Goal: Task Accomplishment & Management: Use online tool/utility

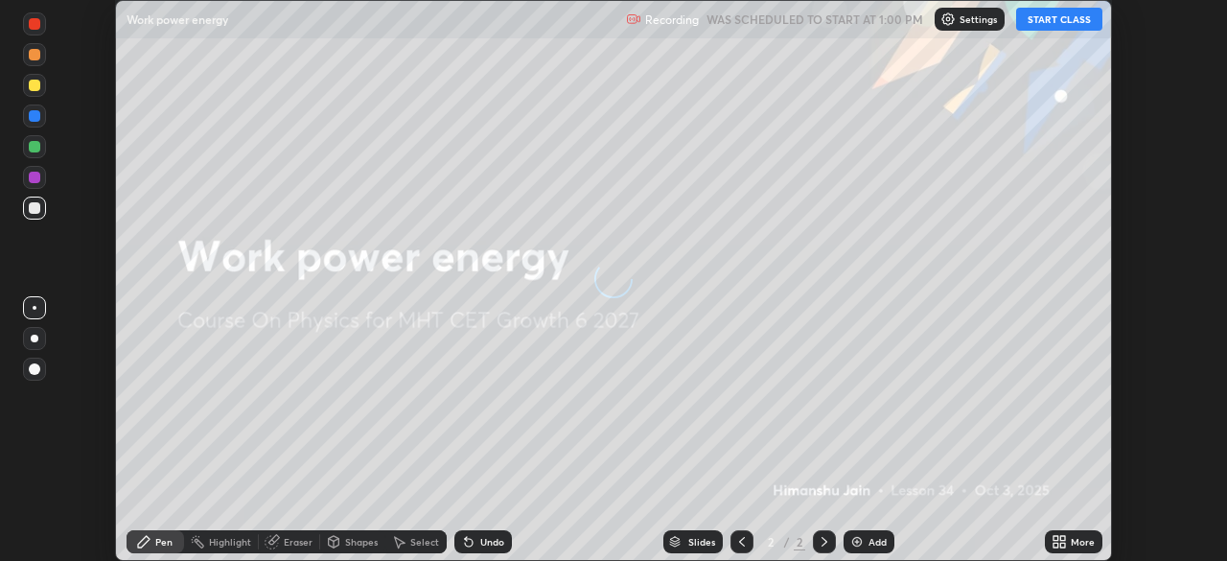
scroll to position [561, 1227]
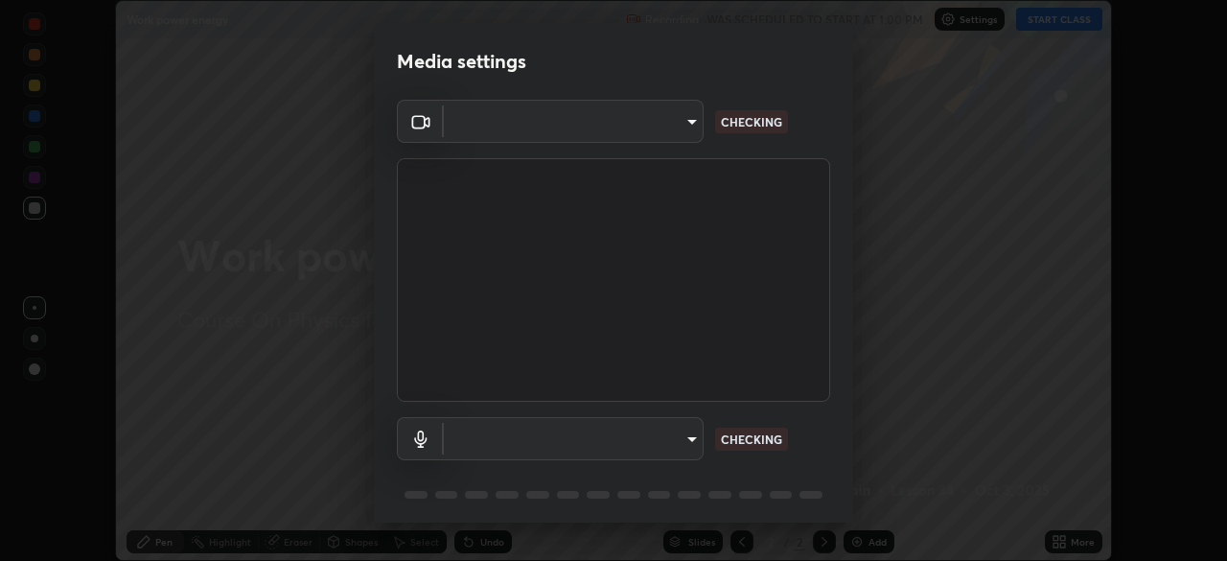
type input "7614312c731e0a9bc6cb11e1d14b5cc33cdffca3245ceb2c02c9993a0a84f9b2"
click at [675, 451] on body "Erase all Work power energy Recording WAS SCHEDULED TO START AT 1:00 PM Setting…" at bounding box center [613, 280] width 1227 height 561
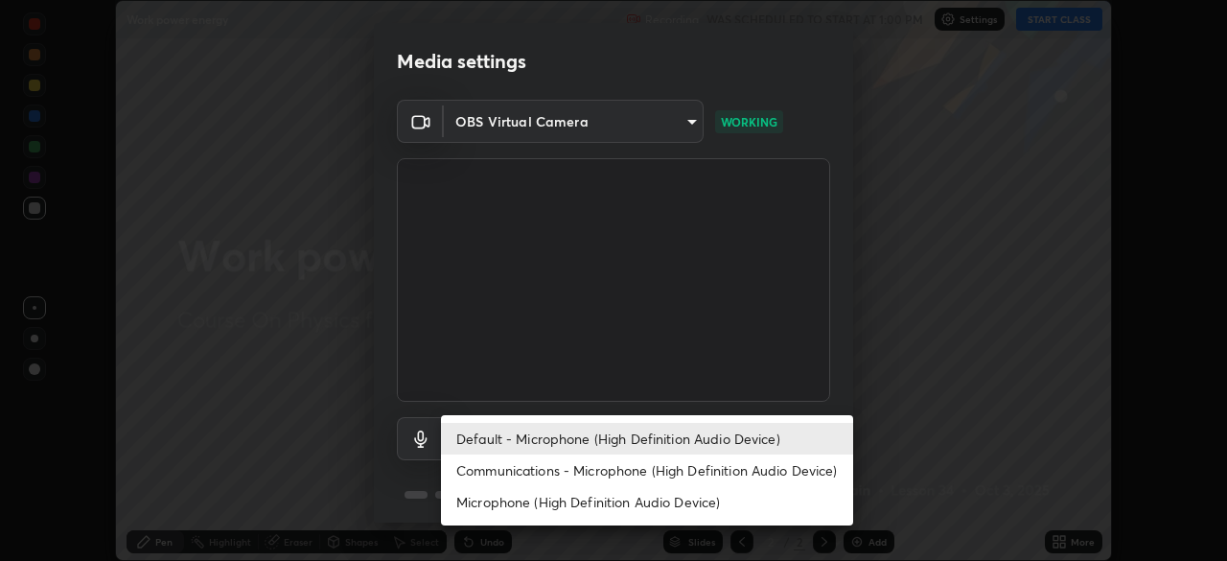
click at [624, 471] on li "Communications - Microphone (High Definition Audio Device)" at bounding box center [647, 470] width 412 height 32
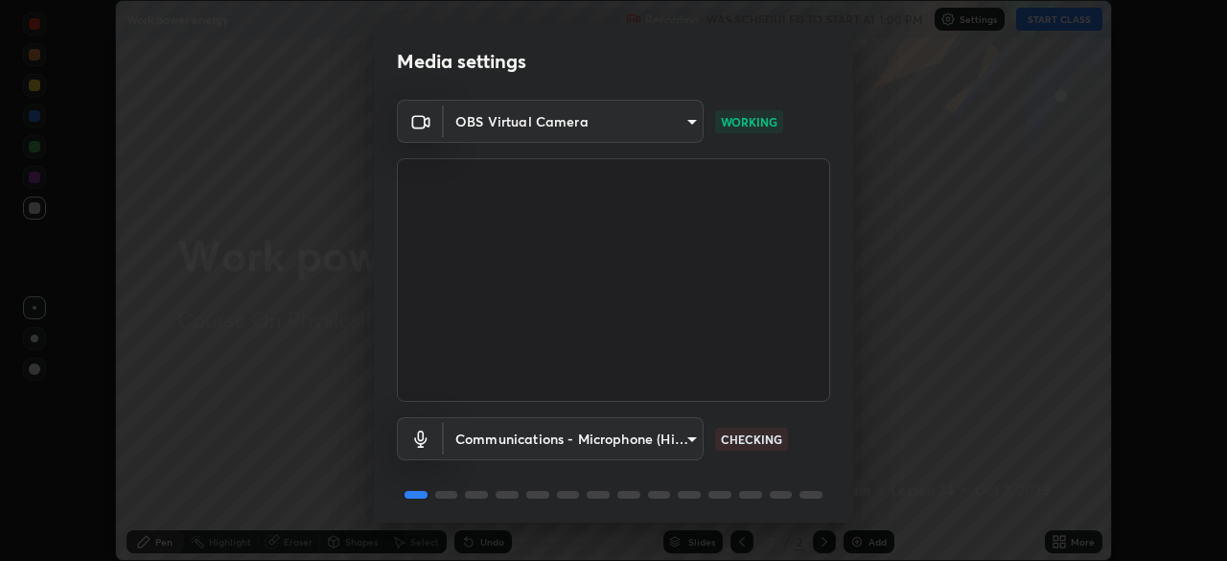
click at [649, 448] on body "Erase all Work power energy Recording WAS SCHEDULED TO START AT 1:00 PM Setting…" at bounding box center [613, 280] width 1227 height 561
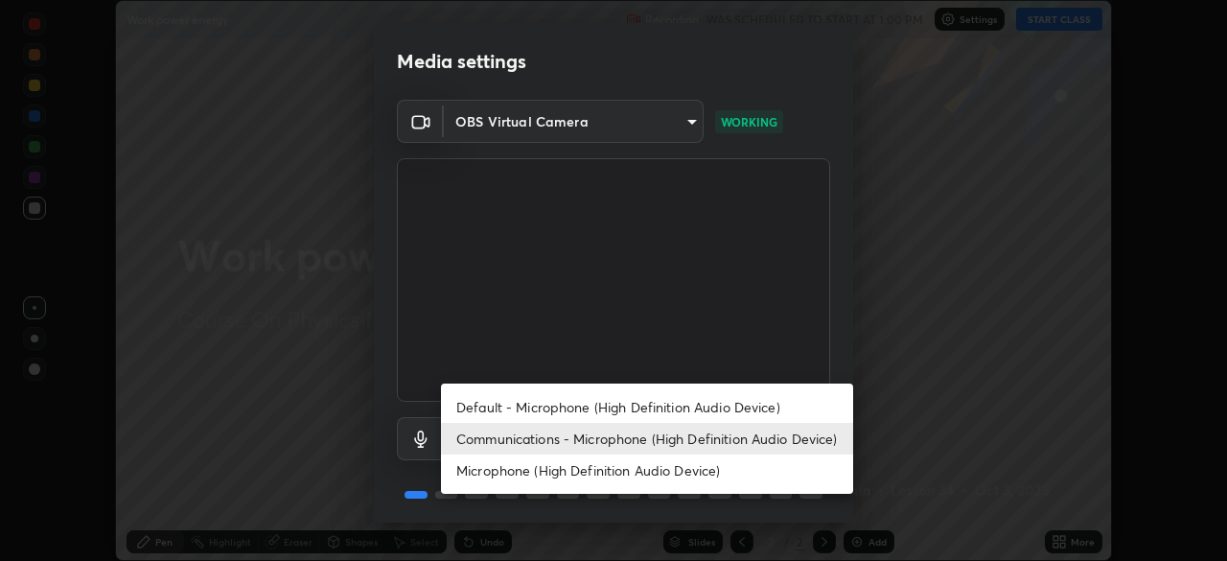
click at [644, 408] on li "Default - Microphone (High Definition Audio Device)" at bounding box center [647, 407] width 412 height 32
type input "default"
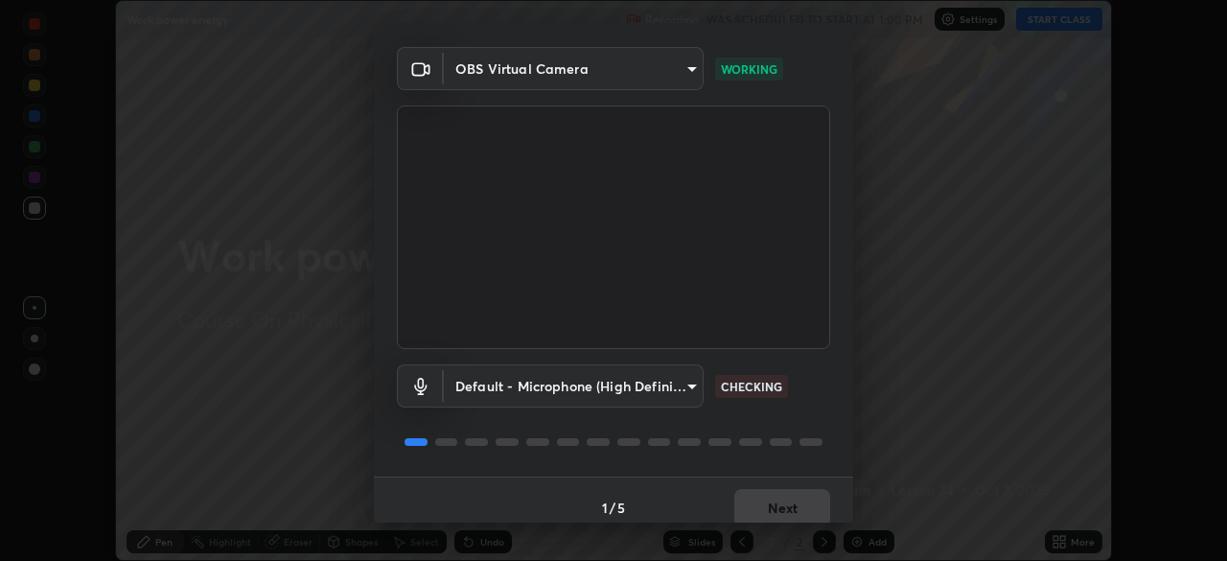
scroll to position [68, 0]
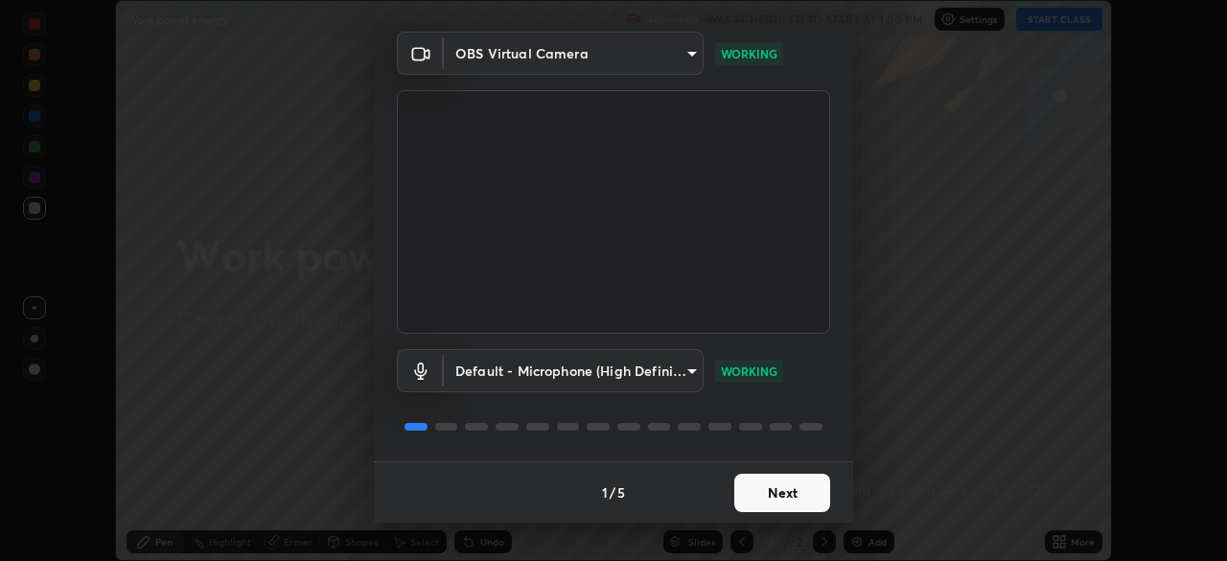
click at [794, 492] on button "Next" at bounding box center [782, 493] width 96 height 38
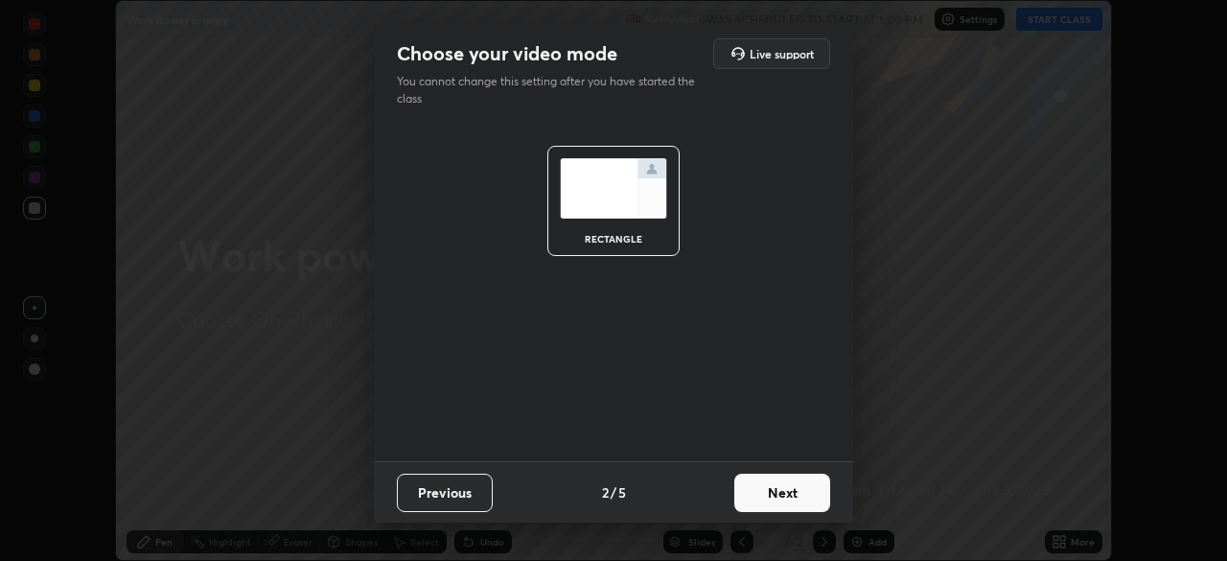
scroll to position [0, 0]
click at [801, 495] on button "Next" at bounding box center [782, 493] width 96 height 38
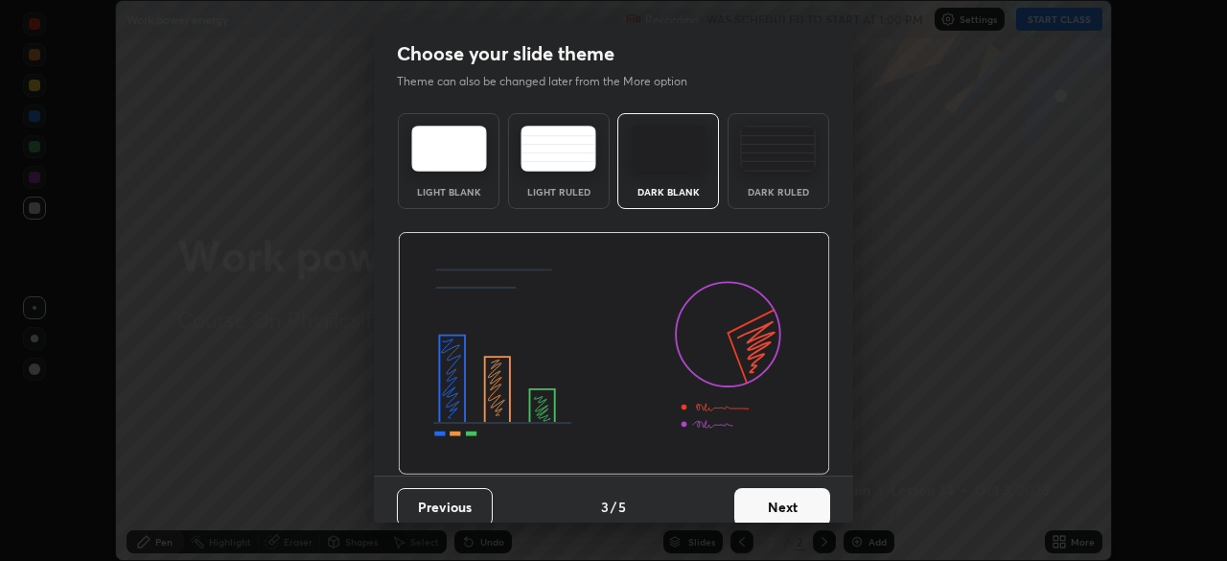
click at [805, 491] on button "Next" at bounding box center [782, 507] width 96 height 38
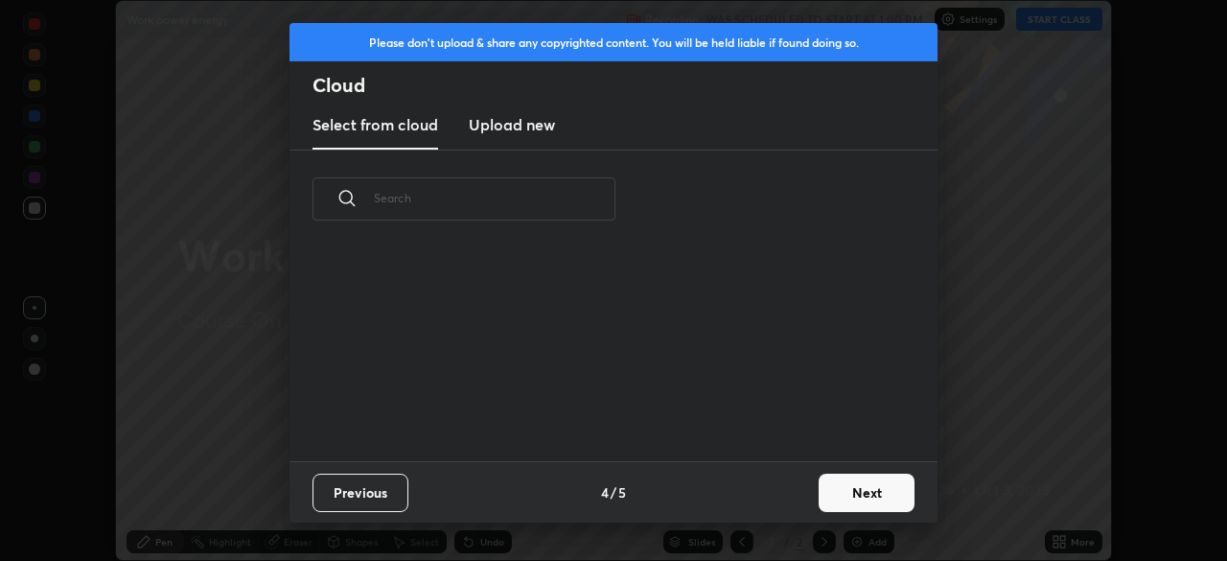
click at [823, 493] on button "Next" at bounding box center [867, 493] width 96 height 38
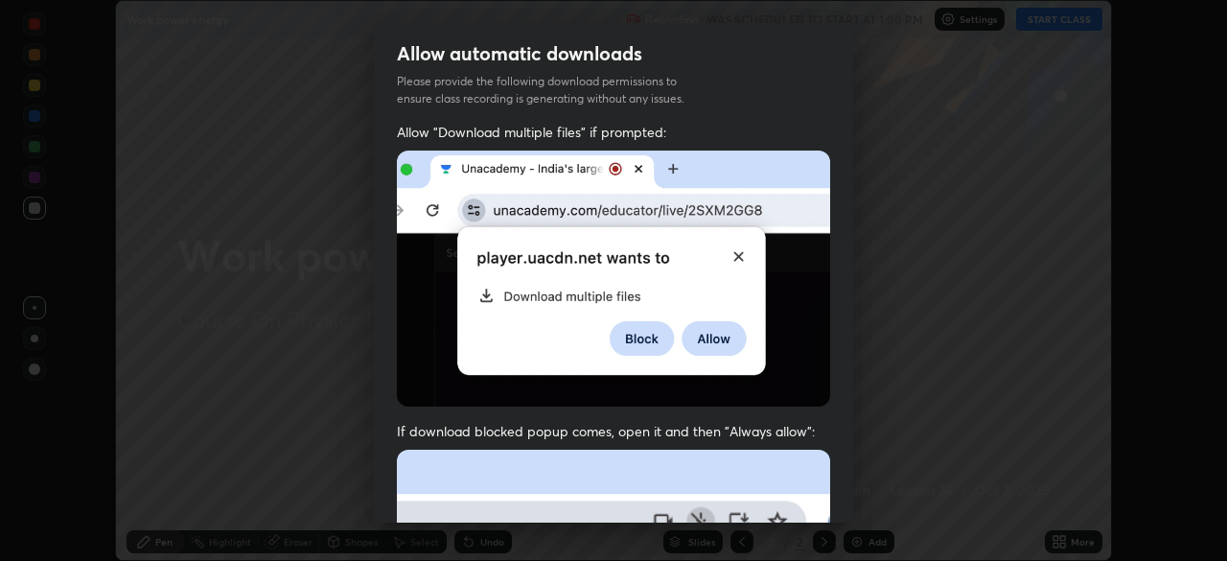
click at [817, 493] on div "Allow "Download multiple files" if prompted: If download blocked popup comes, o…" at bounding box center [613, 526] width 479 height 807
click at [844, 492] on div "Allow "Download multiple files" if prompted: If download blocked popup comes, o…" at bounding box center [613, 526] width 479 height 807
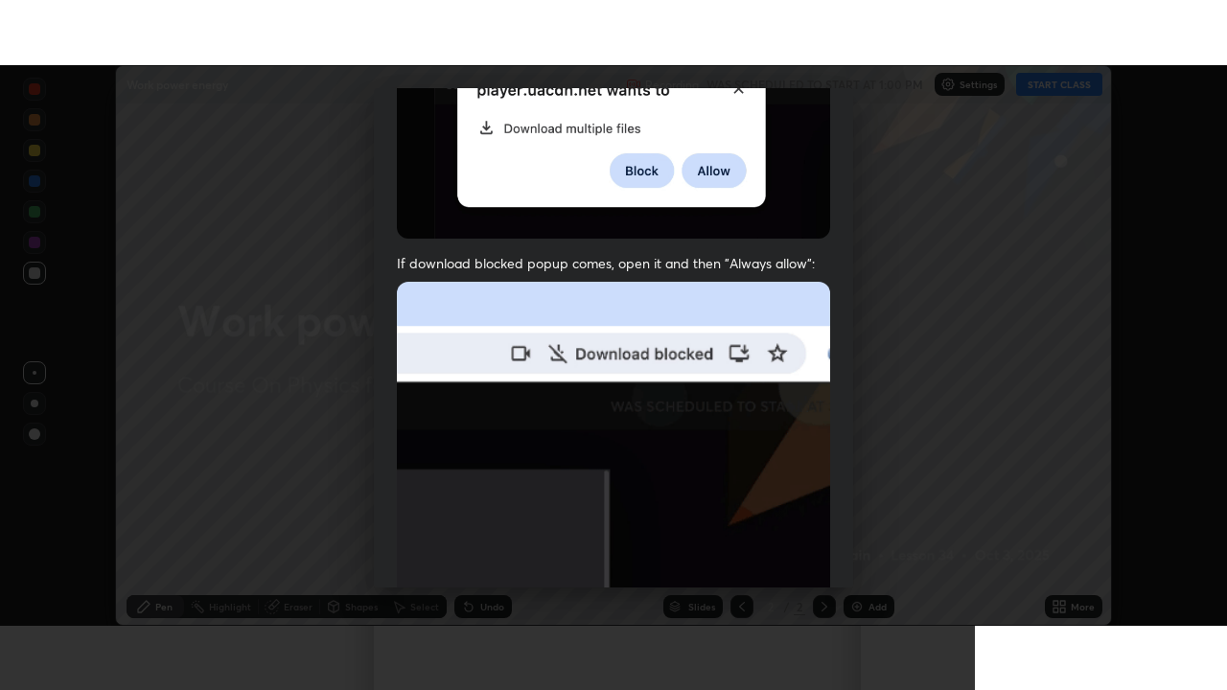
scroll to position [459, 0]
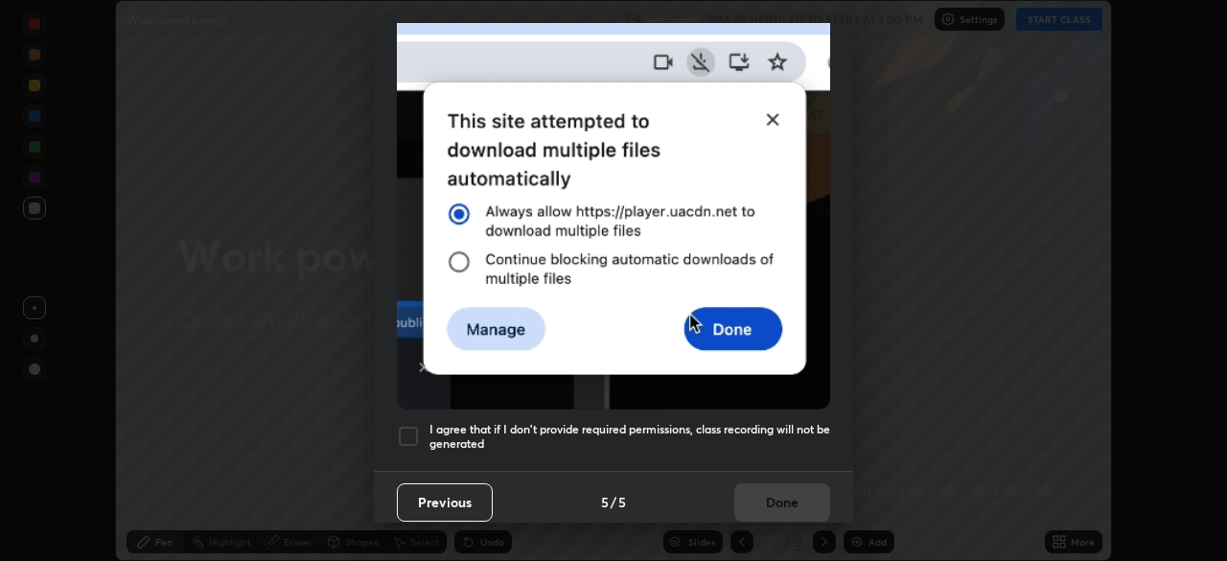
click at [417, 425] on div at bounding box center [408, 436] width 23 height 23
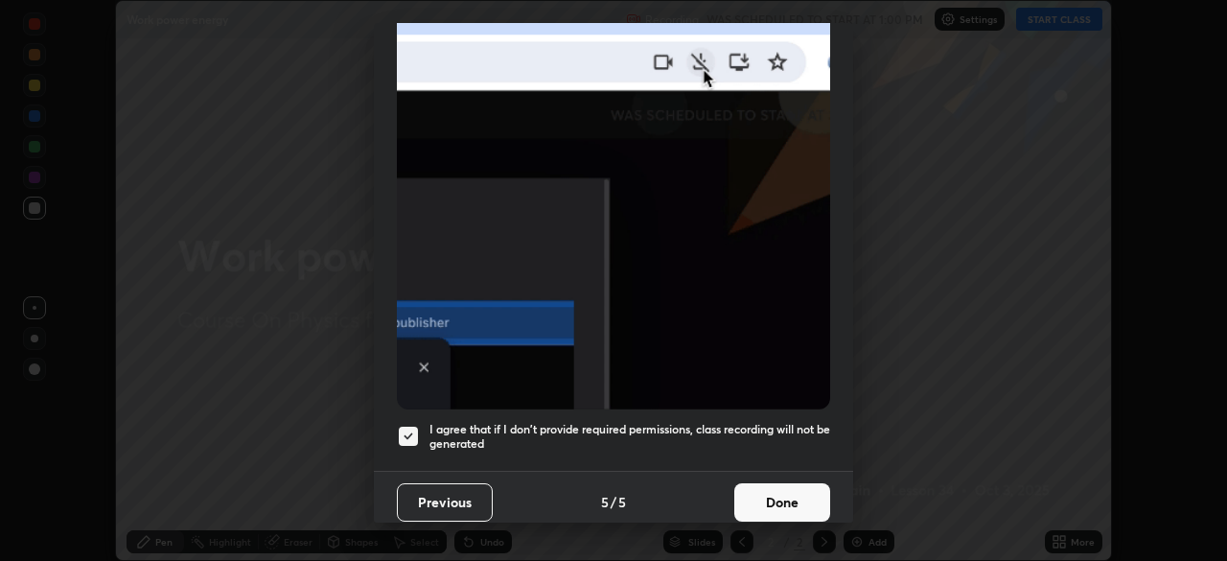
click at [770, 485] on button "Done" at bounding box center [782, 502] width 96 height 38
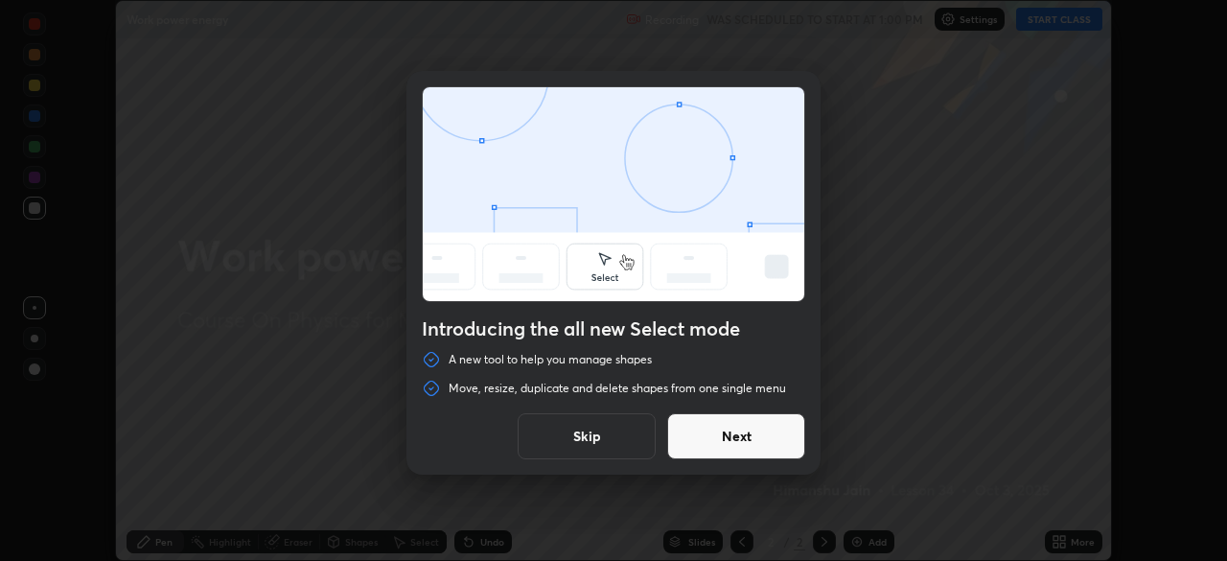
click at [620, 437] on button "Skip" at bounding box center [587, 436] width 138 height 46
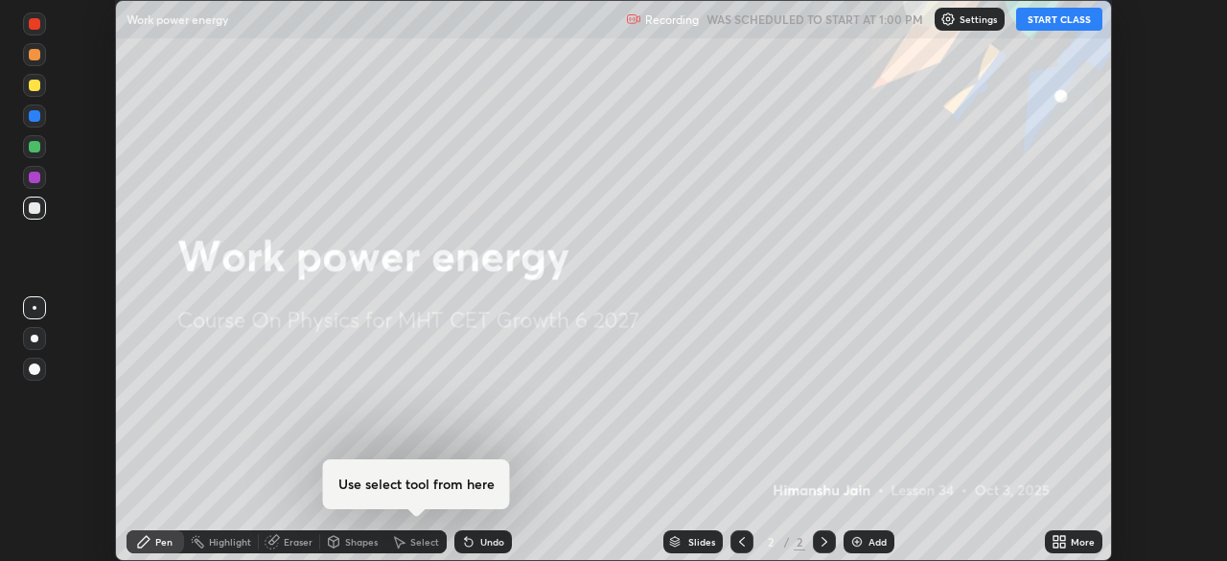
click at [1046, 23] on button "START CLASS" at bounding box center [1059, 19] width 86 height 23
click at [1061, 546] on icon at bounding box center [1062, 545] width 5 height 5
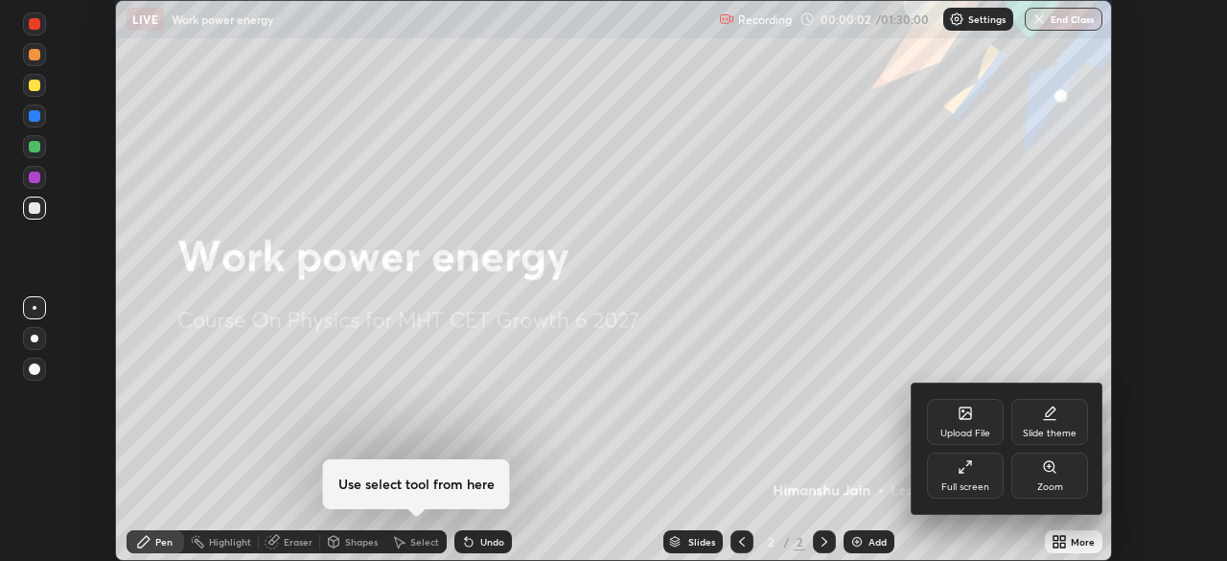
click at [966, 476] on div "Full screen" at bounding box center [965, 476] width 77 height 46
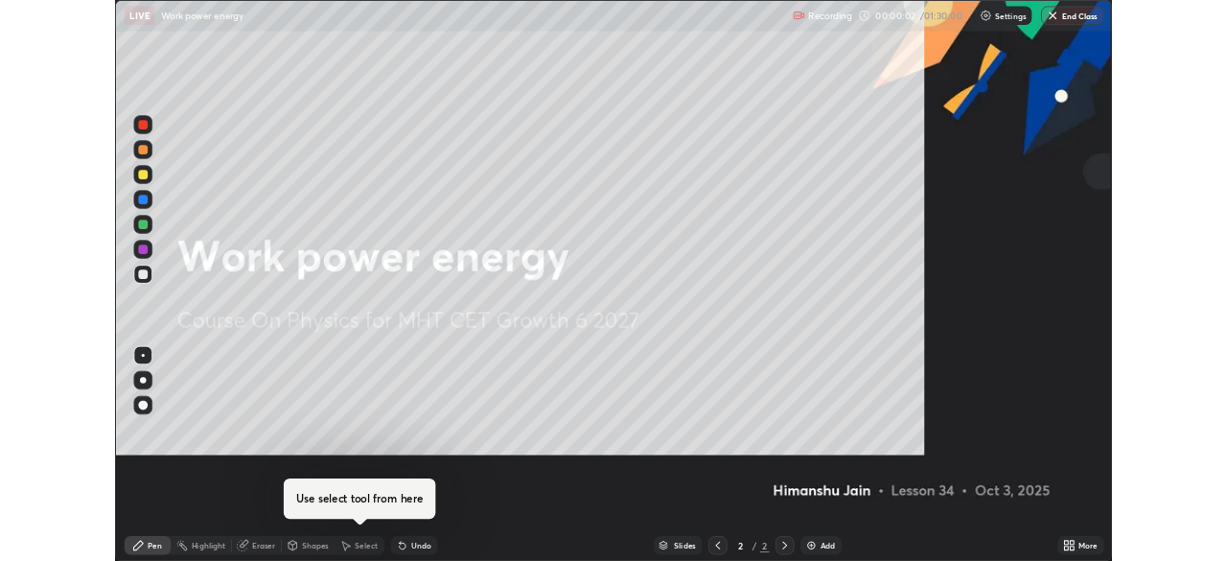
scroll to position [690, 1227]
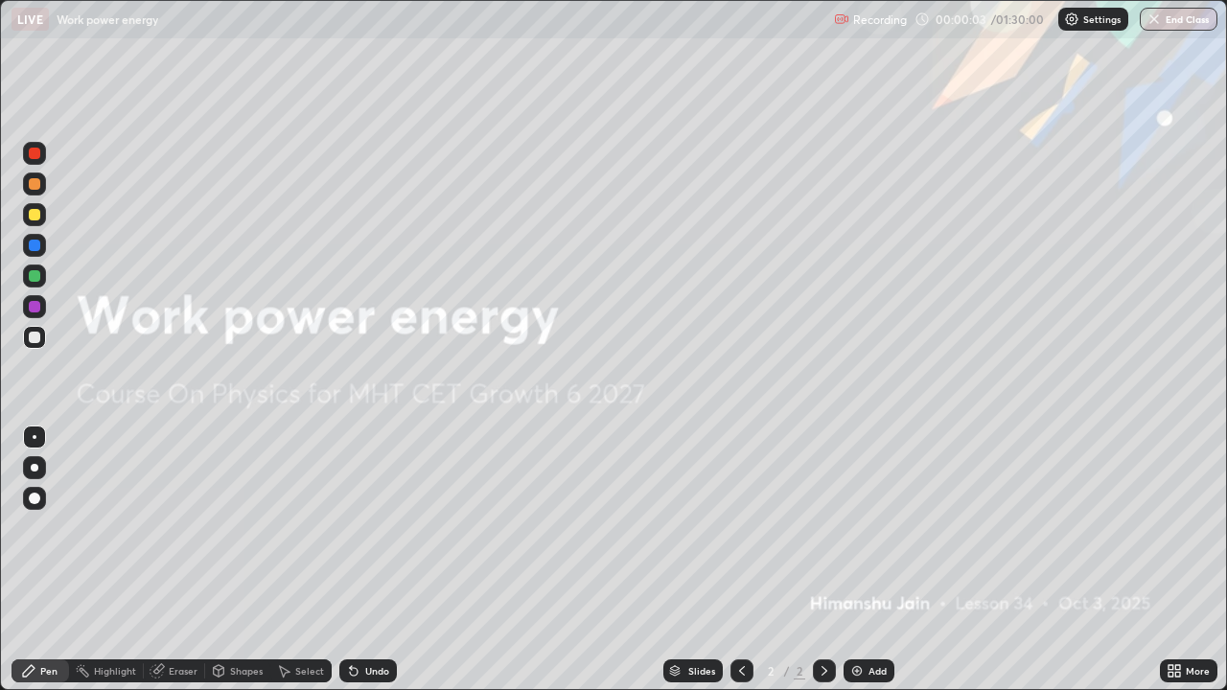
click at [865, 560] on div "Add" at bounding box center [869, 671] width 51 height 23
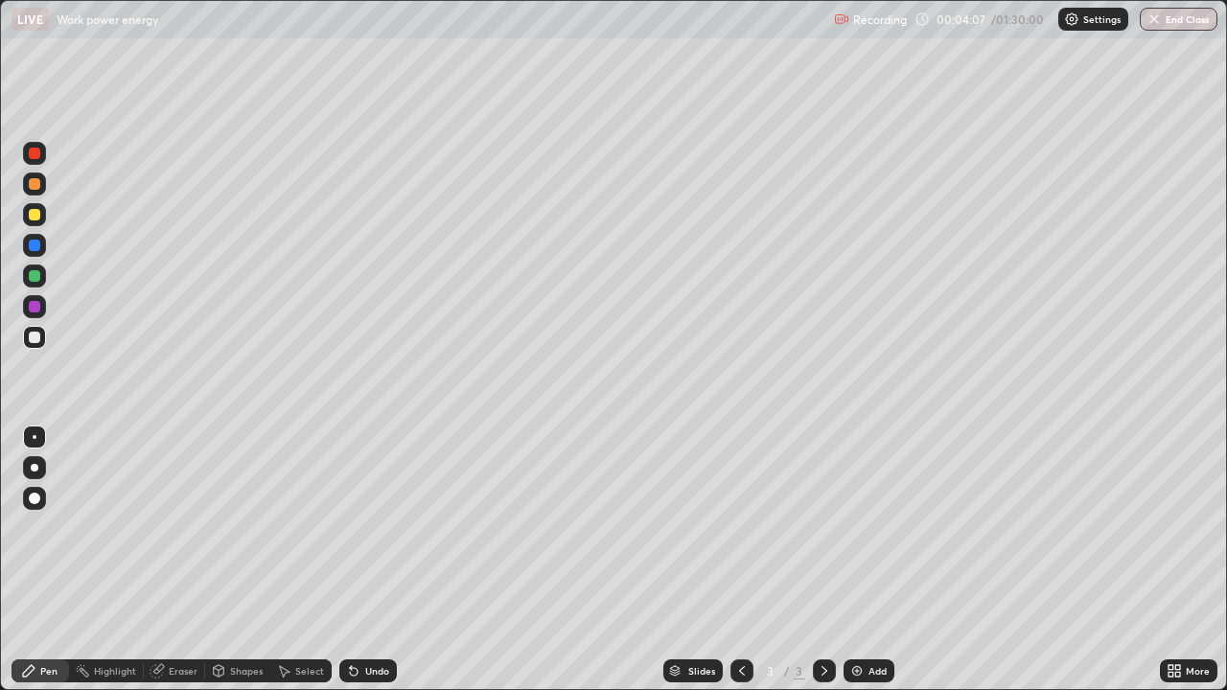
click at [244, 560] on div "Shapes" at bounding box center [246, 671] width 33 height 10
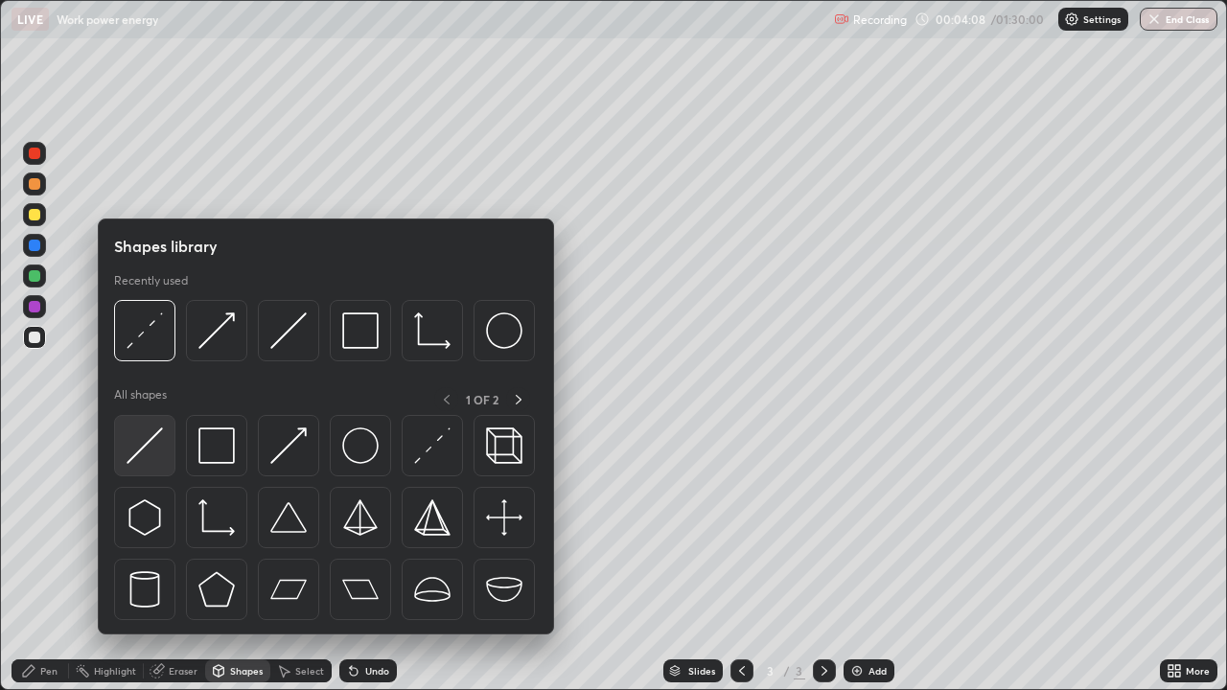
click at [159, 446] on img at bounding box center [145, 446] width 36 height 36
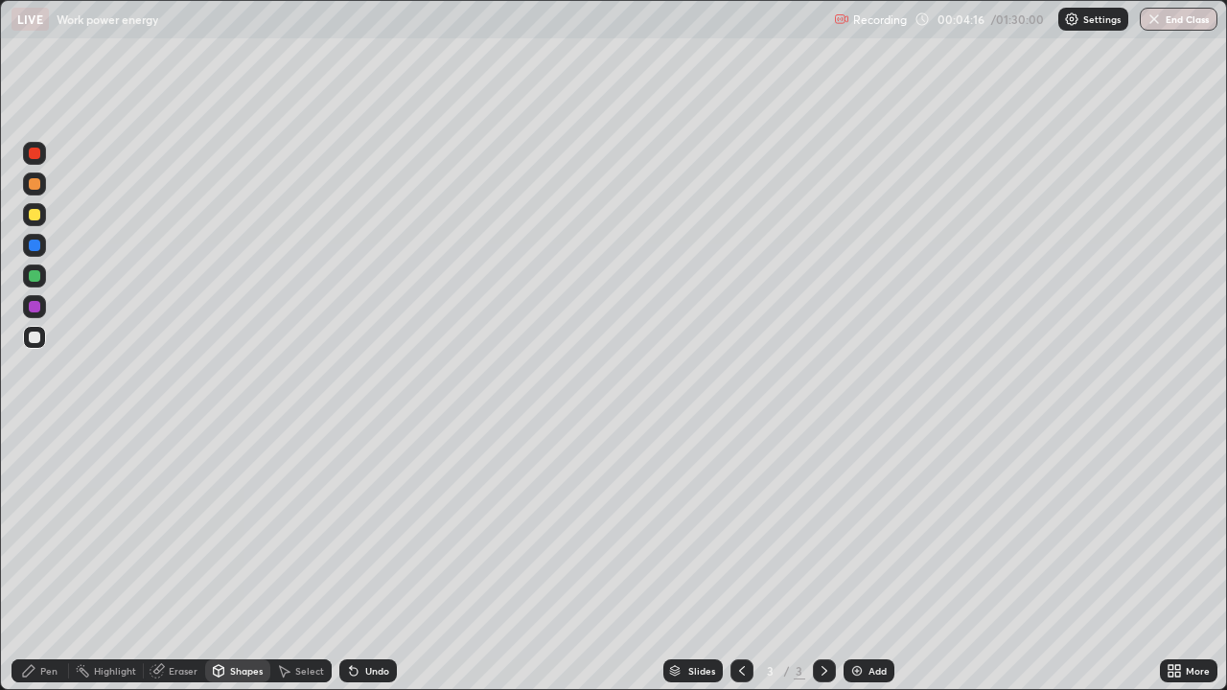
click at [253, 560] on div "Shapes" at bounding box center [237, 671] width 65 height 23
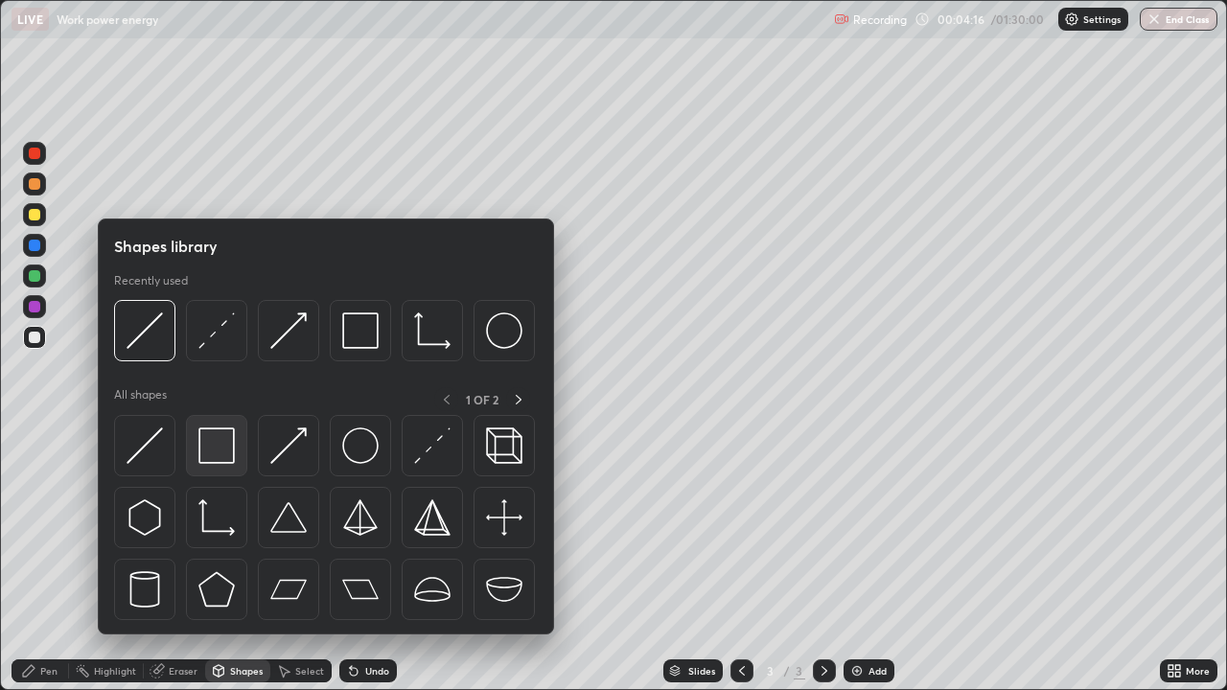
click at [225, 455] on img at bounding box center [216, 446] width 36 height 36
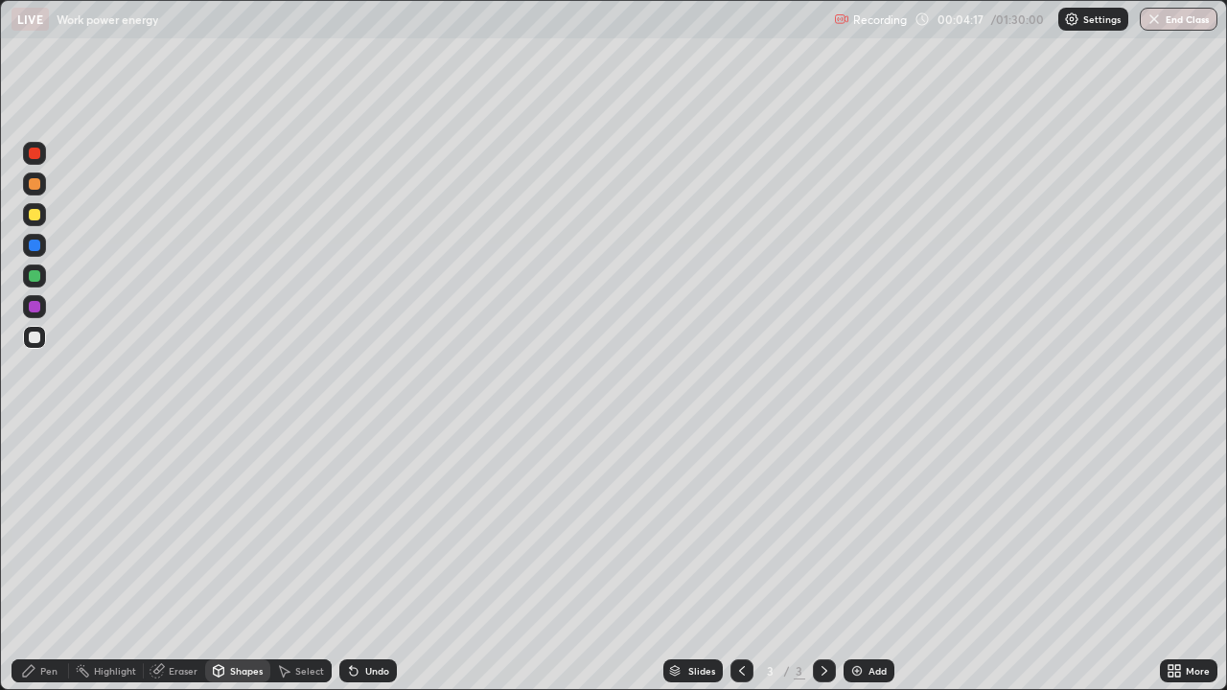
click at [45, 280] on div at bounding box center [34, 276] width 23 height 23
click at [50, 560] on div "Pen" at bounding box center [48, 671] width 17 height 10
click at [235, 560] on div "Shapes" at bounding box center [237, 671] width 65 height 23
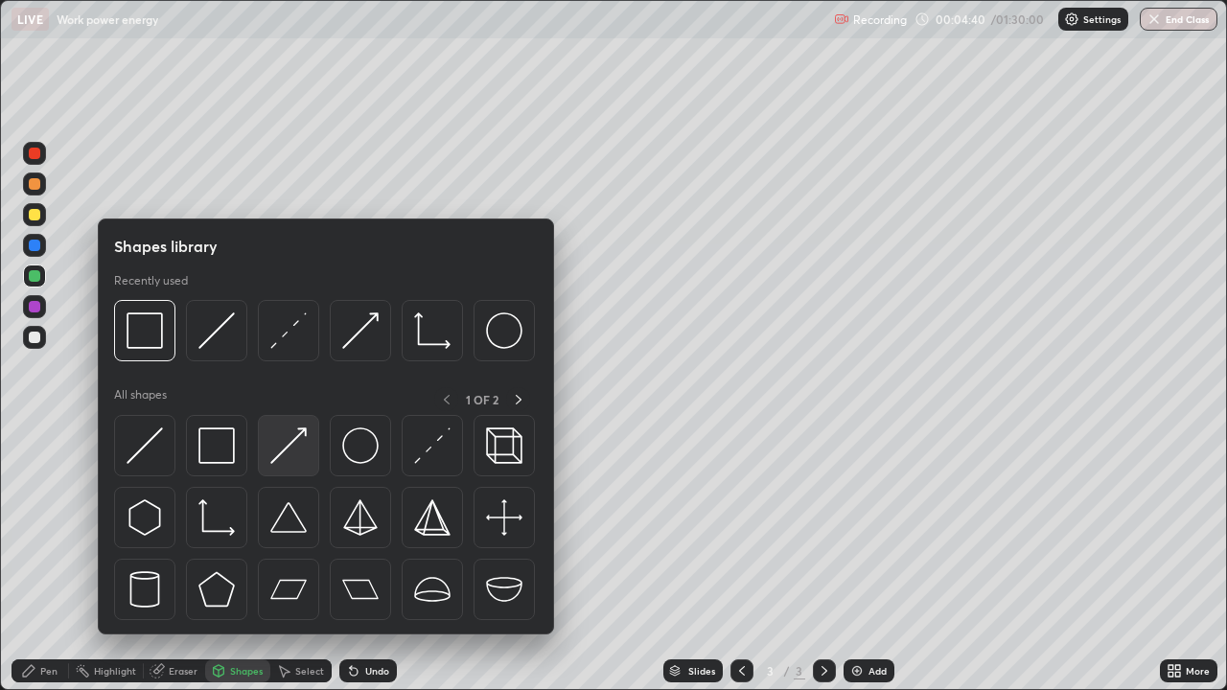
click at [300, 445] on img at bounding box center [288, 446] width 36 height 36
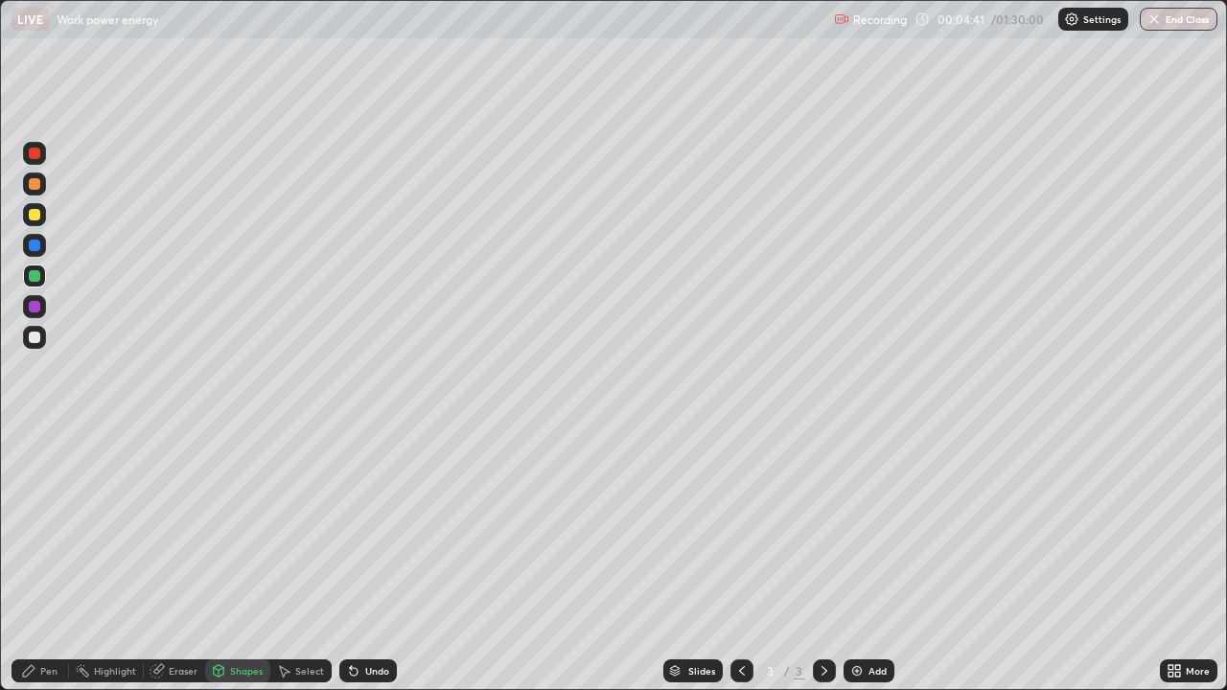
click at [35, 216] on div at bounding box center [35, 215] width 12 height 12
click at [44, 560] on div "Pen" at bounding box center [48, 671] width 17 height 10
click at [1077, 22] on img at bounding box center [1071, 19] width 15 height 15
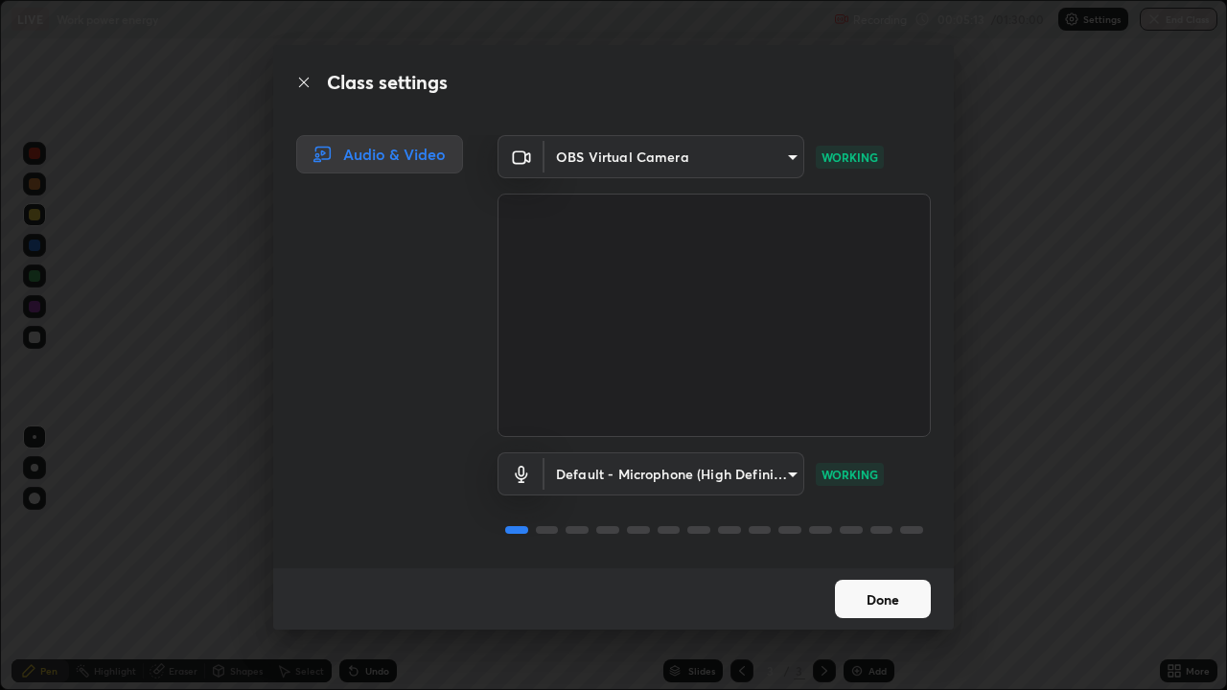
click at [903, 560] on button "Done" at bounding box center [883, 599] width 96 height 38
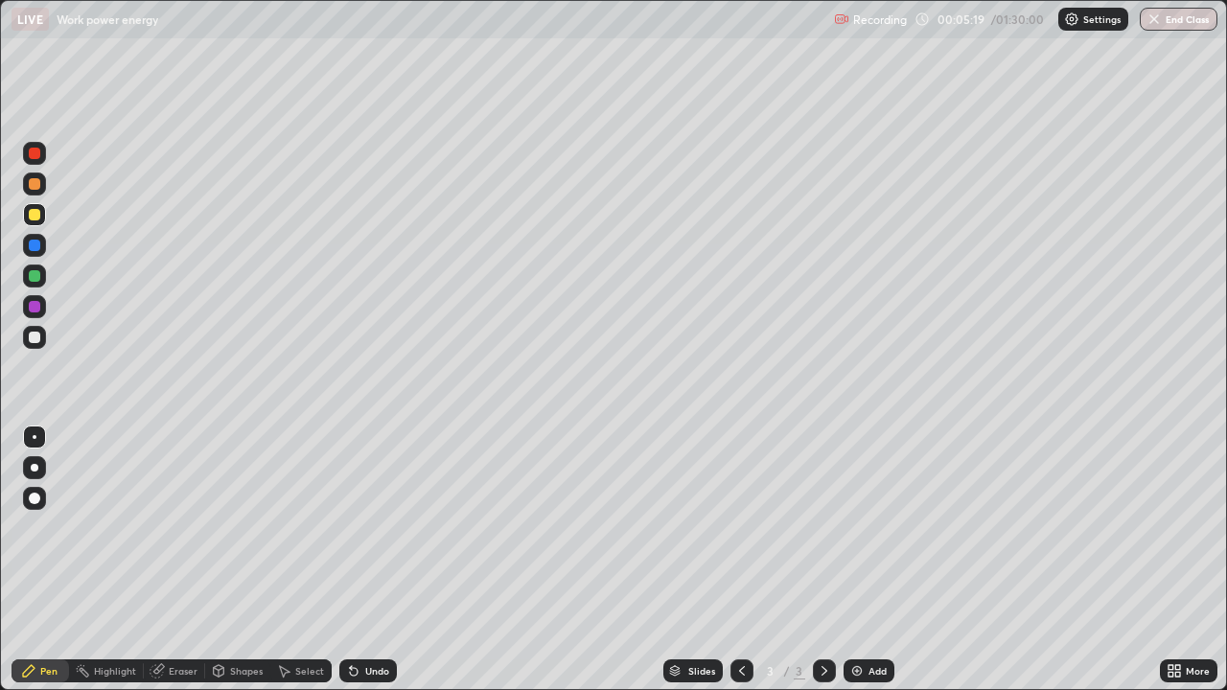
click at [377, 560] on div "Undo" at bounding box center [377, 671] width 24 height 10
click at [246, 560] on div "Shapes" at bounding box center [246, 671] width 33 height 10
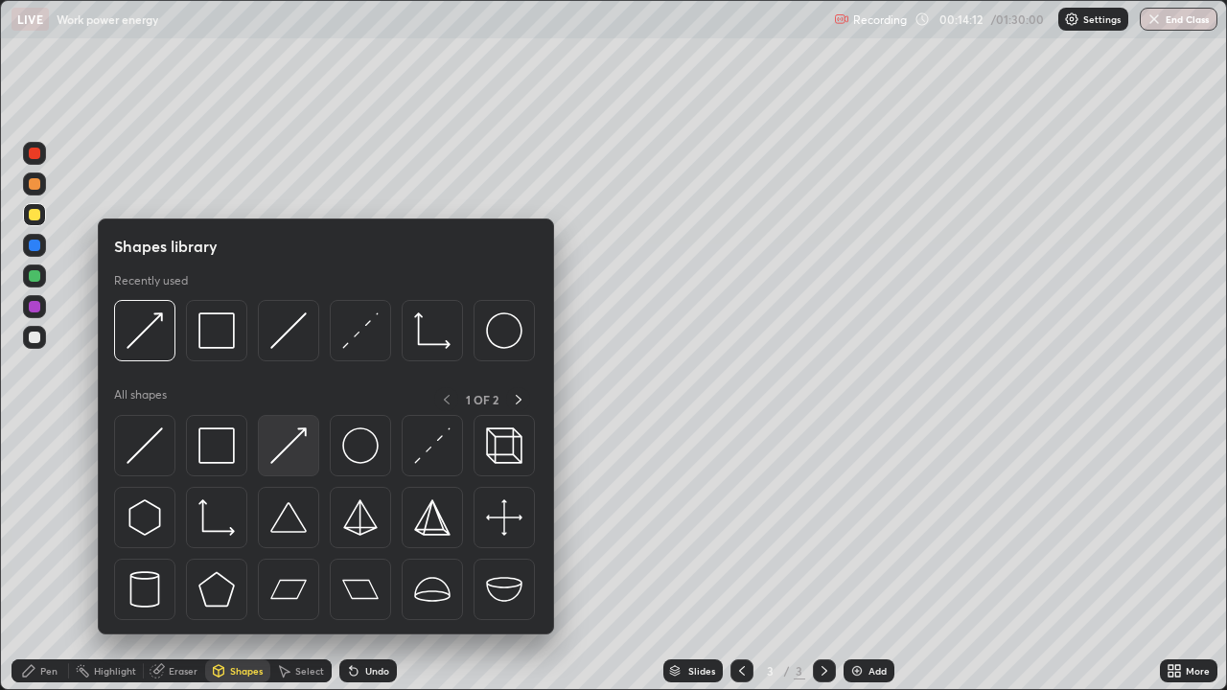
click at [291, 455] on img at bounding box center [288, 446] width 36 height 36
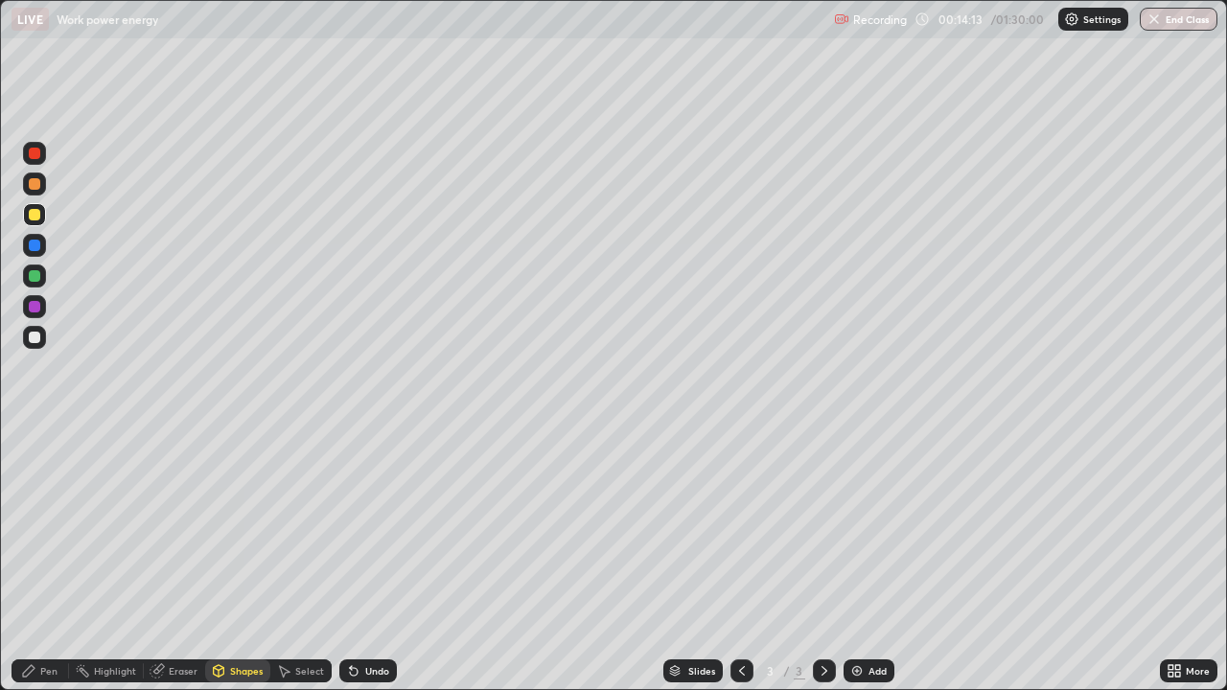
click at [43, 186] on div at bounding box center [34, 184] width 23 height 23
click at [46, 560] on div "Pen" at bounding box center [48, 671] width 17 height 10
click at [35, 215] on div at bounding box center [35, 215] width 12 height 12
click at [43, 310] on div at bounding box center [34, 306] width 23 height 23
click at [1169, 560] on icon at bounding box center [1171, 667] width 5 height 5
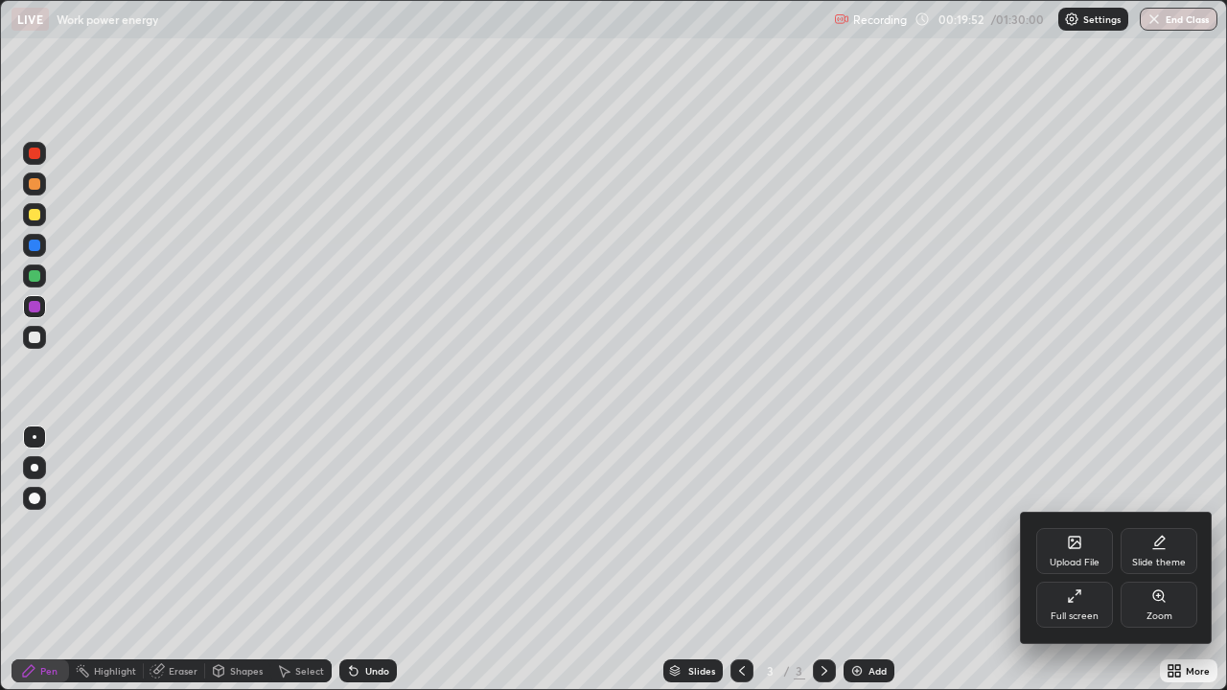
click at [1088, 560] on div "Full screen" at bounding box center [1074, 605] width 77 height 46
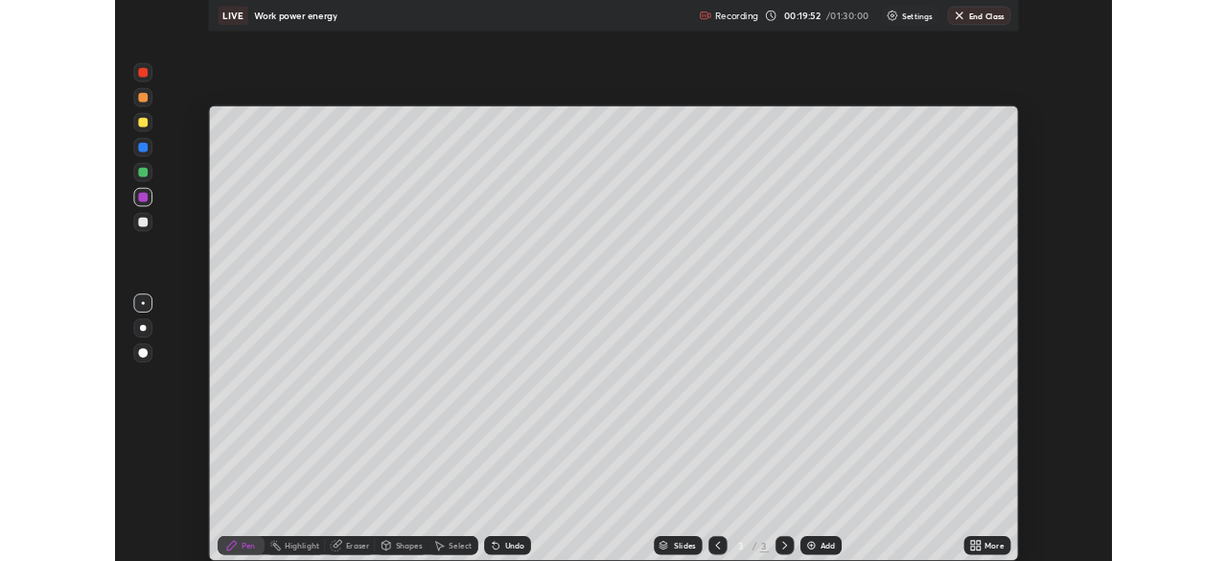
scroll to position [95311, 94645]
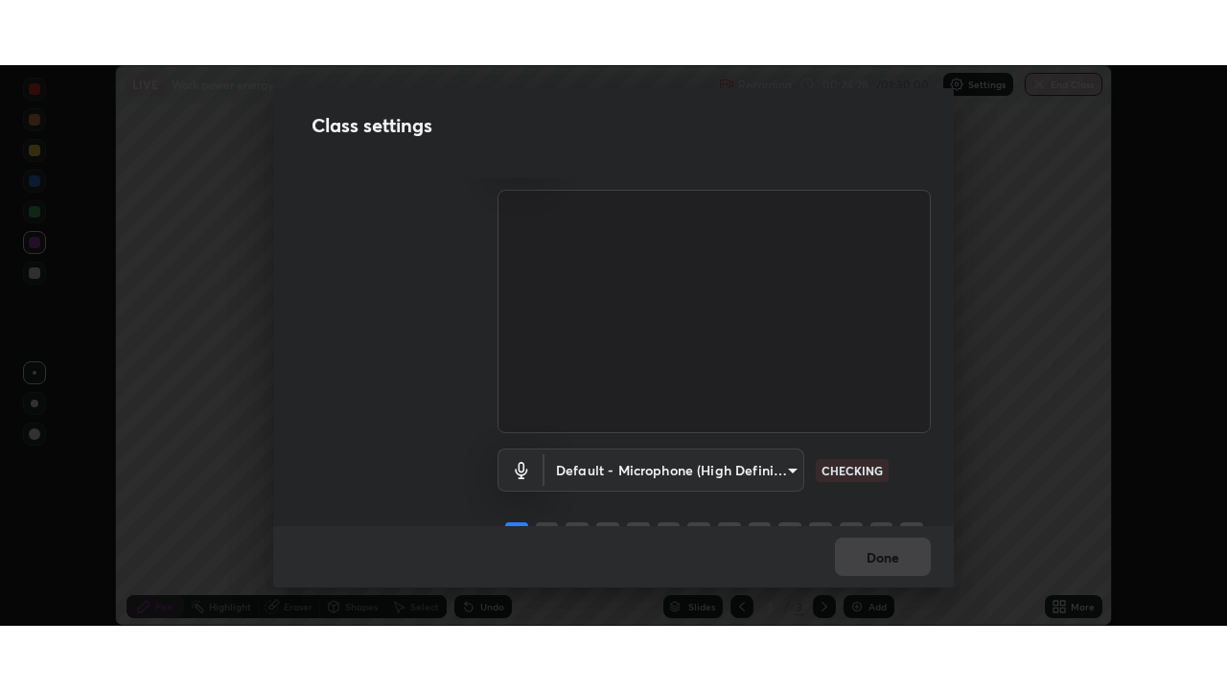
scroll to position [87, 0]
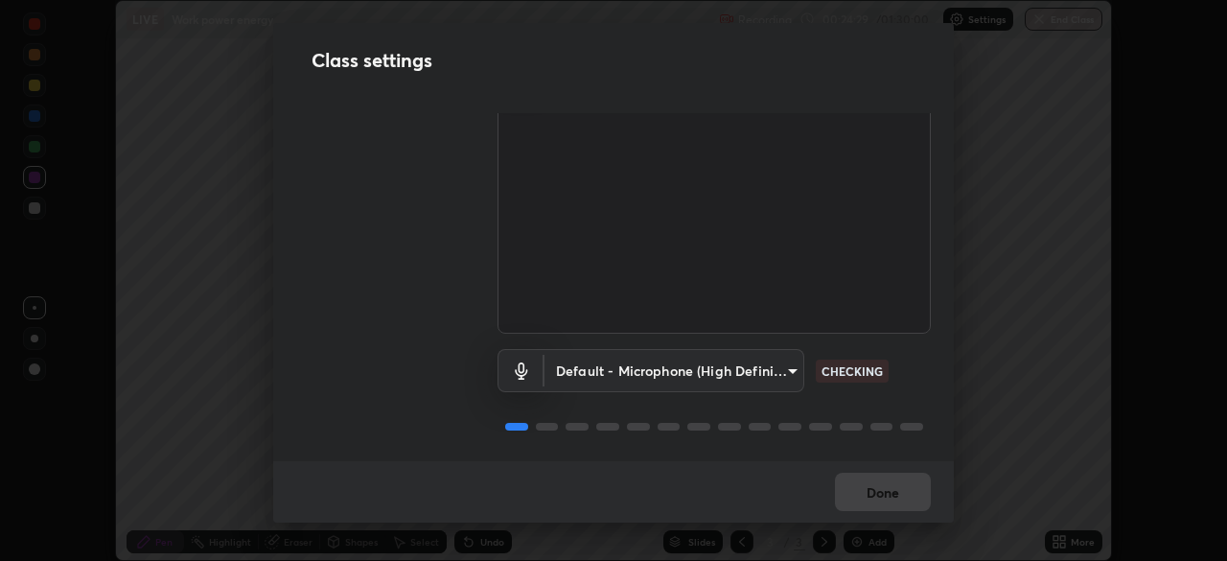
click at [789, 361] on body "Erase all LIVE Work power energy Recording 00:24:29 / 01:30:00 Settings End Cla…" at bounding box center [613, 280] width 1227 height 561
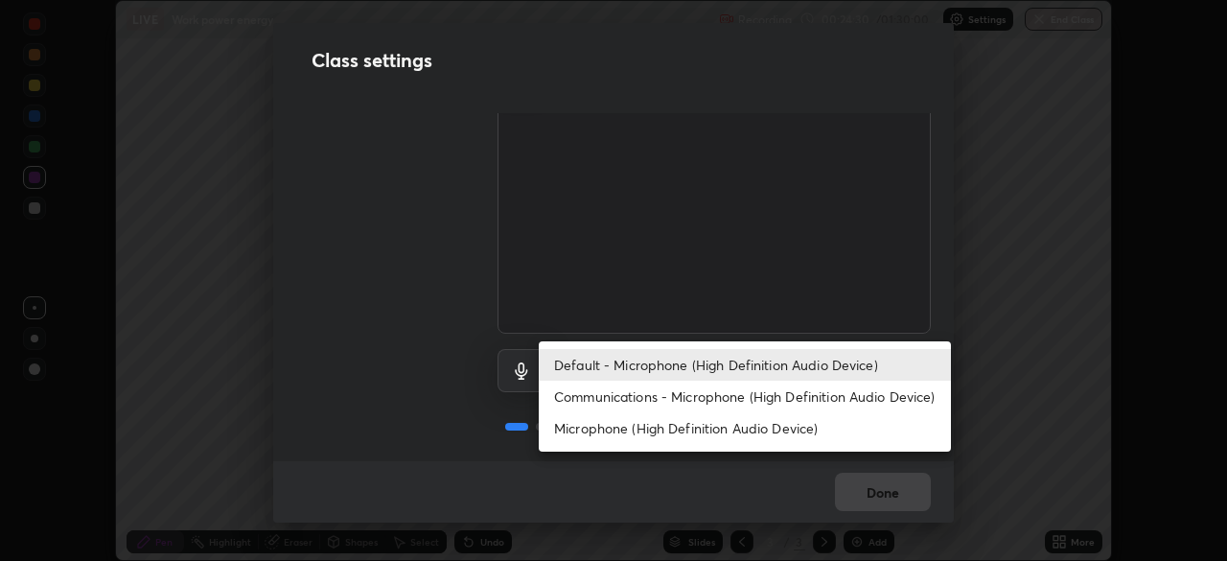
click at [774, 394] on li "Communications - Microphone (High Definition Audio Device)" at bounding box center [745, 397] width 412 height 32
type input "communications"
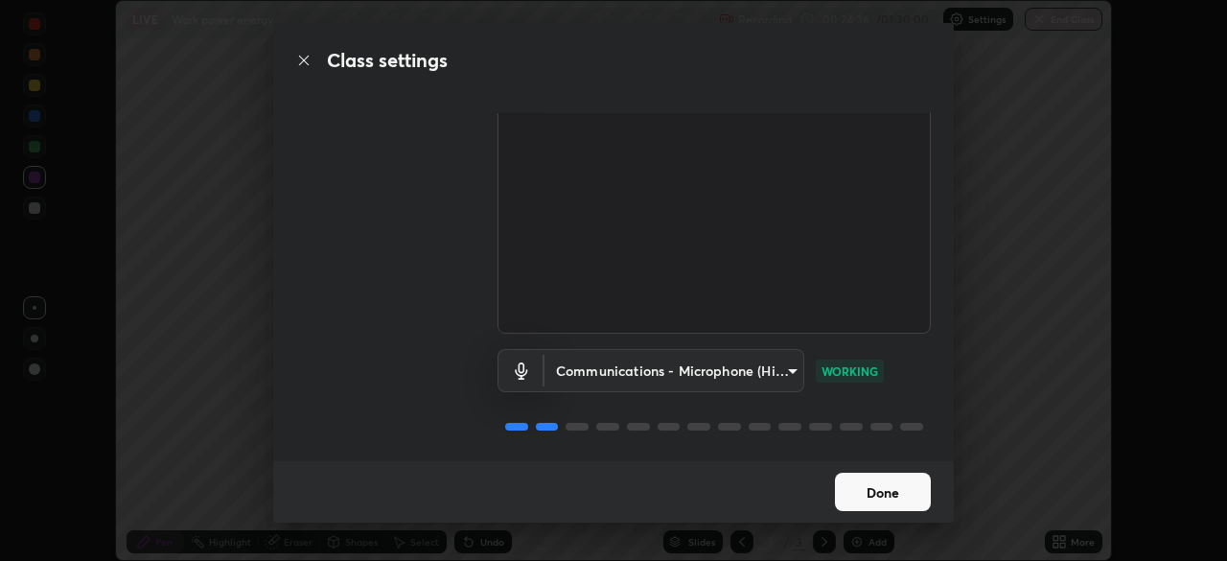
click at [893, 491] on button "Done" at bounding box center [883, 492] width 96 height 38
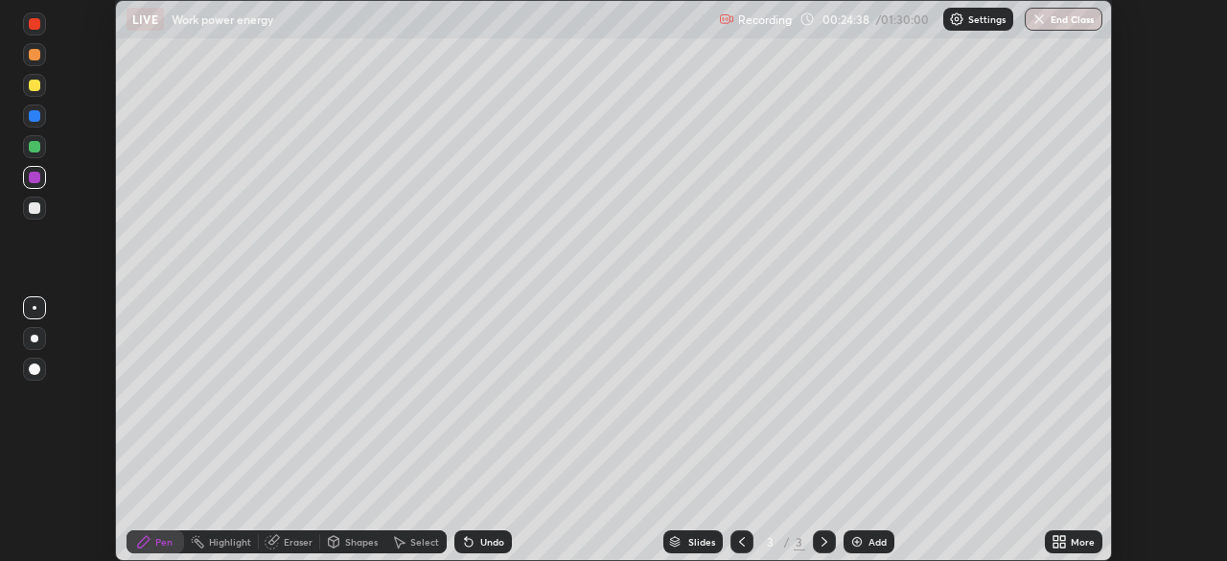
click at [1057, 537] on icon at bounding box center [1056, 538] width 5 height 5
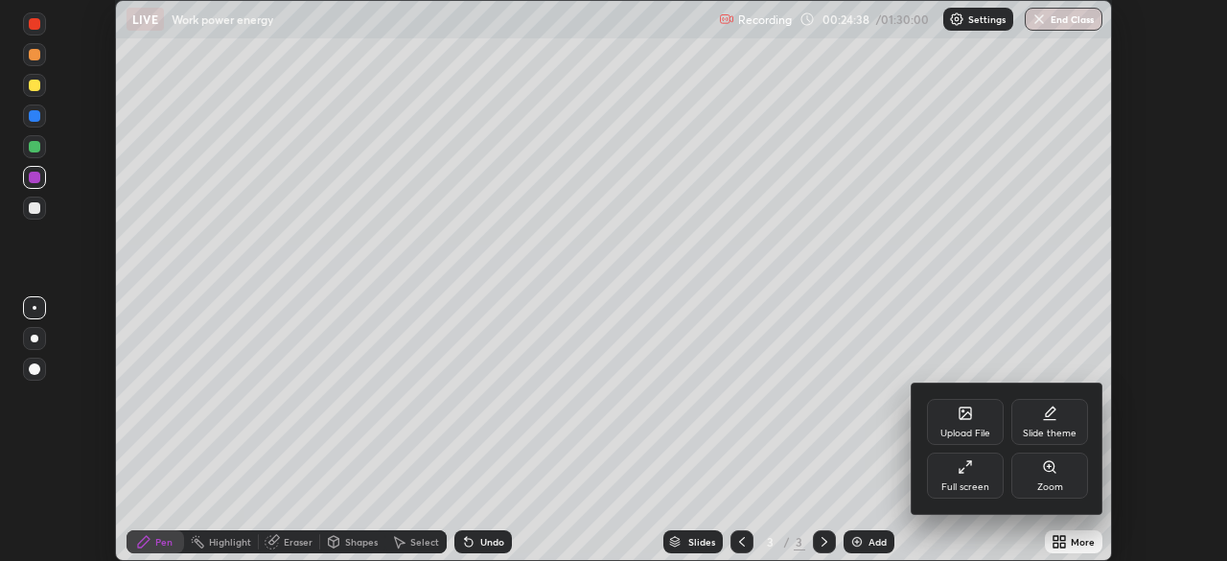
click at [978, 469] on div "Full screen" at bounding box center [965, 476] width 77 height 46
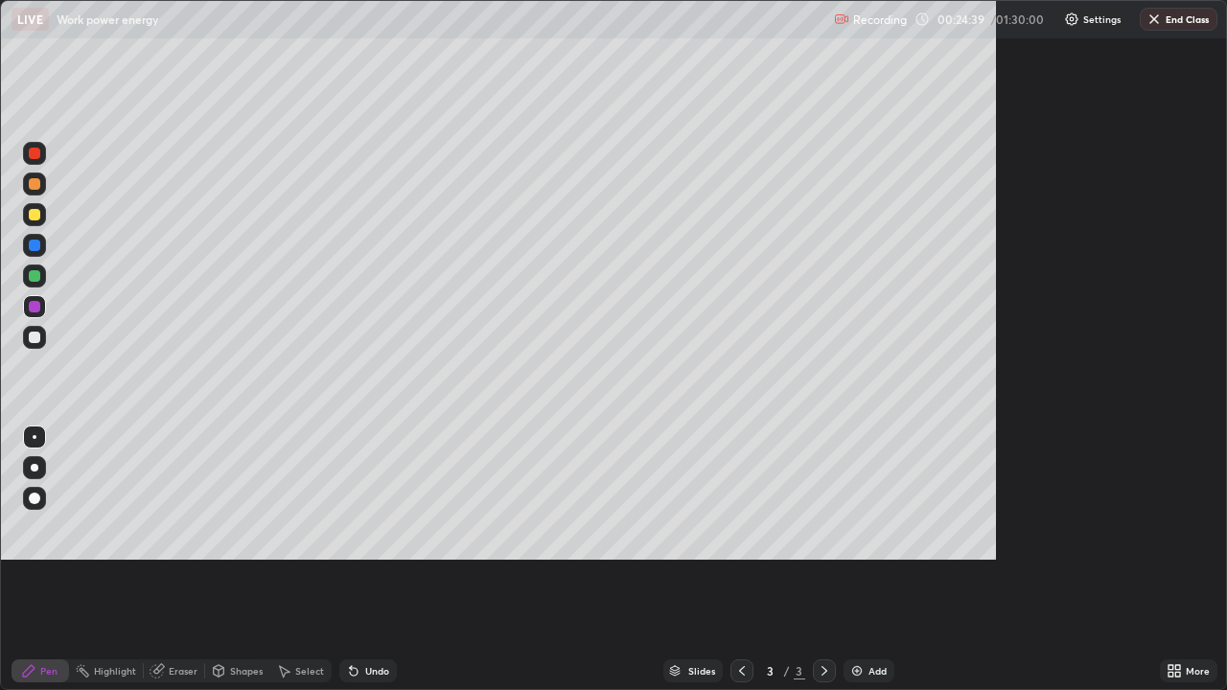
scroll to position [690, 1227]
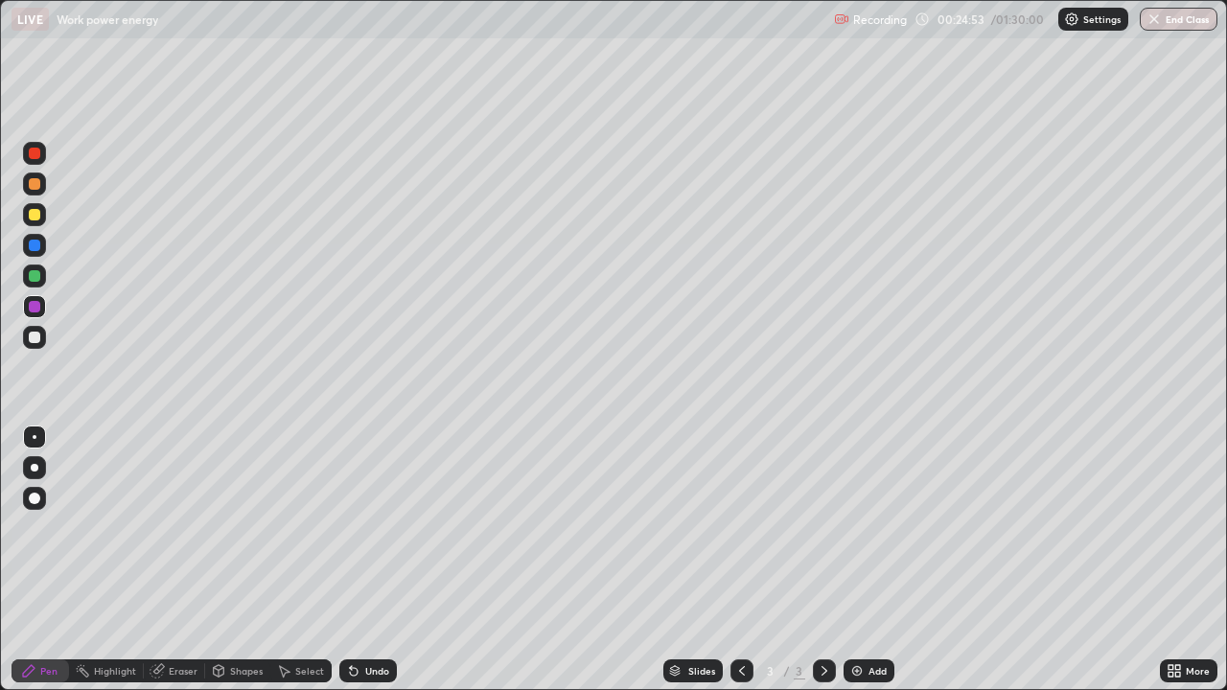
click at [306, 560] on div "Select" at bounding box center [309, 671] width 29 height 10
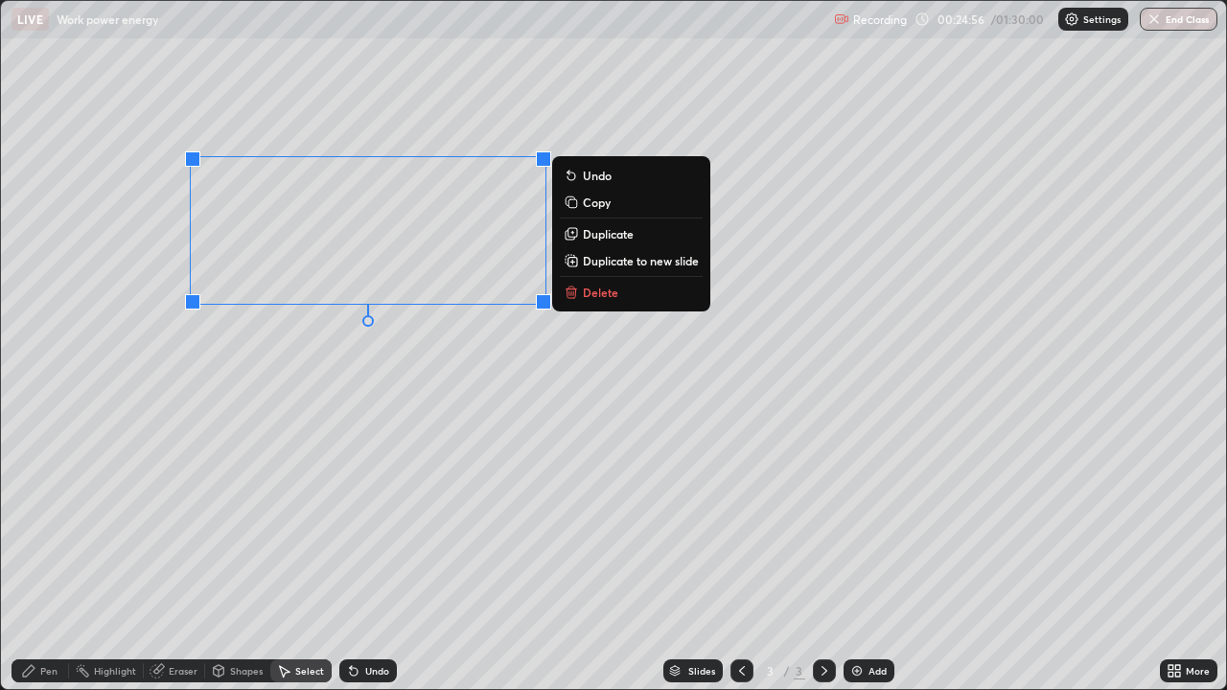
click at [606, 265] on p "Duplicate to new slide" at bounding box center [641, 260] width 116 height 15
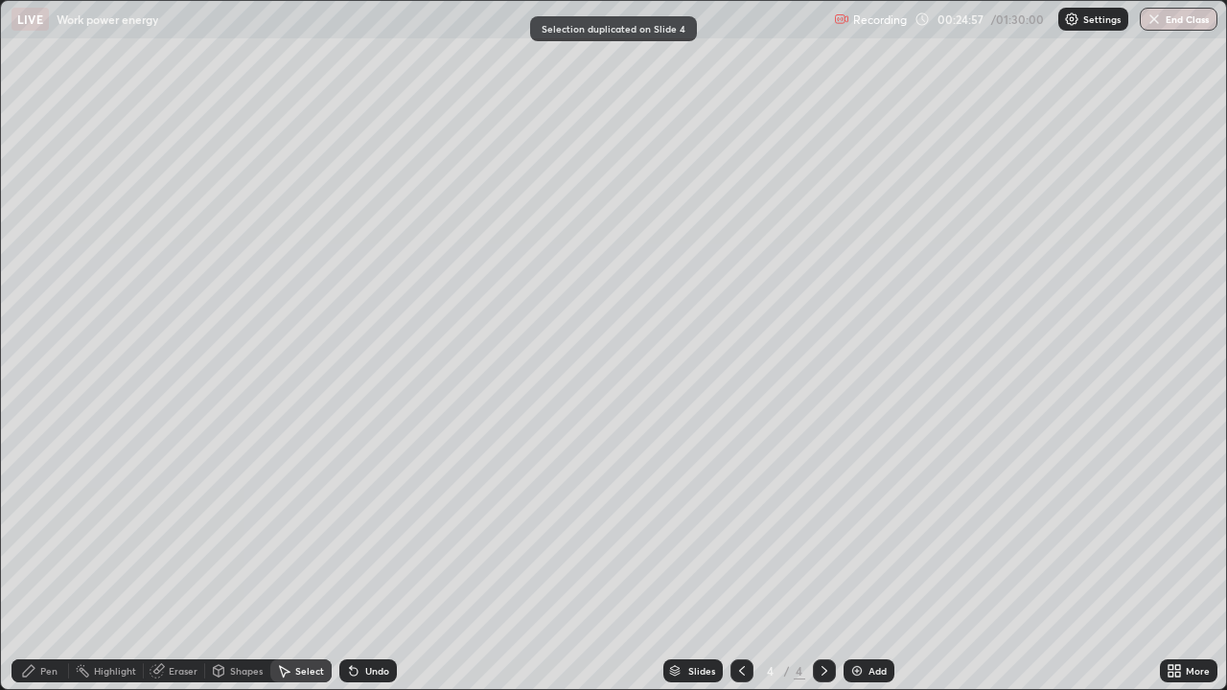
click at [198, 560] on div "Eraser" at bounding box center [174, 671] width 61 height 23
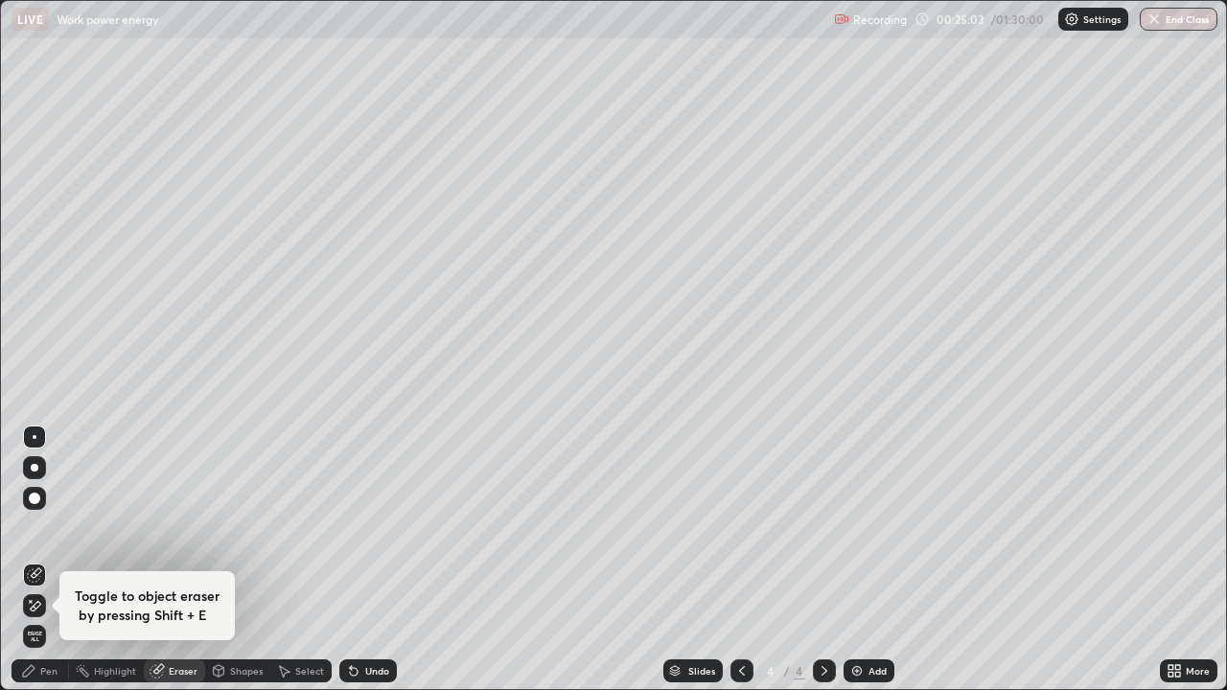
click at [46, 560] on div "Pen" at bounding box center [48, 671] width 17 height 10
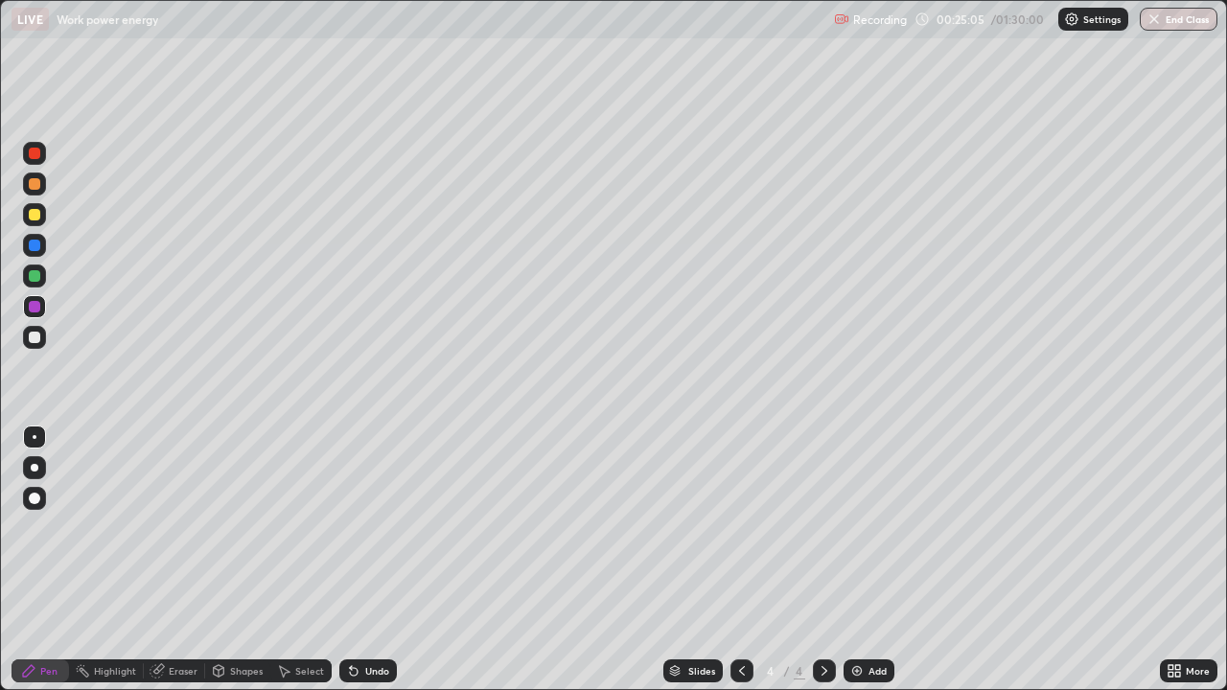
click at [42, 217] on div at bounding box center [34, 214] width 23 height 23
click at [45, 278] on div at bounding box center [34, 276] width 23 height 23
click at [174, 560] on div "Eraser" at bounding box center [183, 671] width 29 height 10
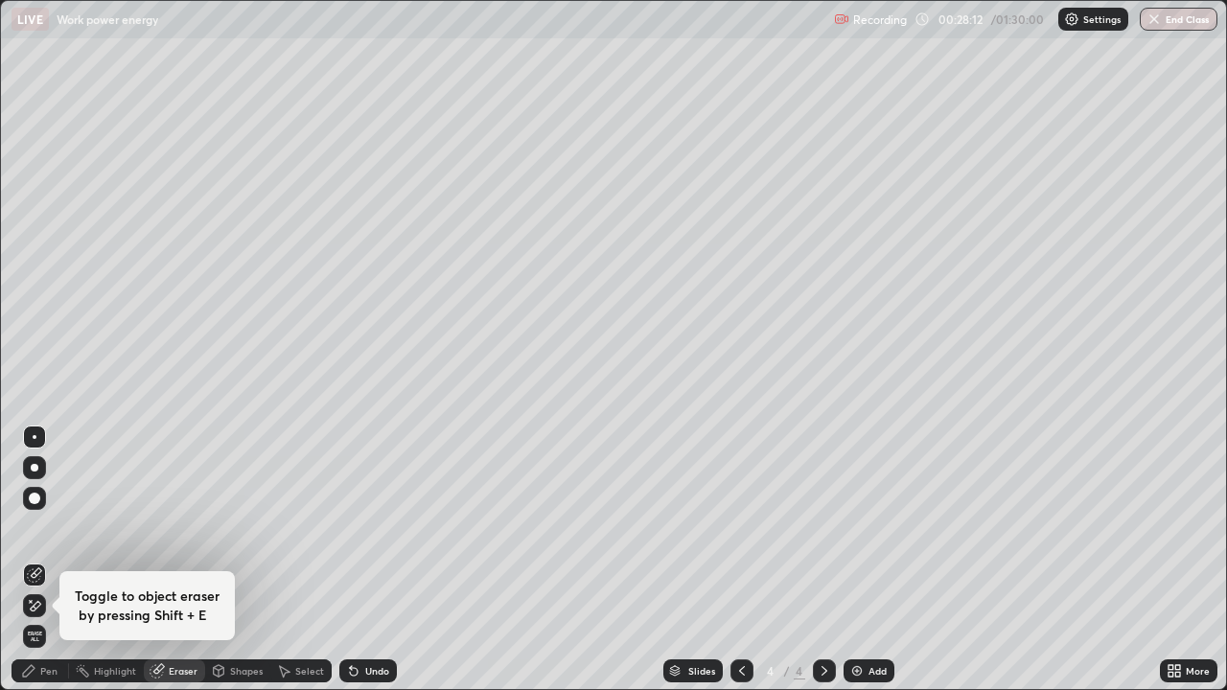
click at [46, 560] on div "Pen" at bounding box center [48, 671] width 17 height 10
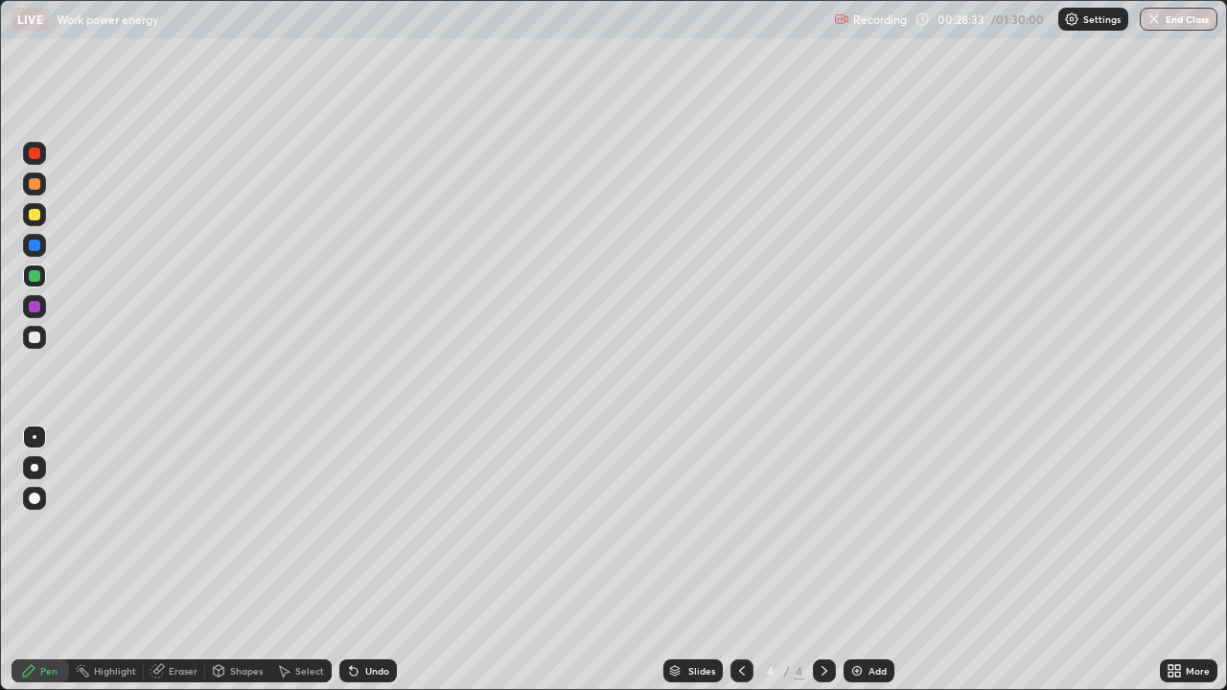
click at [293, 560] on div "Select" at bounding box center [300, 671] width 61 height 23
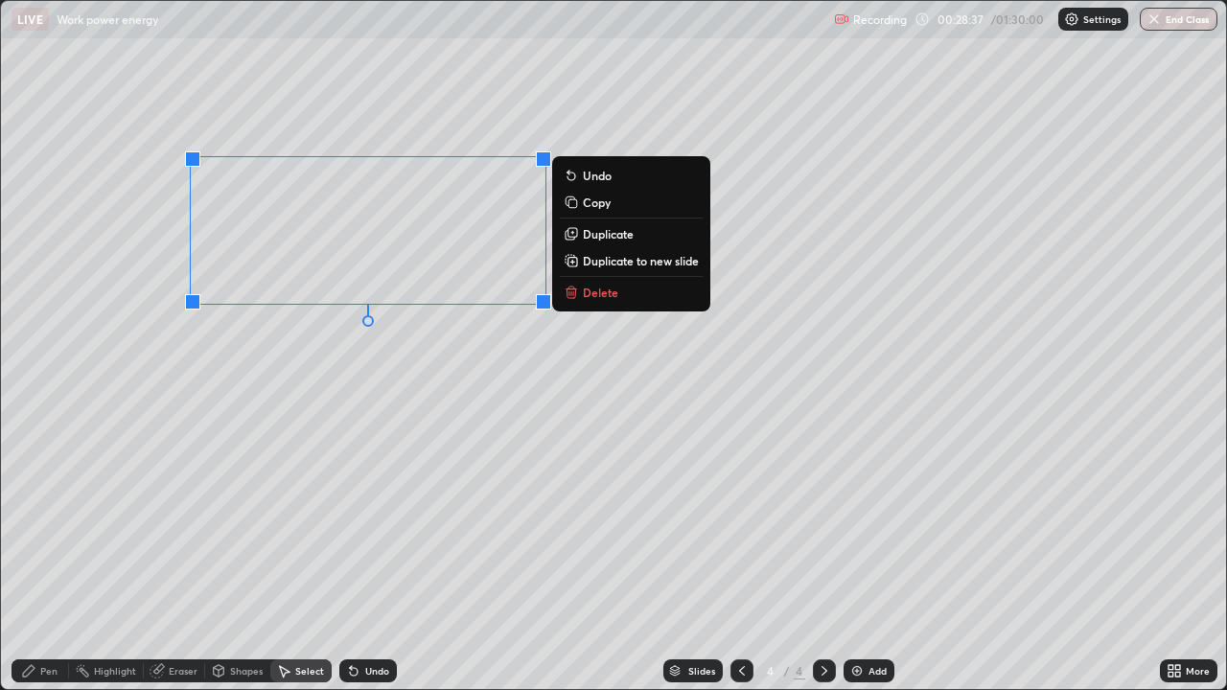
click at [607, 270] on button "Duplicate to new slide" at bounding box center [631, 260] width 143 height 23
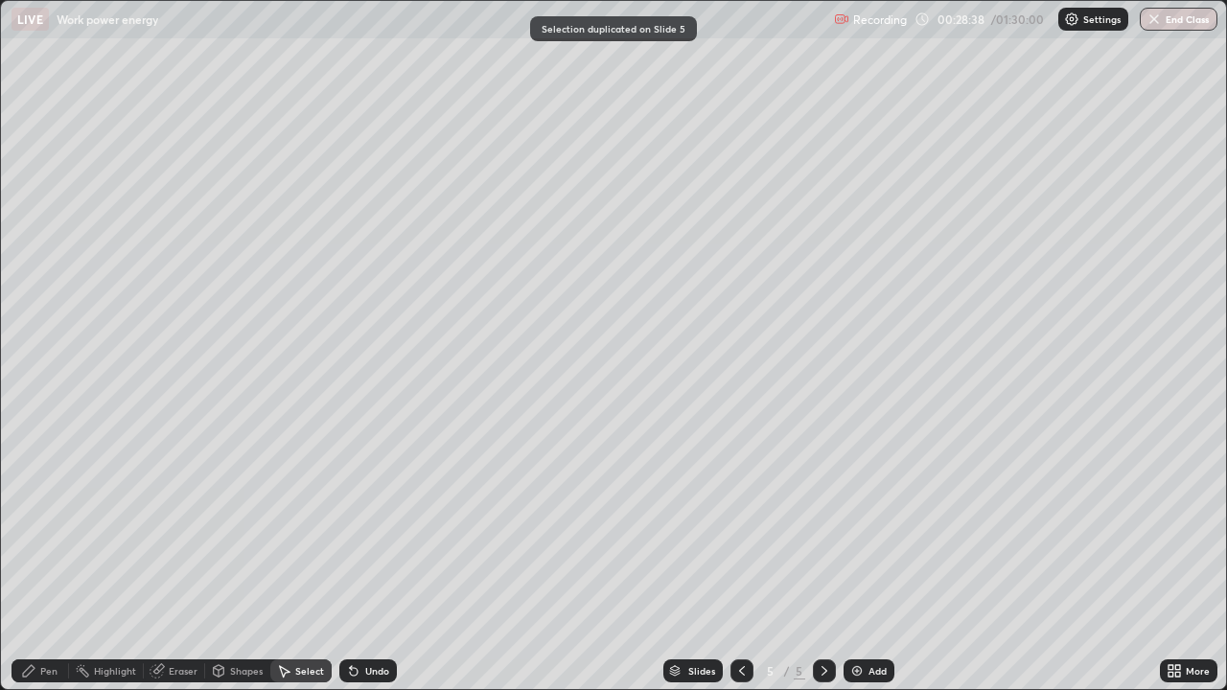
click at [238, 560] on div "Shapes" at bounding box center [246, 671] width 33 height 10
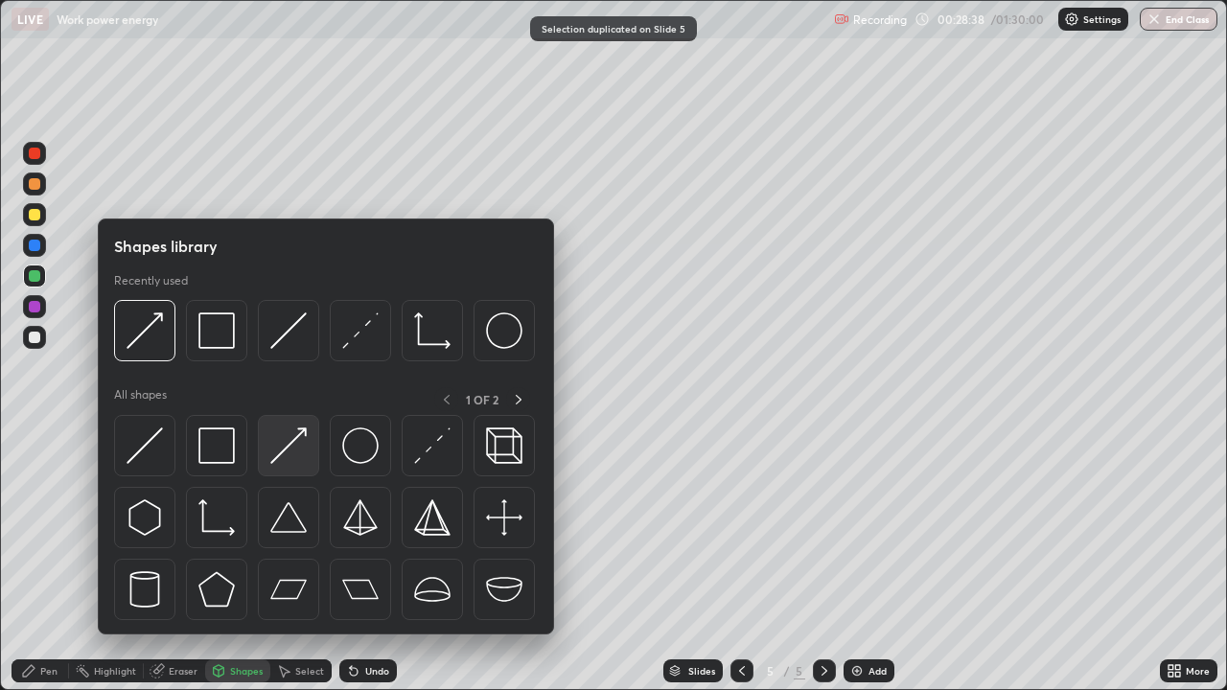
click at [292, 449] on img at bounding box center [288, 446] width 36 height 36
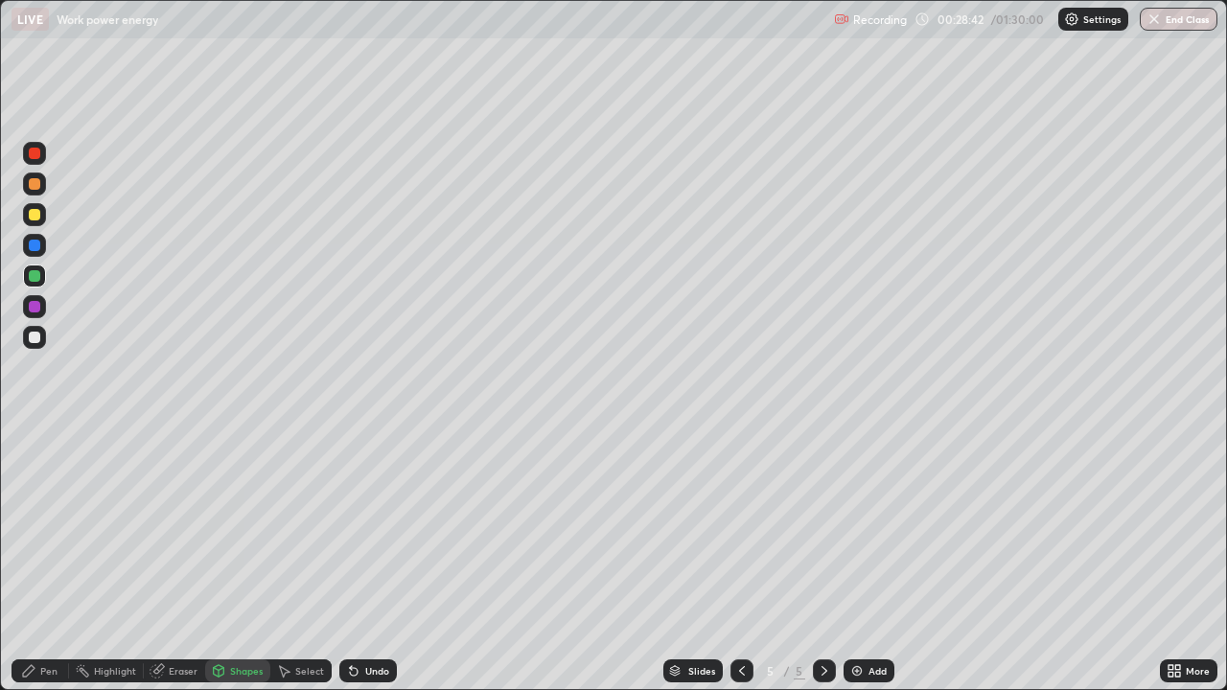
click at [188, 560] on div "Eraser" at bounding box center [174, 671] width 61 height 23
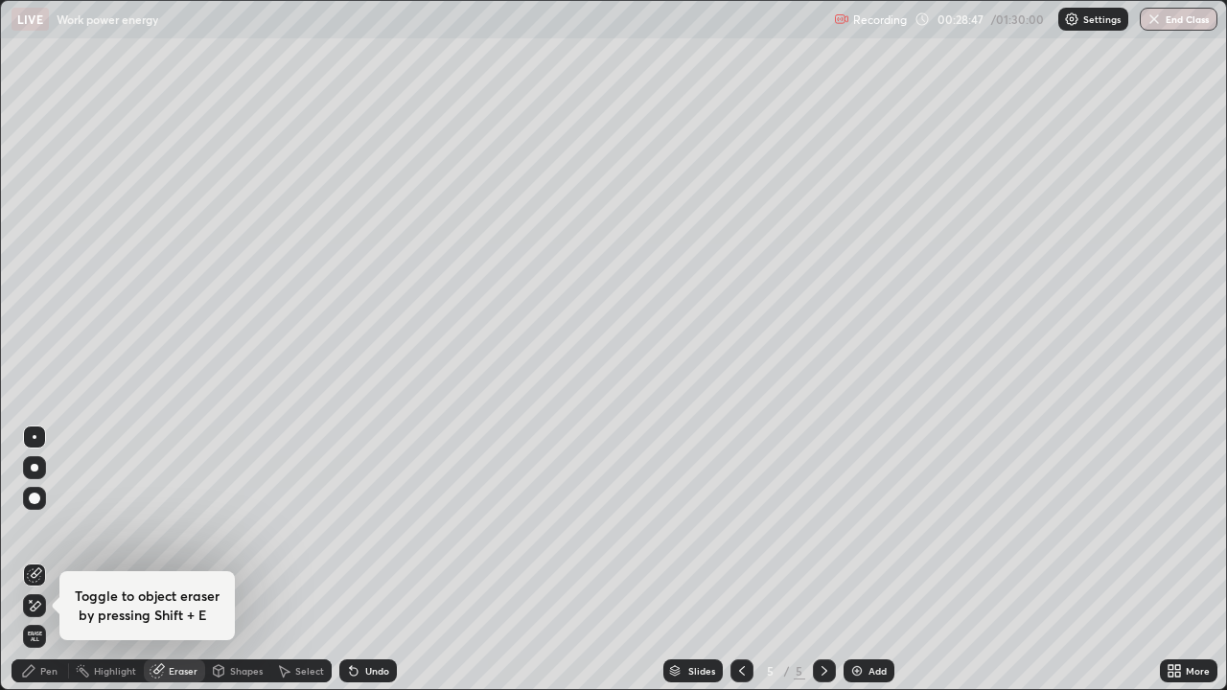
click at [38, 560] on div "Pen" at bounding box center [41, 671] width 58 height 23
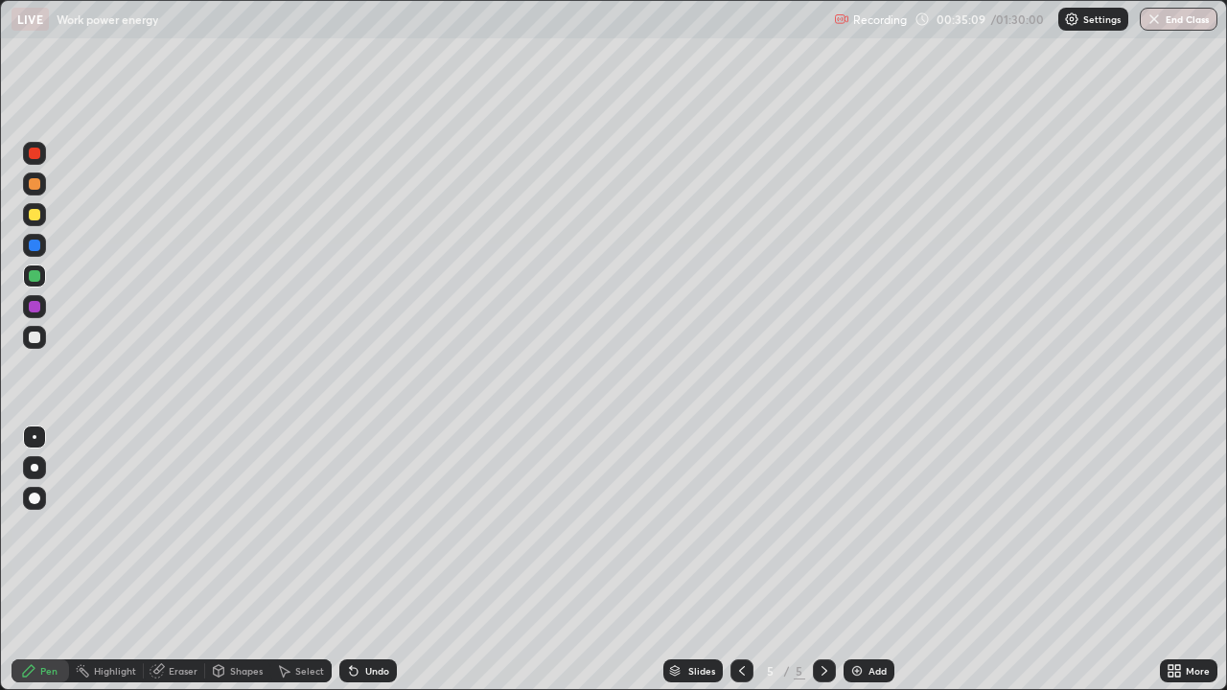
click at [240, 560] on div "Shapes" at bounding box center [246, 671] width 33 height 10
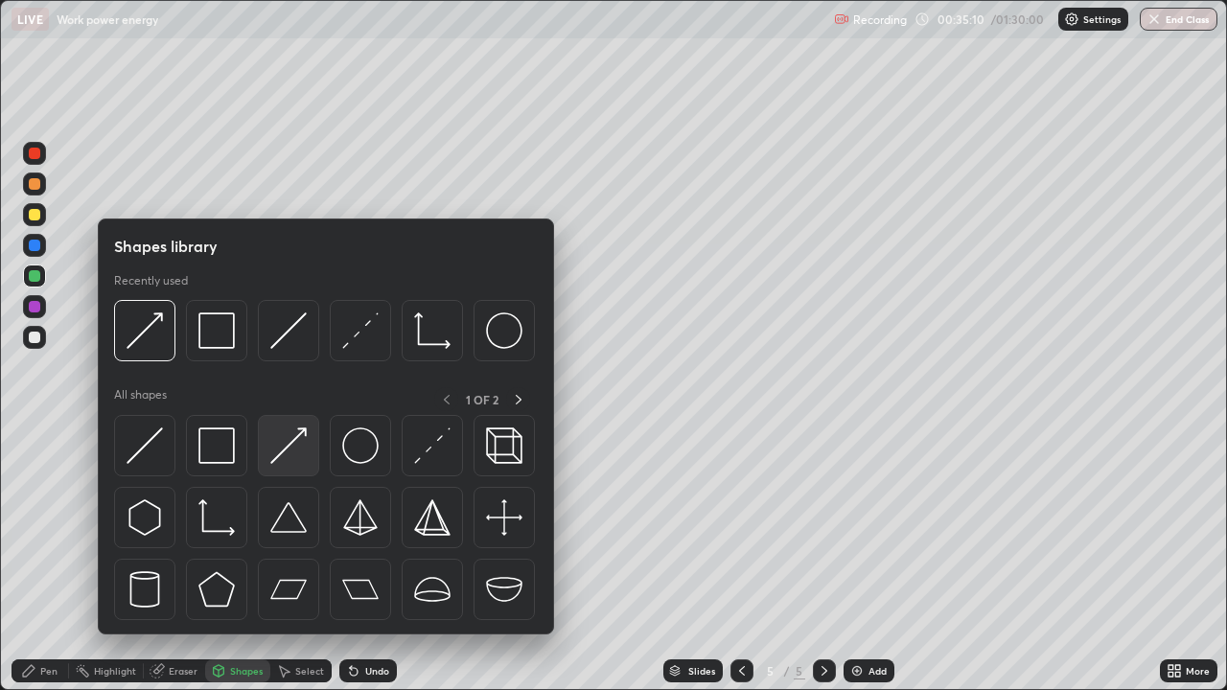
click at [296, 457] on img at bounding box center [288, 446] width 36 height 36
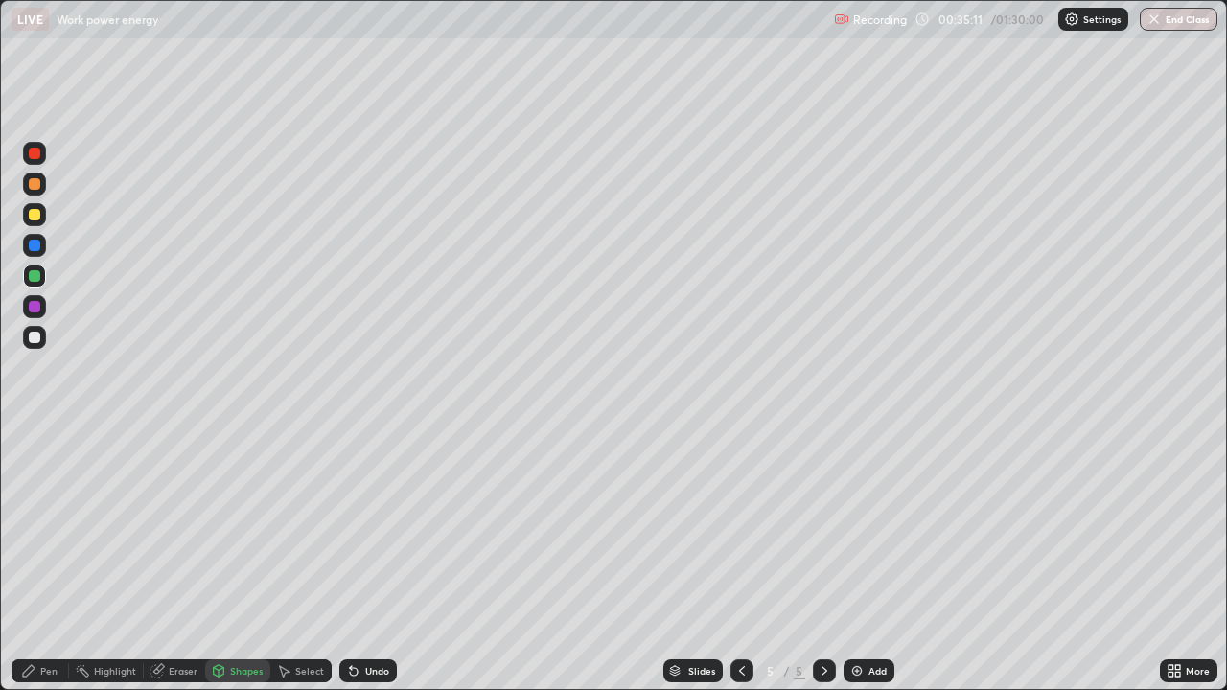
click at [35, 215] on div at bounding box center [35, 215] width 12 height 12
click at [63, 560] on div "Pen" at bounding box center [41, 671] width 58 height 23
click at [301, 560] on div "Select" at bounding box center [309, 671] width 29 height 10
click at [865, 560] on div "Add" at bounding box center [869, 671] width 51 height 23
click at [235, 560] on div "Shapes" at bounding box center [246, 671] width 33 height 10
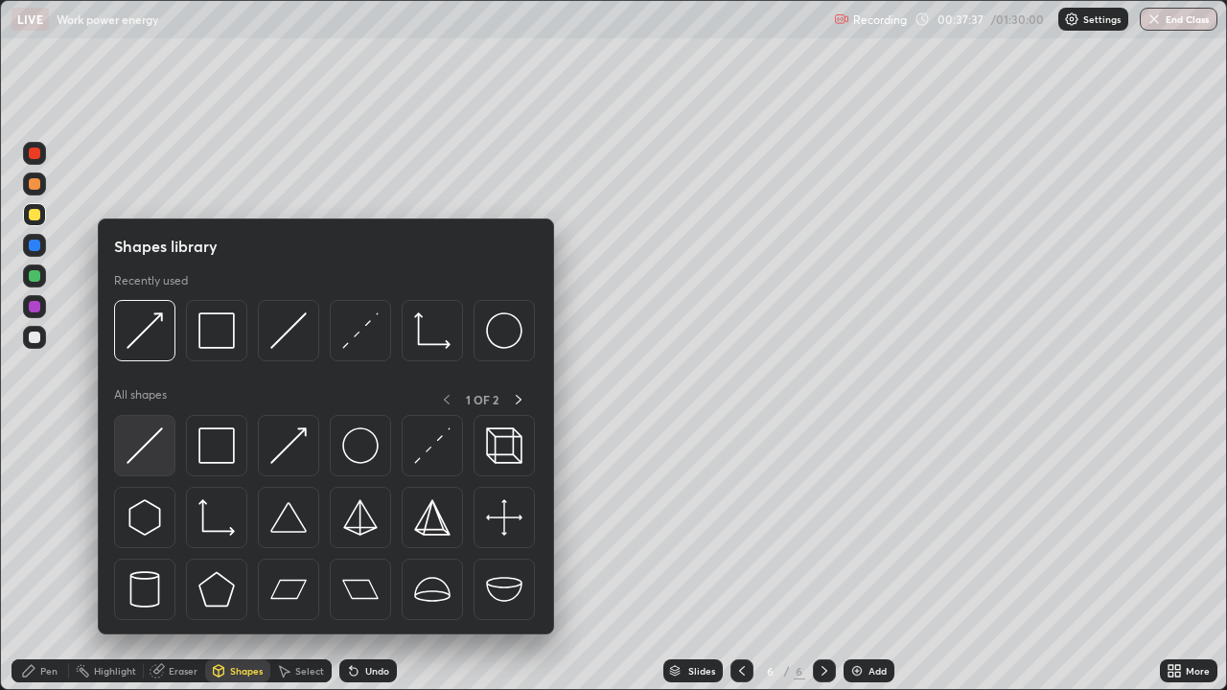
click at [151, 467] on div at bounding box center [144, 445] width 61 height 61
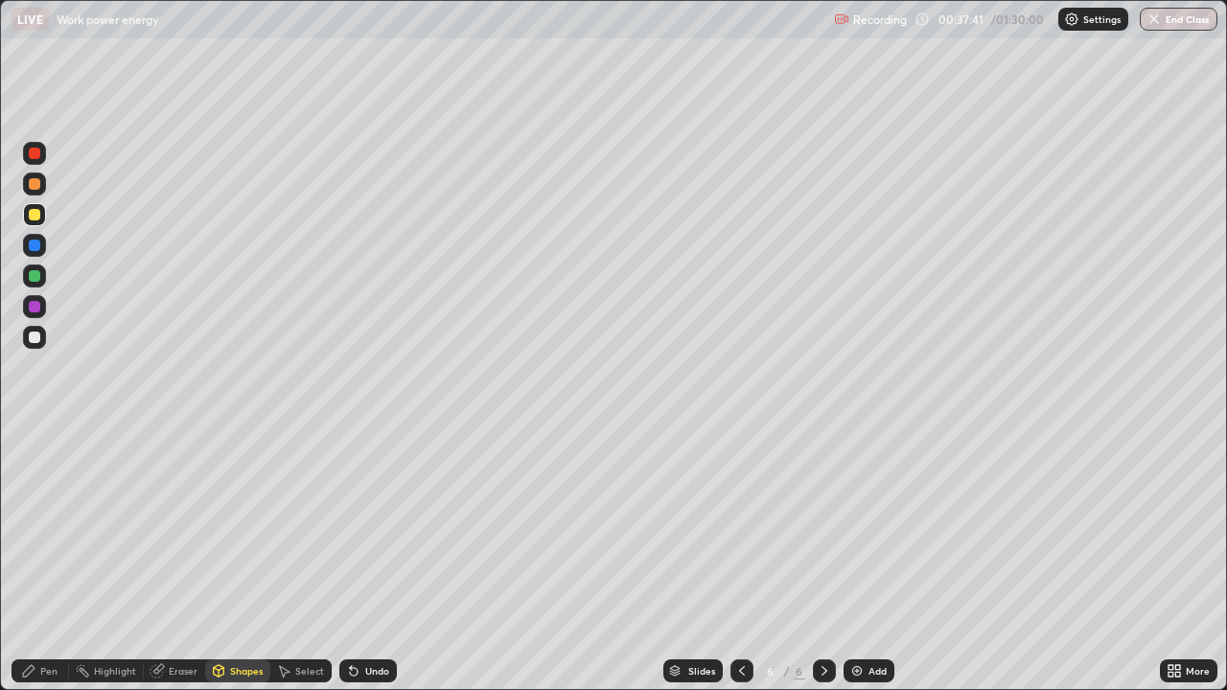
click at [239, 560] on div "Shapes" at bounding box center [246, 671] width 33 height 10
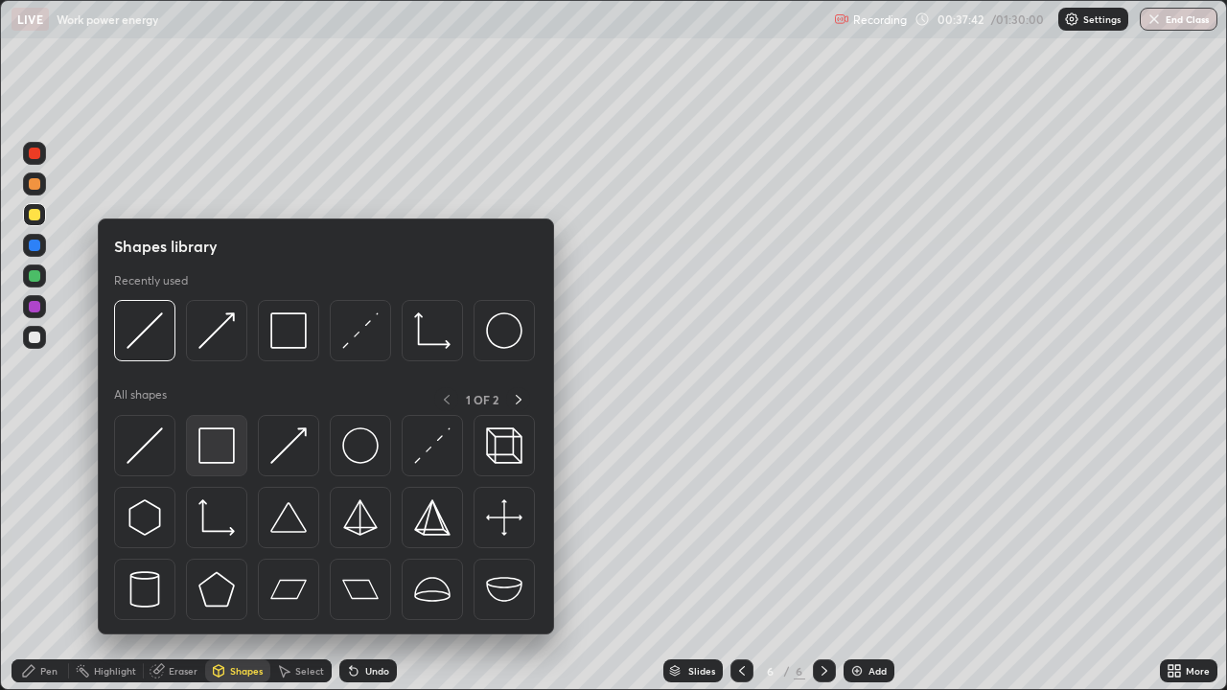
click at [228, 454] on img at bounding box center [216, 446] width 36 height 36
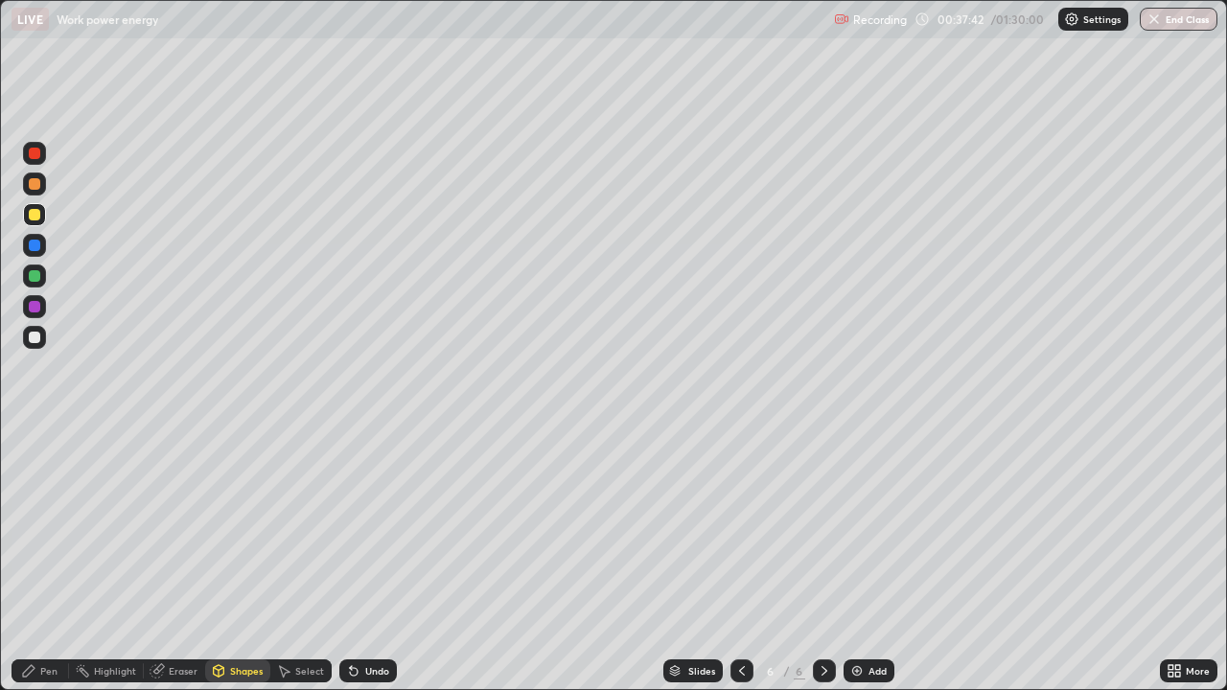
click at [43, 278] on div at bounding box center [34, 276] width 23 height 23
click at [240, 560] on div "Shapes" at bounding box center [246, 671] width 33 height 10
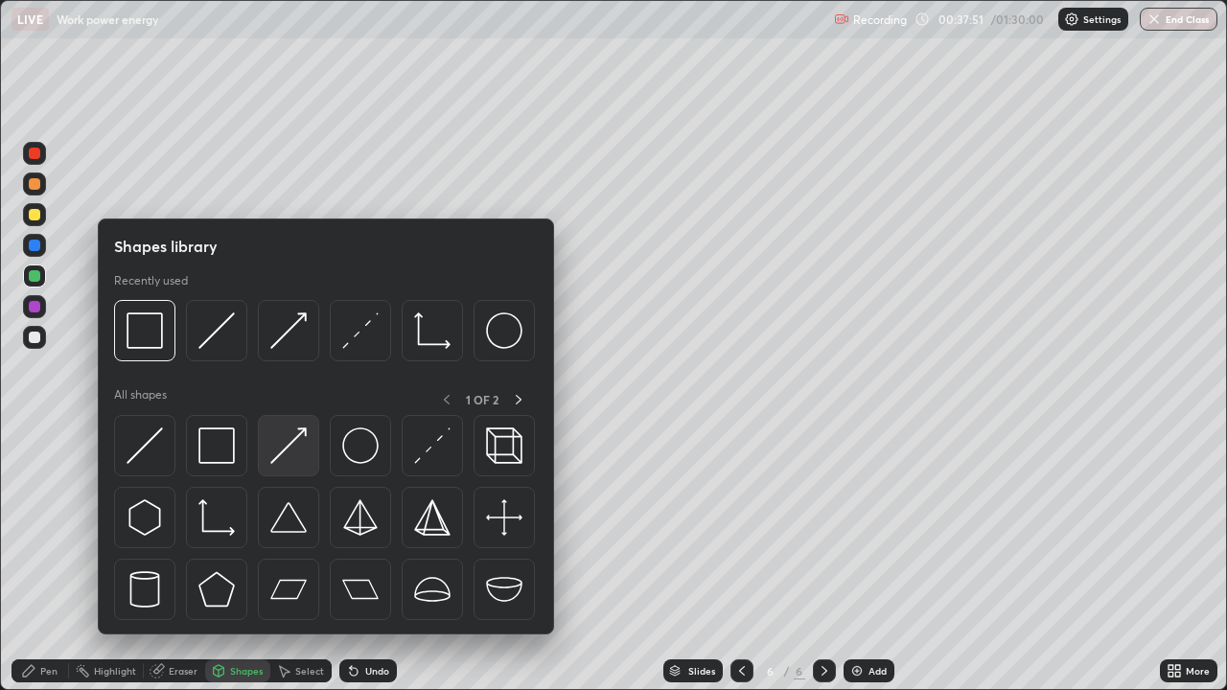
click at [288, 453] on img at bounding box center [288, 446] width 36 height 36
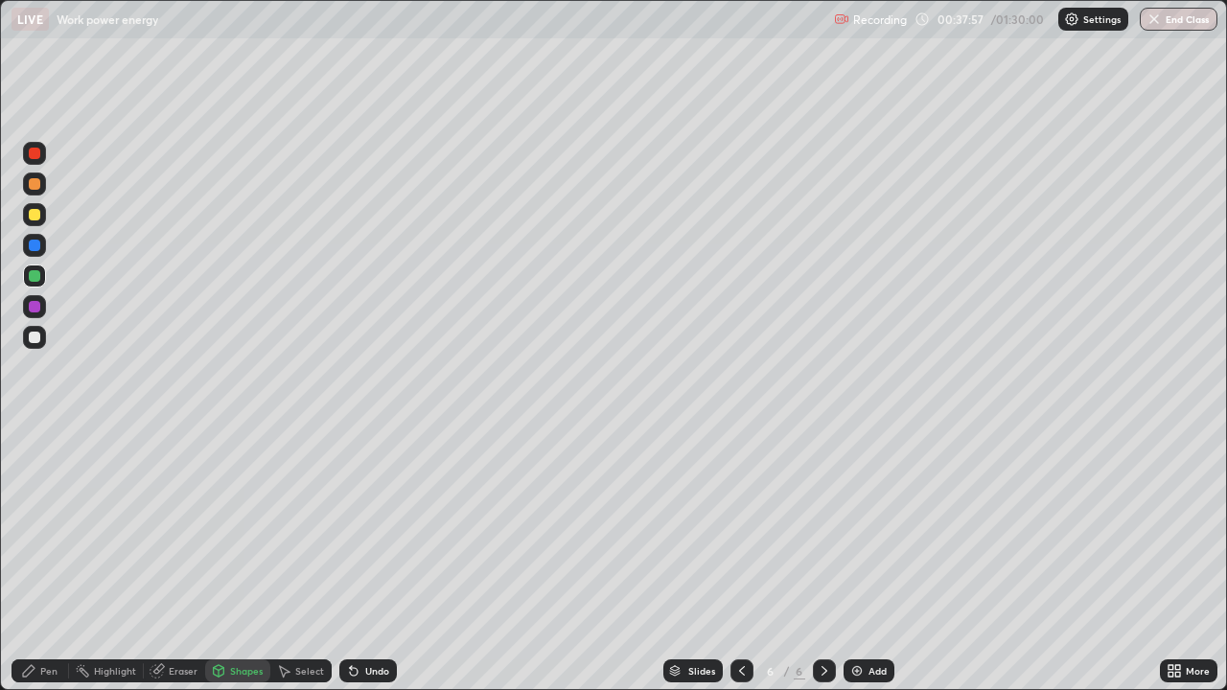
click at [41, 560] on div "Pen" at bounding box center [48, 671] width 17 height 10
click at [362, 560] on div "Undo" at bounding box center [368, 671] width 58 height 23
click at [240, 560] on div "Shapes" at bounding box center [246, 671] width 33 height 10
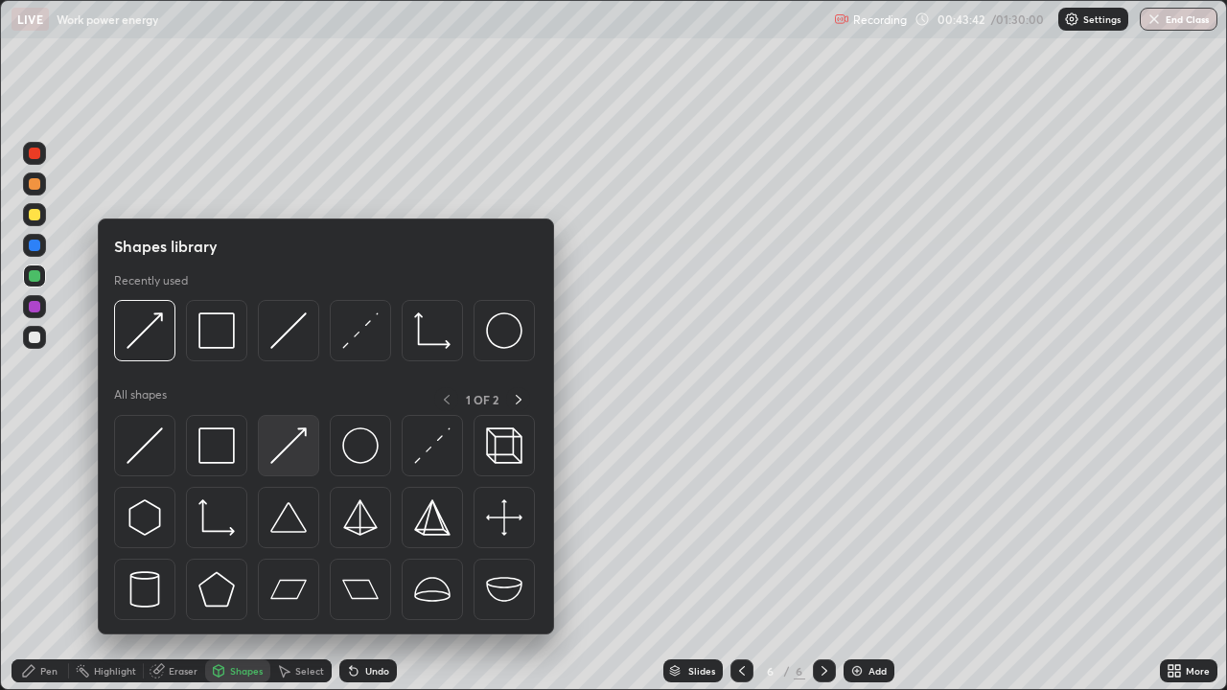
click at [301, 444] on img at bounding box center [288, 446] width 36 height 36
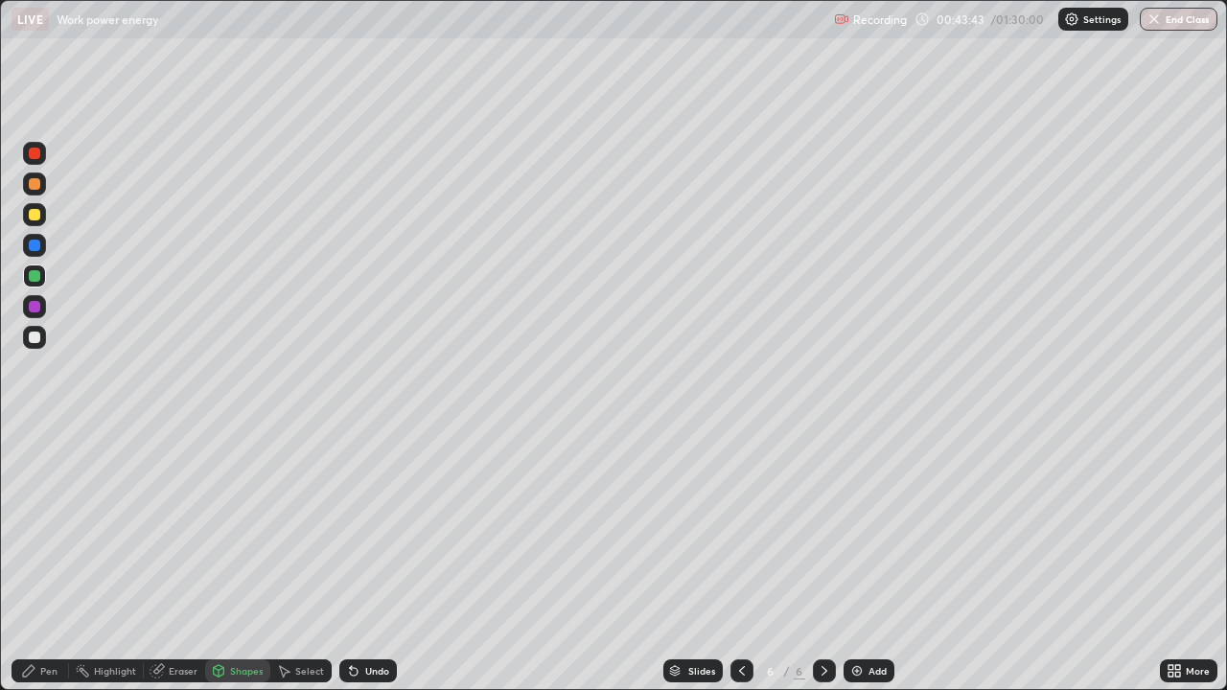
click at [41, 224] on div at bounding box center [34, 214] width 23 height 23
click at [60, 560] on div "Pen" at bounding box center [41, 671] width 58 height 23
click at [863, 560] on div "Add" at bounding box center [869, 671] width 51 height 23
click at [235, 560] on div "Shapes" at bounding box center [246, 671] width 33 height 10
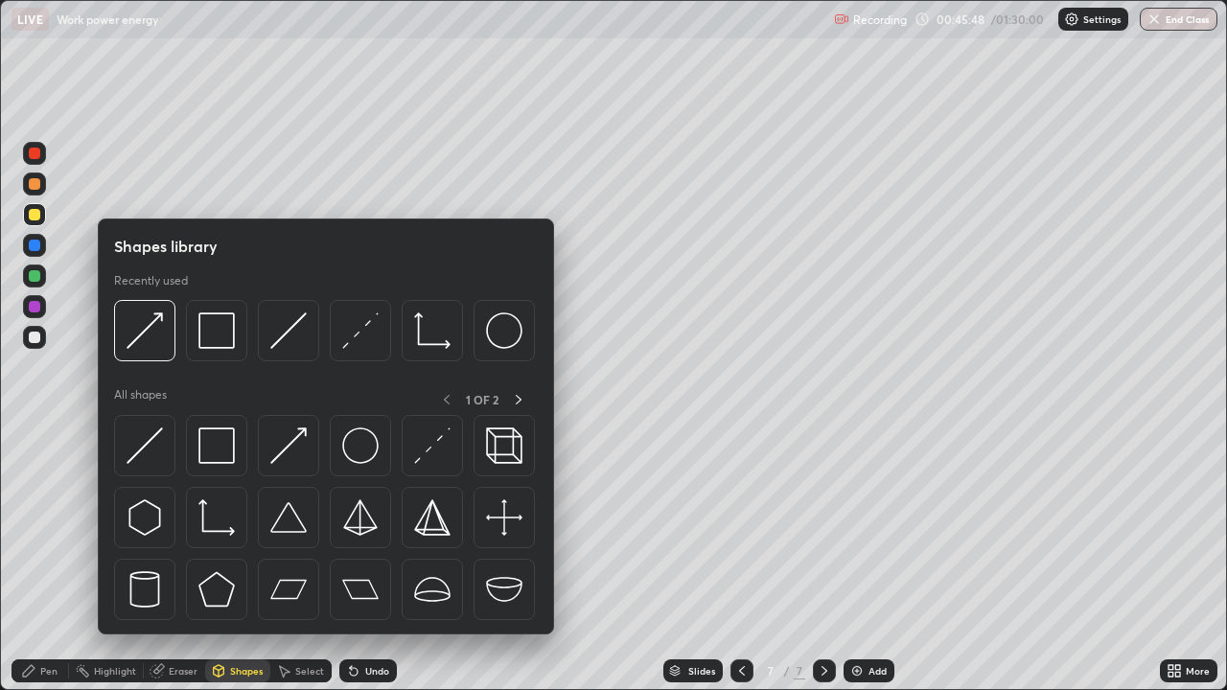
click at [288, 456] on img at bounding box center [288, 446] width 36 height 36
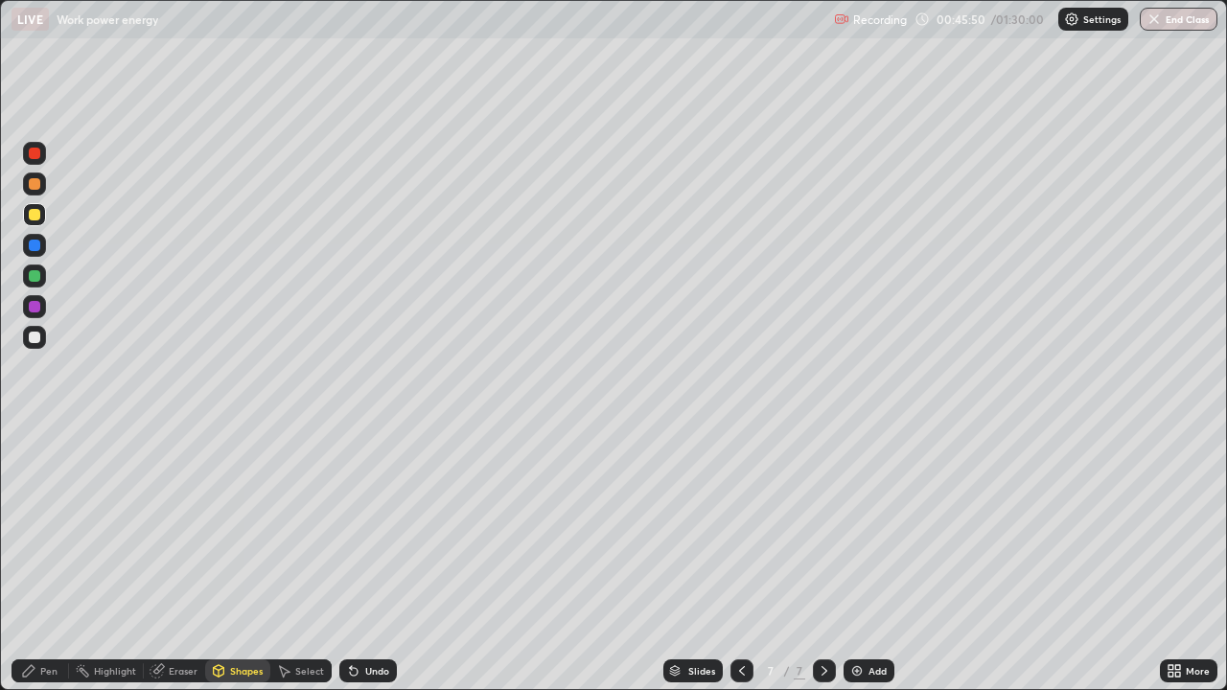
click at [59, 560] on div "Pen" at bounding box center [41, 671] width 58 height 23
click at [298, 560] on div "Select" at bounding box center [309, 671] width 29 height 10
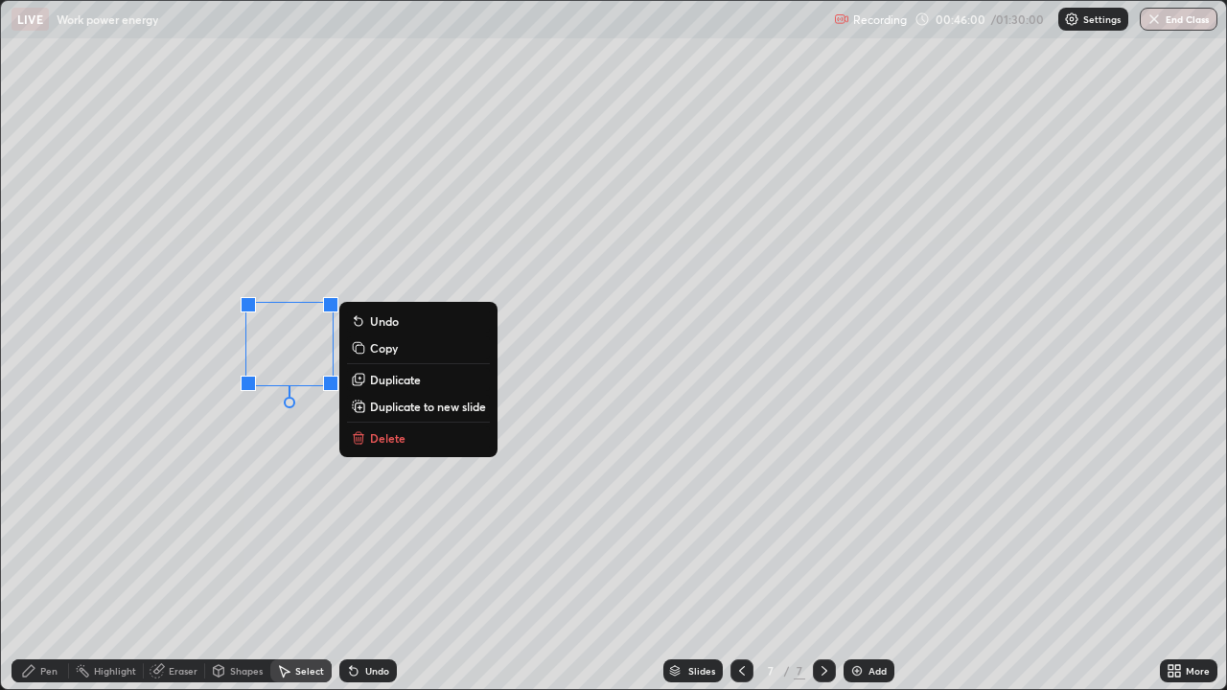
click at [388, 382] on p "Duplicate" at bounding box center [395, 379] width 51 height 15
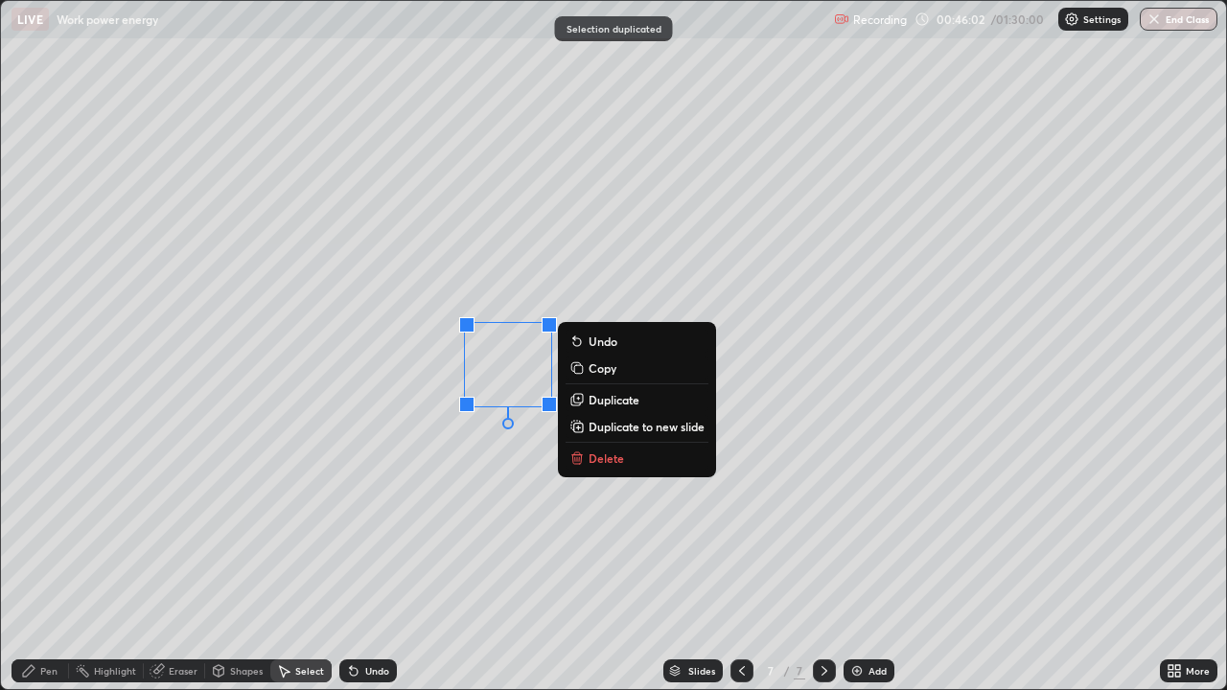
click at [256, 560] on div "Shapes" at bounding box center [246, 671] width 33 height 10
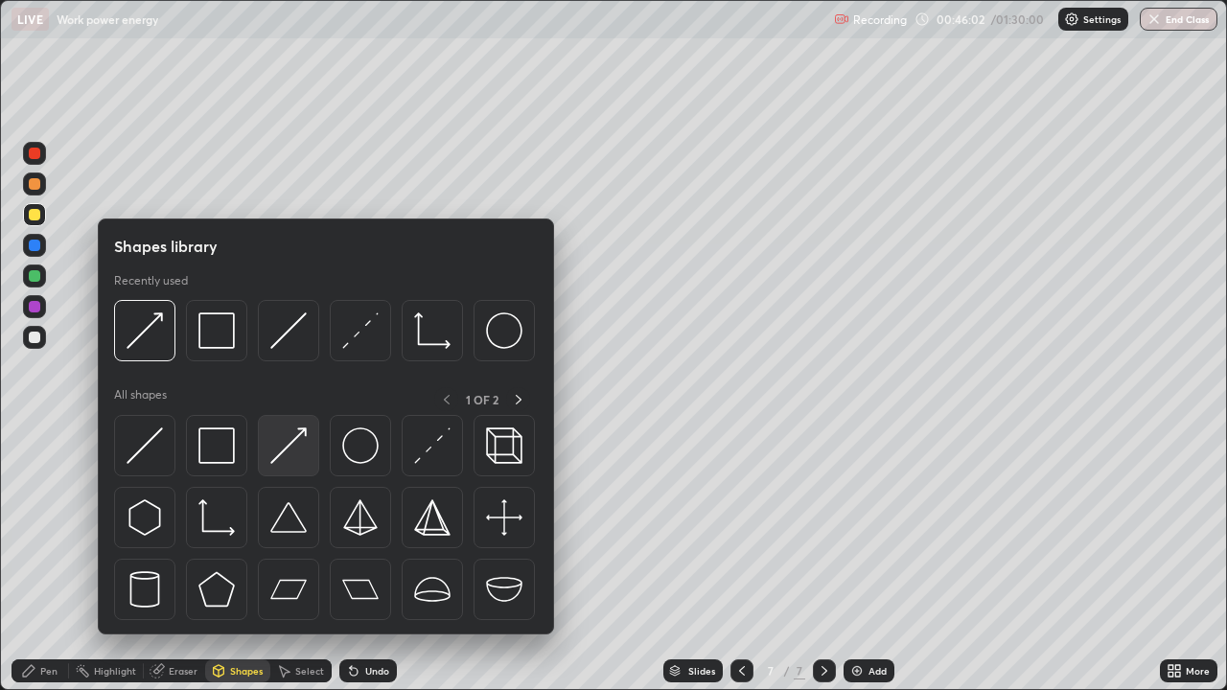
click at [298, 449] on img at bounding box center [288, 446] width 36 height 36
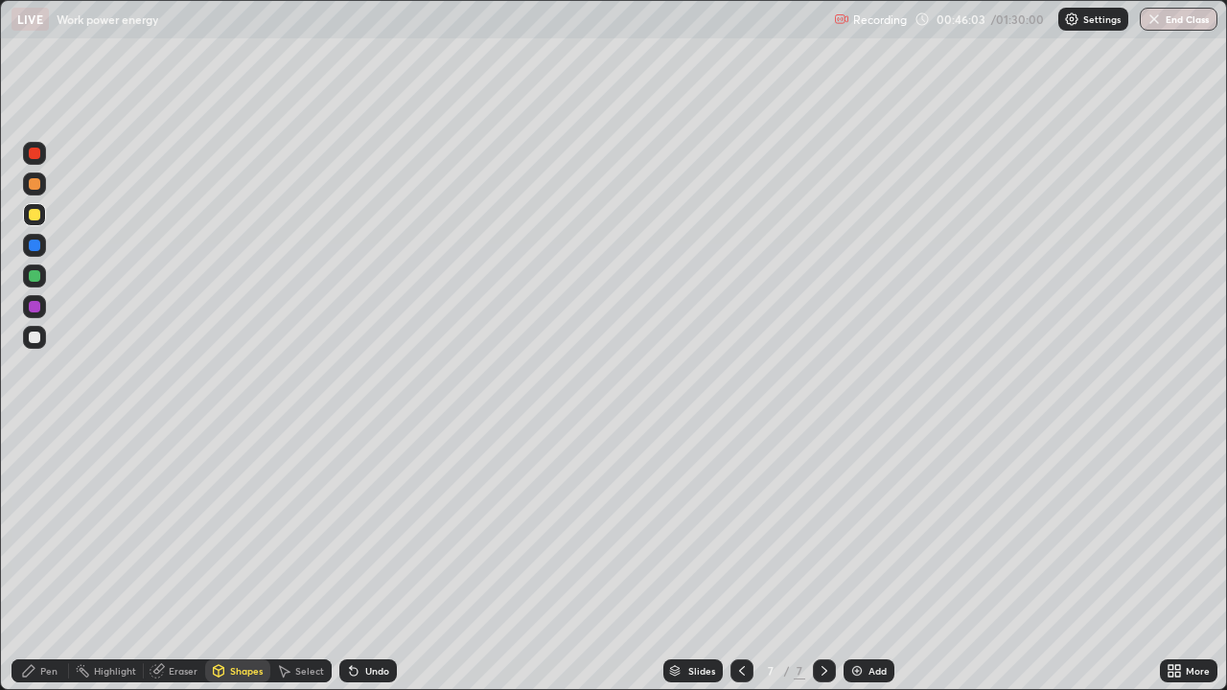
click at [43, 317] on div at bounding box center [34, 306] width 23 height 31
click at [45, 560] on div "Pen" at bounding box center [48, 671] width 17 height 10
click at [370, 560] on div "Undo" at bounding box center [368, 671] width 58 height 23
click at [240, 560] on div "Shapes" at bounding box center [237, 671] width 65 height 23
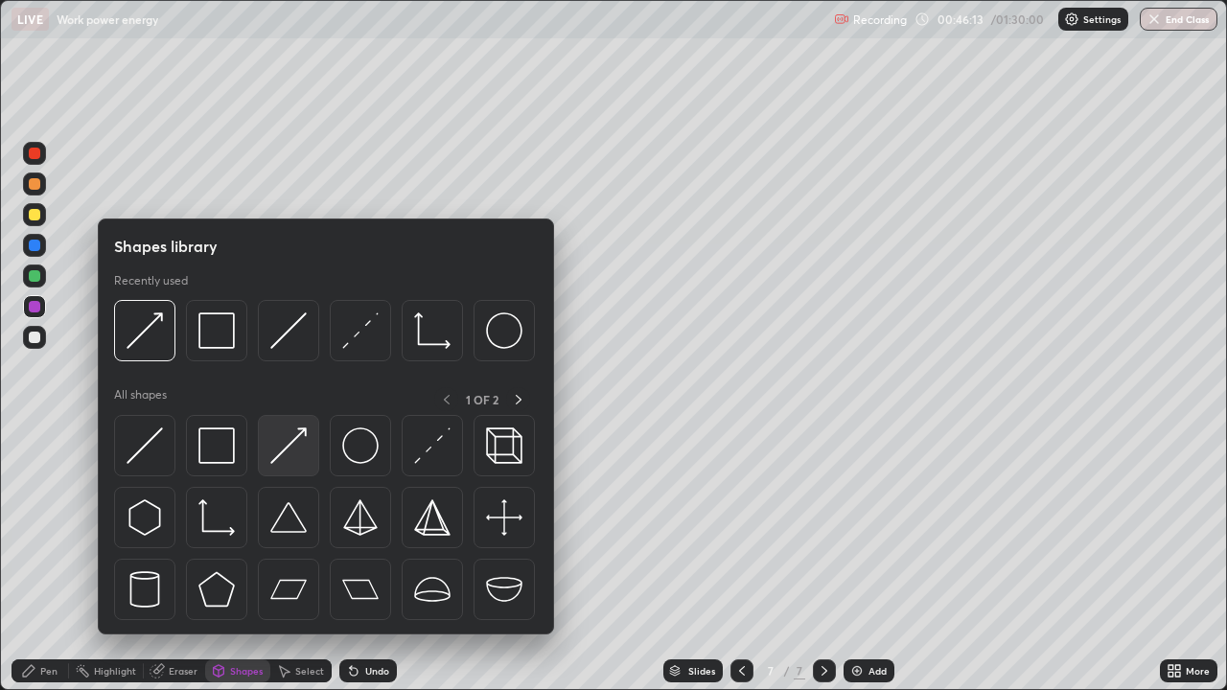
click at [290, 446] on img at bounding box center [288, 446] width 36 height 36
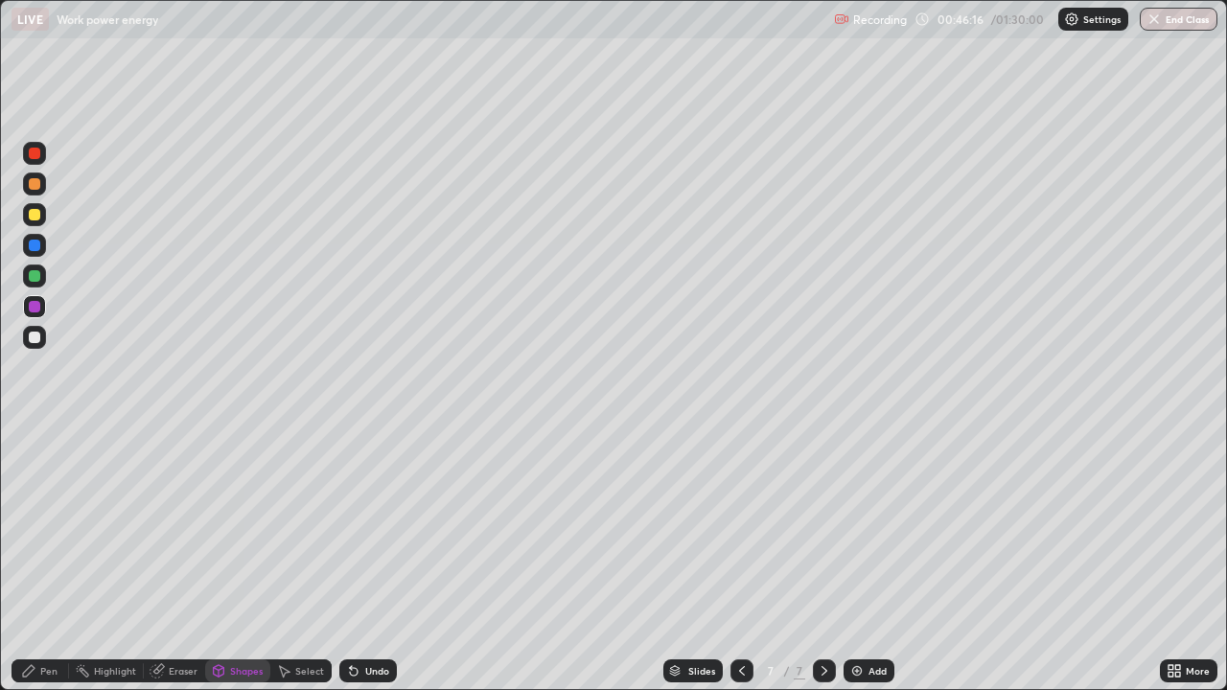
click at [47, 560] on div "Pen" at bounding box center [48, 671] width 17 height 10
click at [869, 560] on div "Add" at bounding box center [878, 671] width 18 height 10
click at [225, 560] on div "Shapes" at bounding box center [237, 671] width 65 height 23
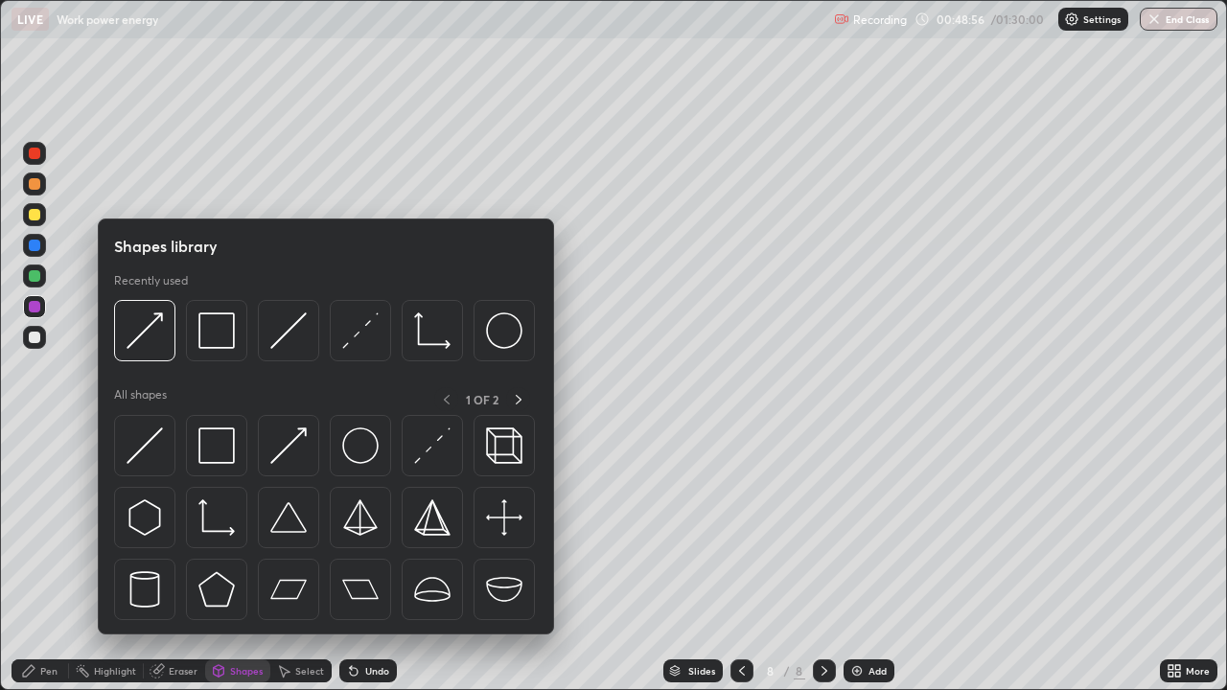
click at [152, 459] on img at bounding box center [145, 446] width 36 height 36
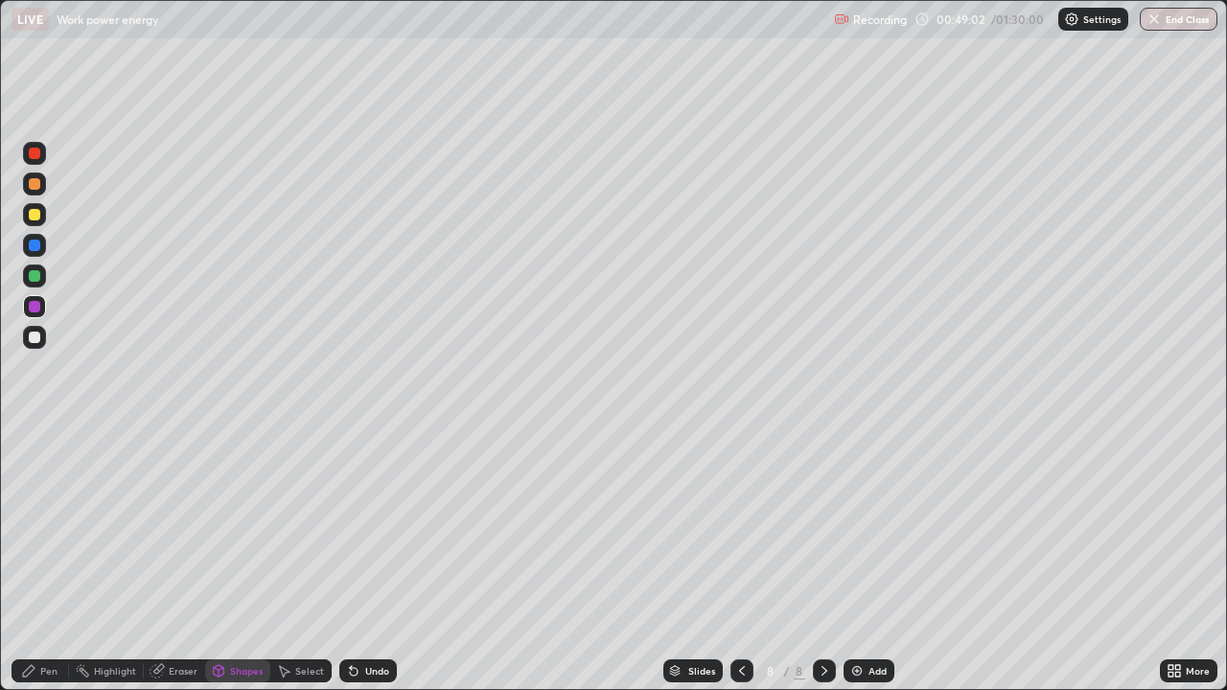
click at [245, 560] on div "Shapes" at bounding box center [246, 671] width 33 height 10
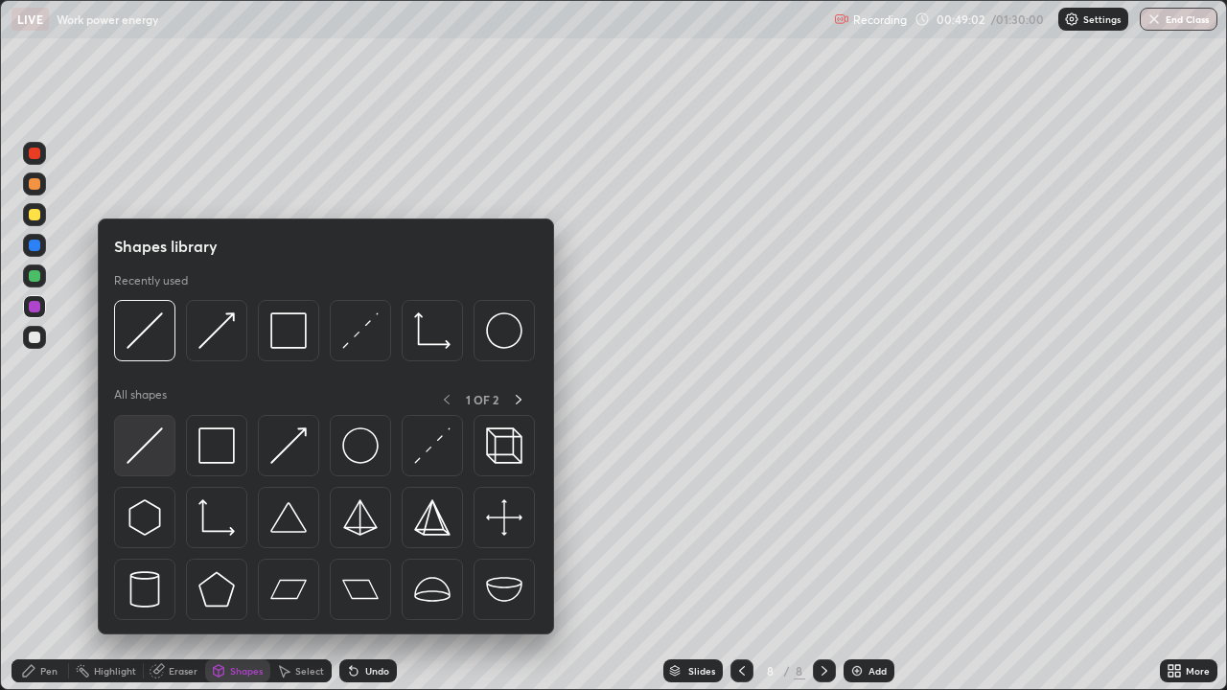
click at [162, 453] on img at bounding box center [145, 446] width 36 height 36
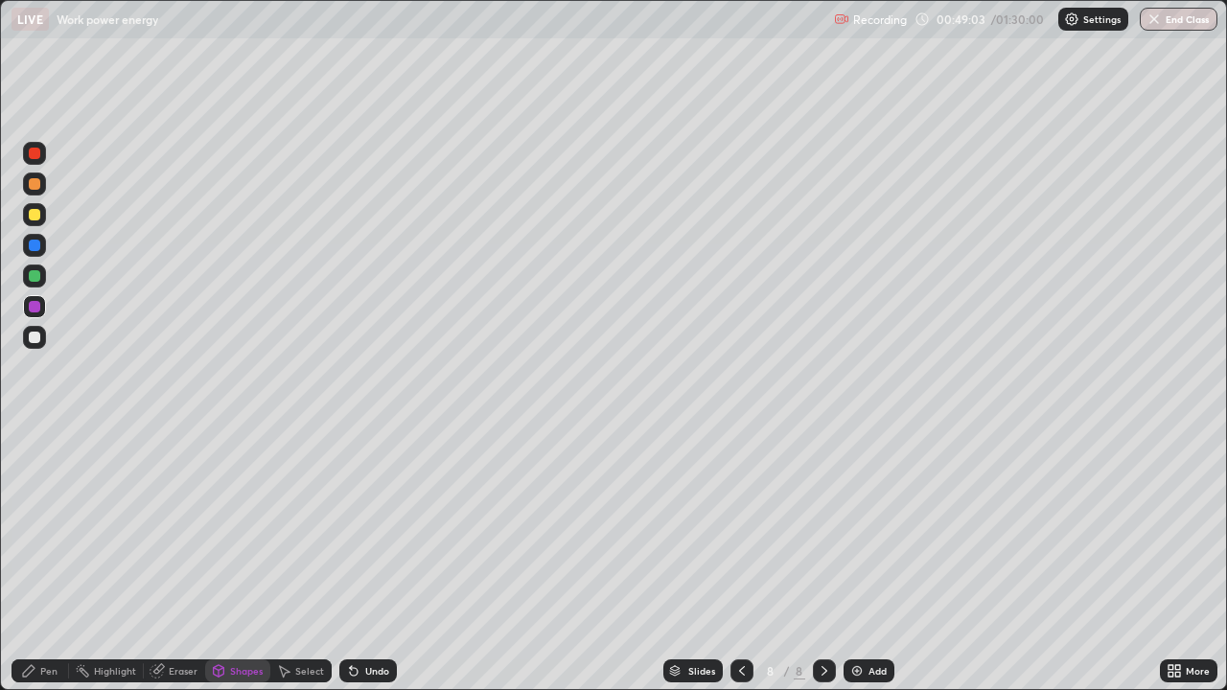
click at [41, 337] on div at bounding box center [34, 337] width 23 height 23
click at [46, 560] on div "Pen" at bounding box center [48, 671] width 17 height 10
click at [244, 560] on div "Shapes" at bounding box center [246, 671] width 33 height 10
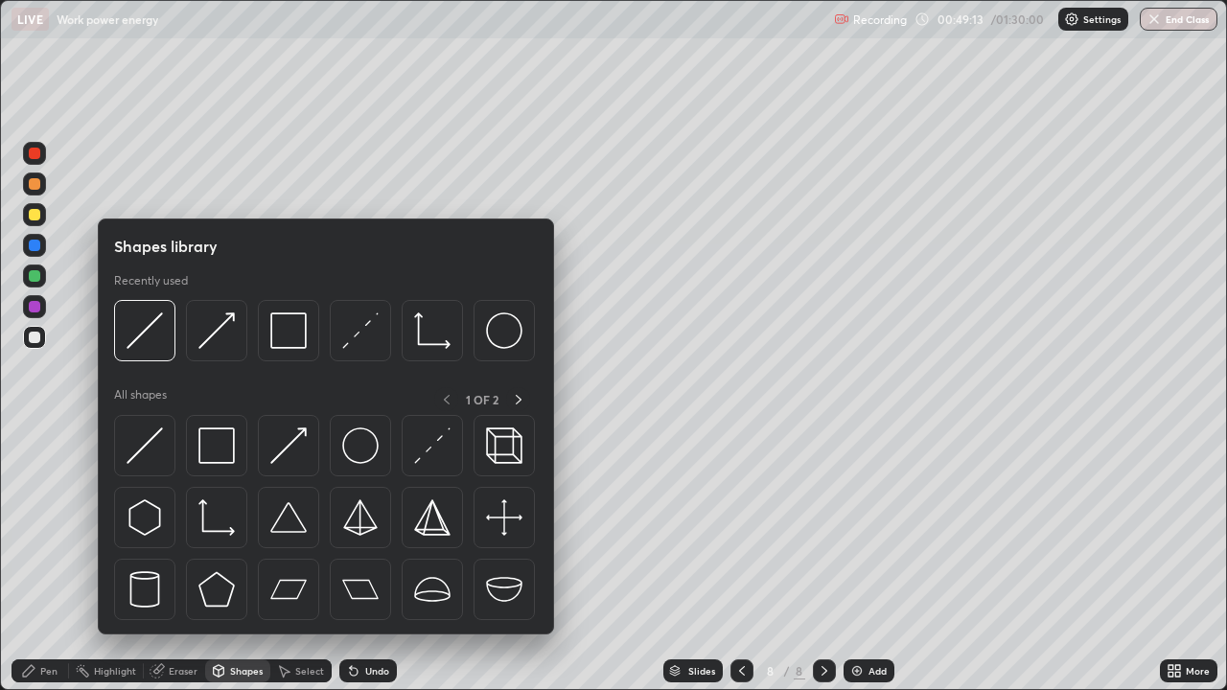
click at [288, 449] on img at bounding box center [288, 446] width 36 height 36
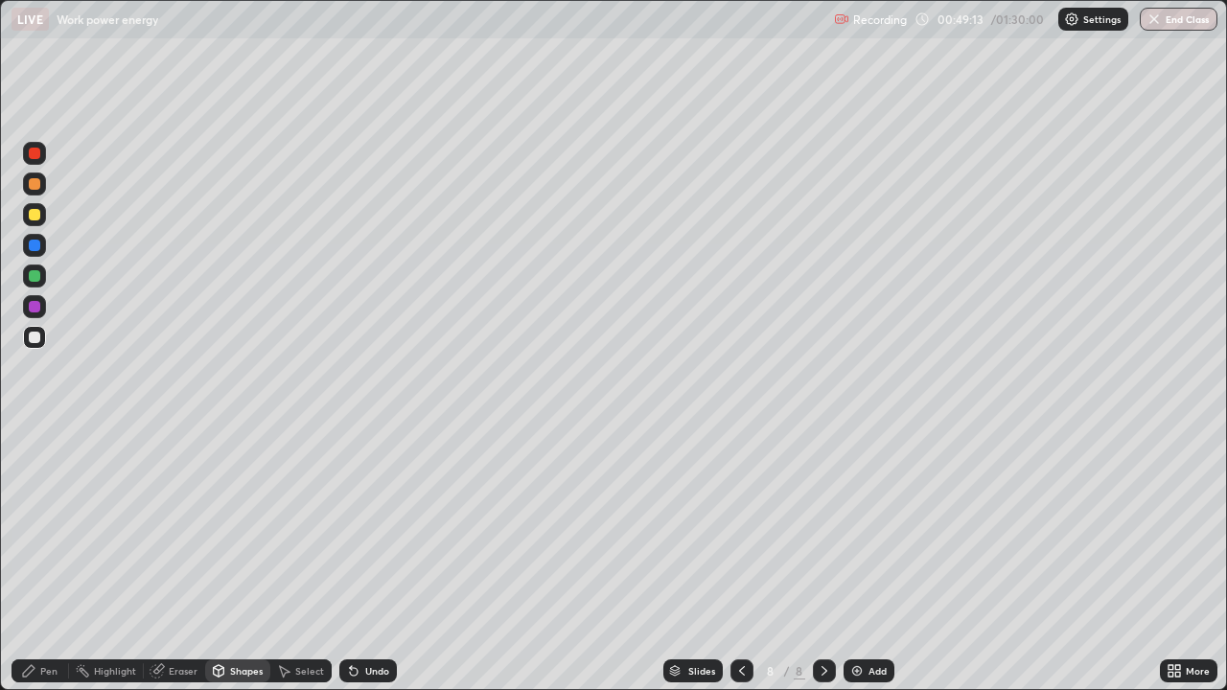
click at [35, 276] on div at bounding box center [35, 276] width 12 height 12
click at [247, 560] on div "Shapes" at bounding box center [246, 671] width 33 height 10
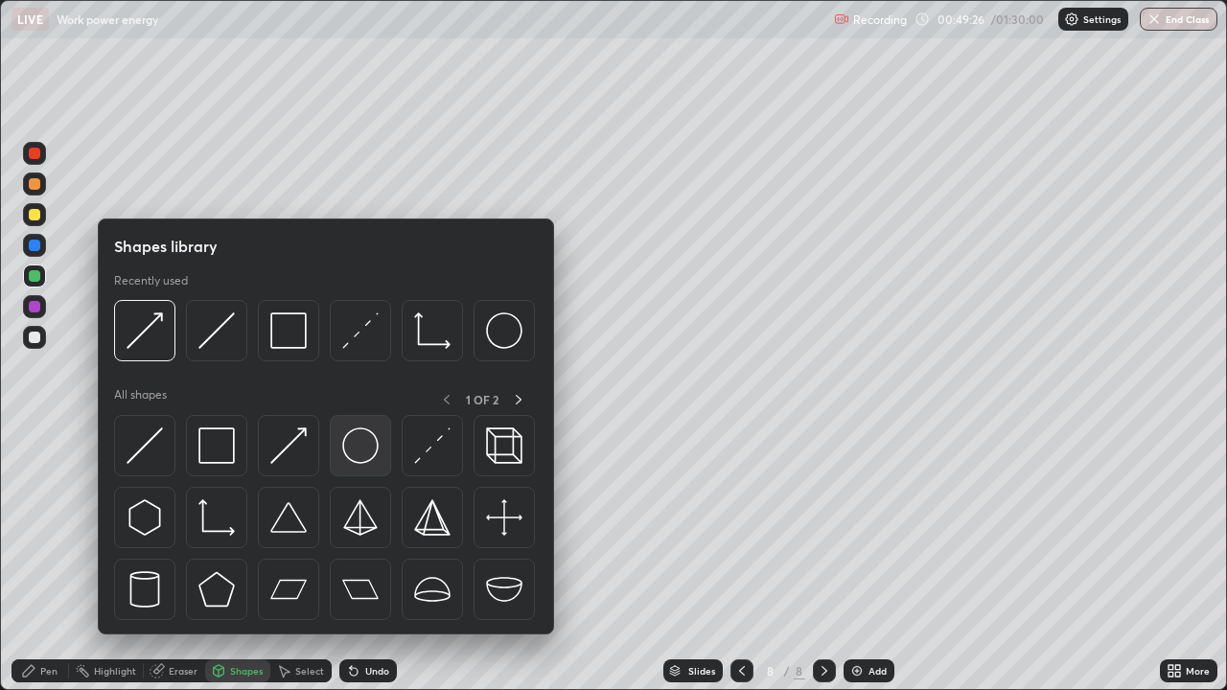
click at [360, 453] on img at bounding box center [360, 446] width 36 height 36
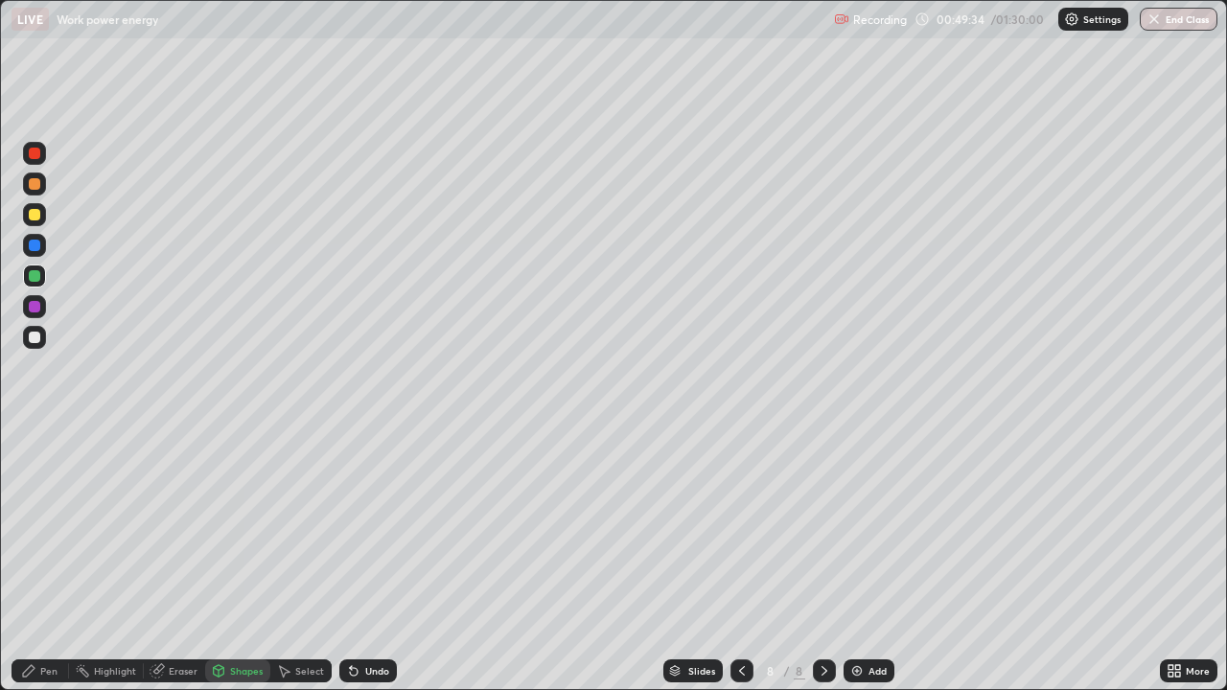
click at [371, 560] on div "Undo" at bounding box center [377, 671] width 24 height 10
click at [51, 560] on div "Pen" at bounding box center [48, 671] width 17 height 10
click at [36, 242] on div at bounding box center [35, 246] width 12 height 12
click at [242, 560] on div "Shapes" at bounding box center [246, 671] width 33 height 10
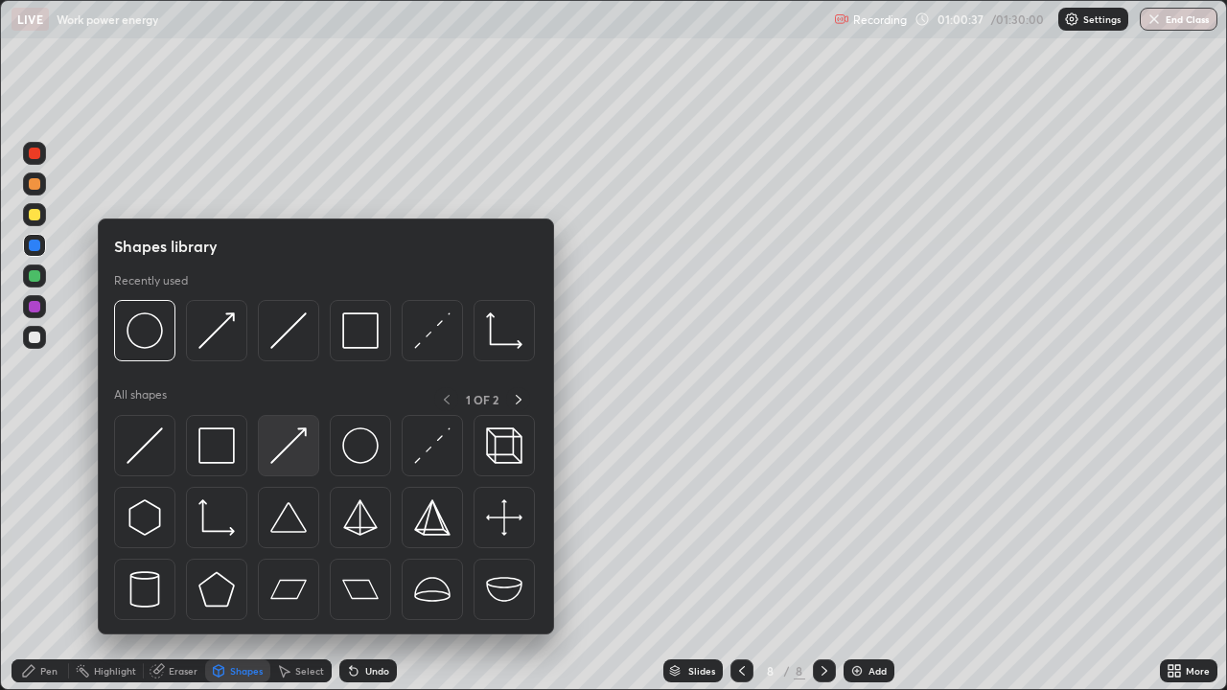
click at [285, 443] on img at bounding box center [288, 446] width 36 height 36
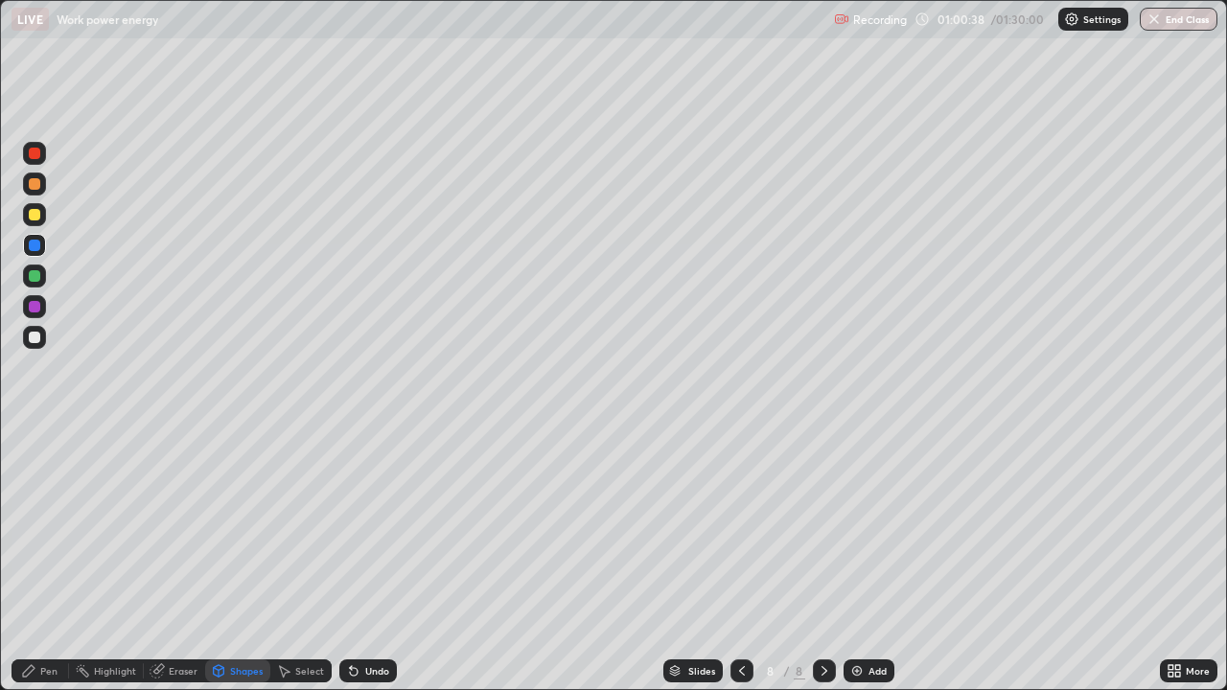
click at [41, 194] on div at bounding box center [34, 184] width 23 height 23
click at [58, 560] on div "Pen" at bounding box center [41, 671] width 58 height 23
click at [43, 154] on div at bounding box center [34, 153] width 23 height 23
click at [229, 560] on div "Shapes" at bounding box center [237, 671] width 65 height 23
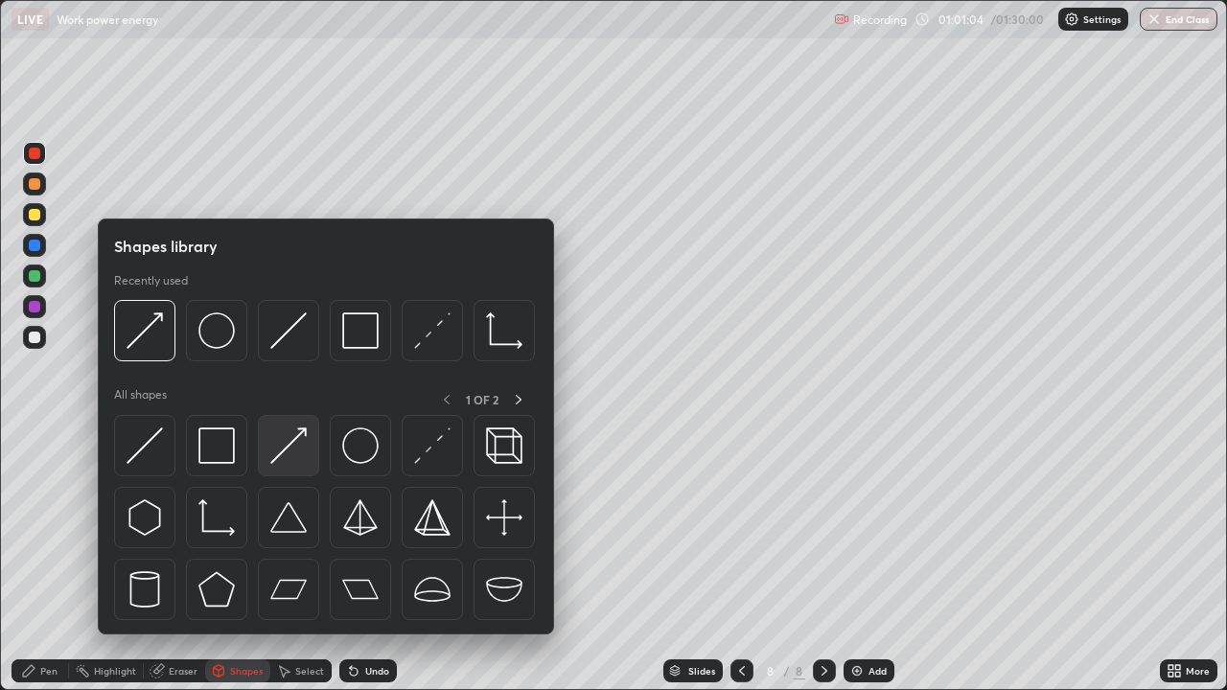
click at [297, 444] on img at bounding box center [288, 446] width 36 height 36
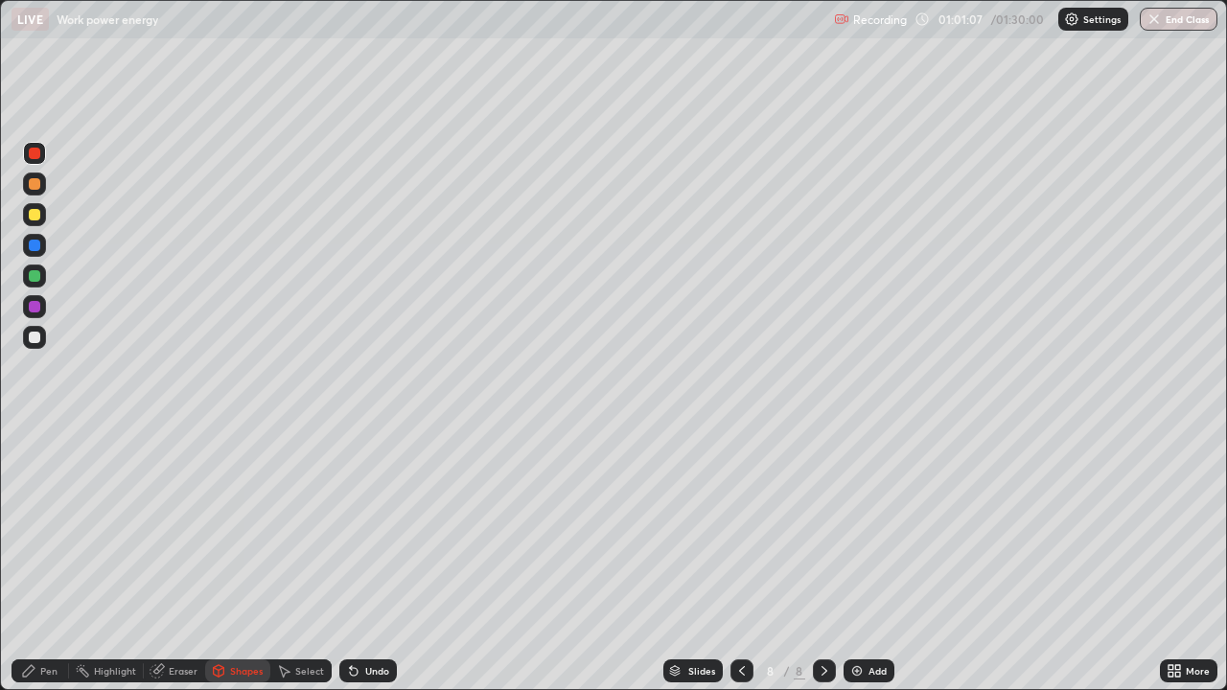
click at [371, 560] on div "Undo" at bounding box center [368, 671] width 58 height 23
click at [45, 560] on div "Pen" at bounding box center [48, 671] width 17 height 10
click at [876, 560] on div "Add" at bounding box center [878, 671] width 18 height 10
click at [250, 560] on div "Shapes" at bounding box center [246, 671] width 33 height 10
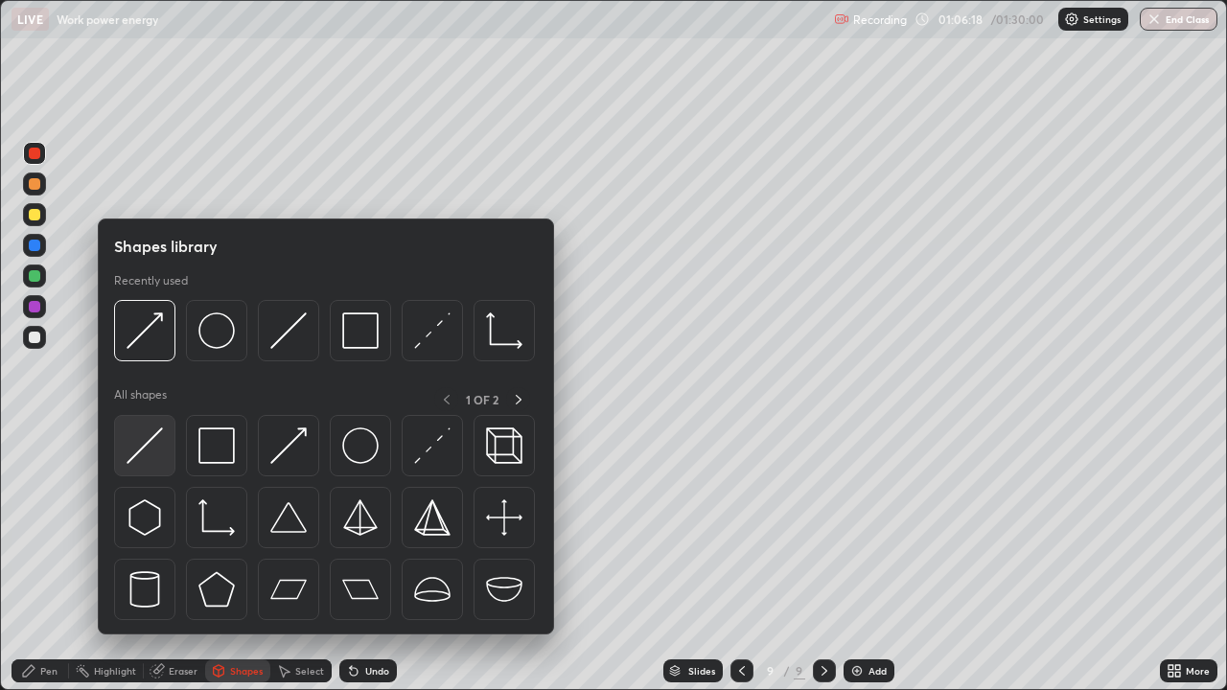
click at [146, 454] on img at bounding box center [145, 446] width 36 height 36
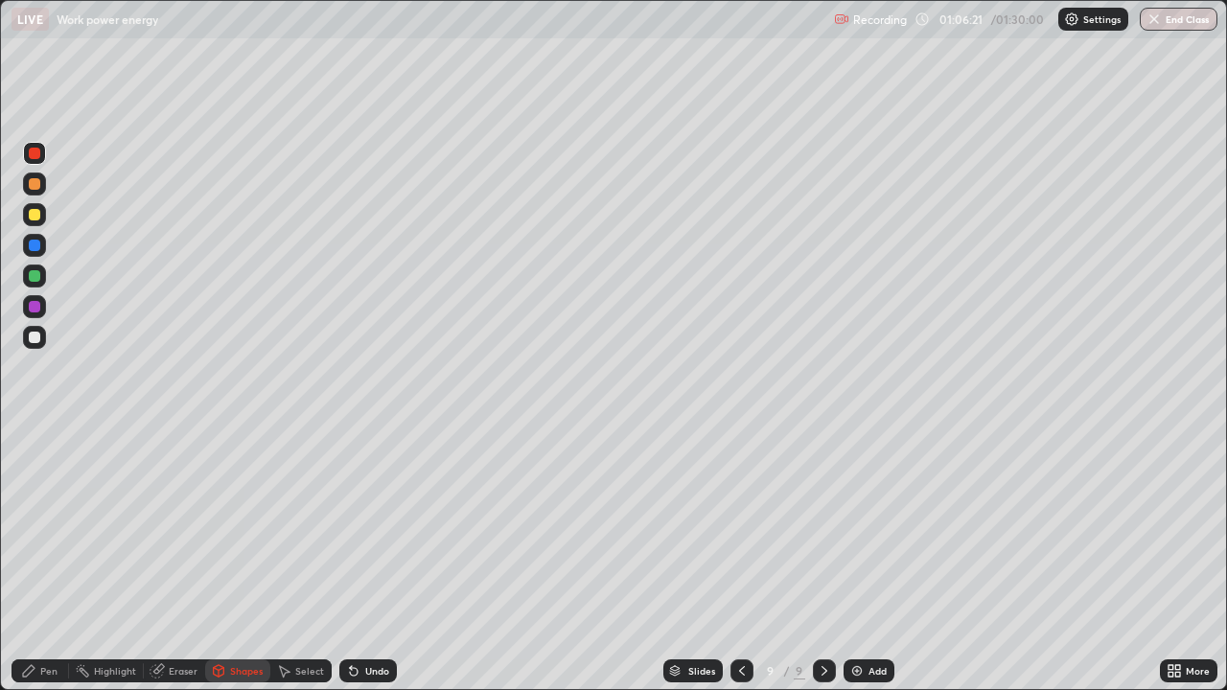
click at [240, 560] on div "Shapes" at bounding box center [246, 671] width 33 height 10
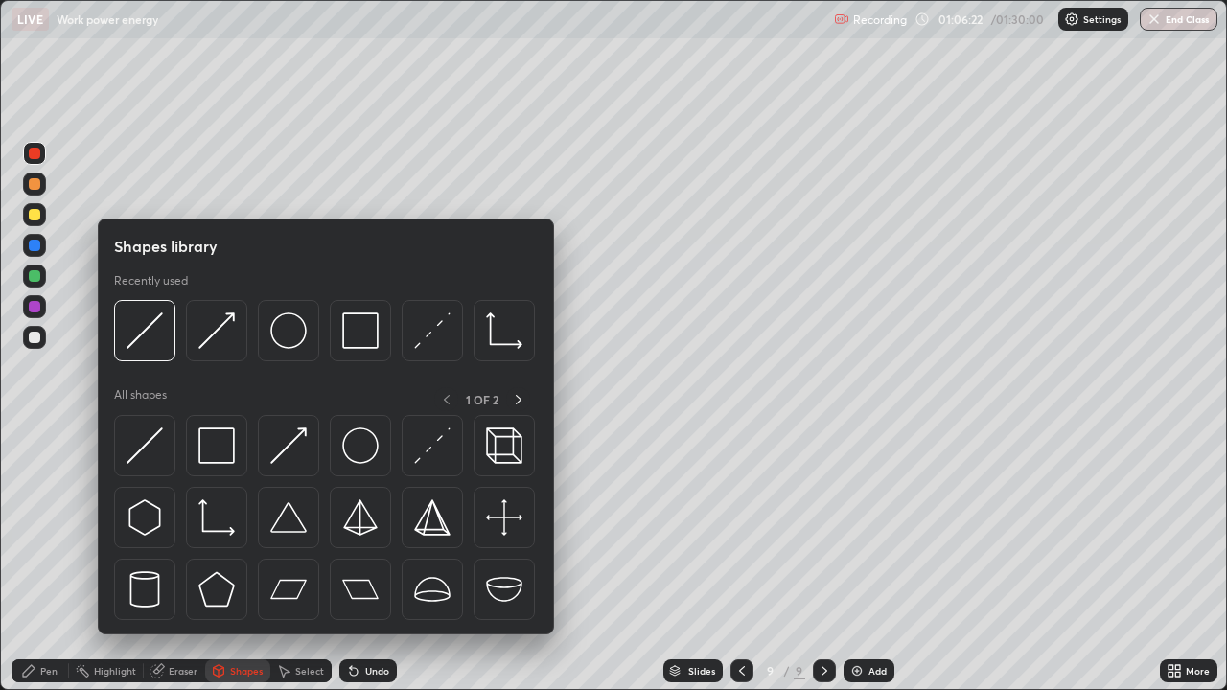
click at [157, 445] on img at bounding box center [145, 446] width 36 height 36
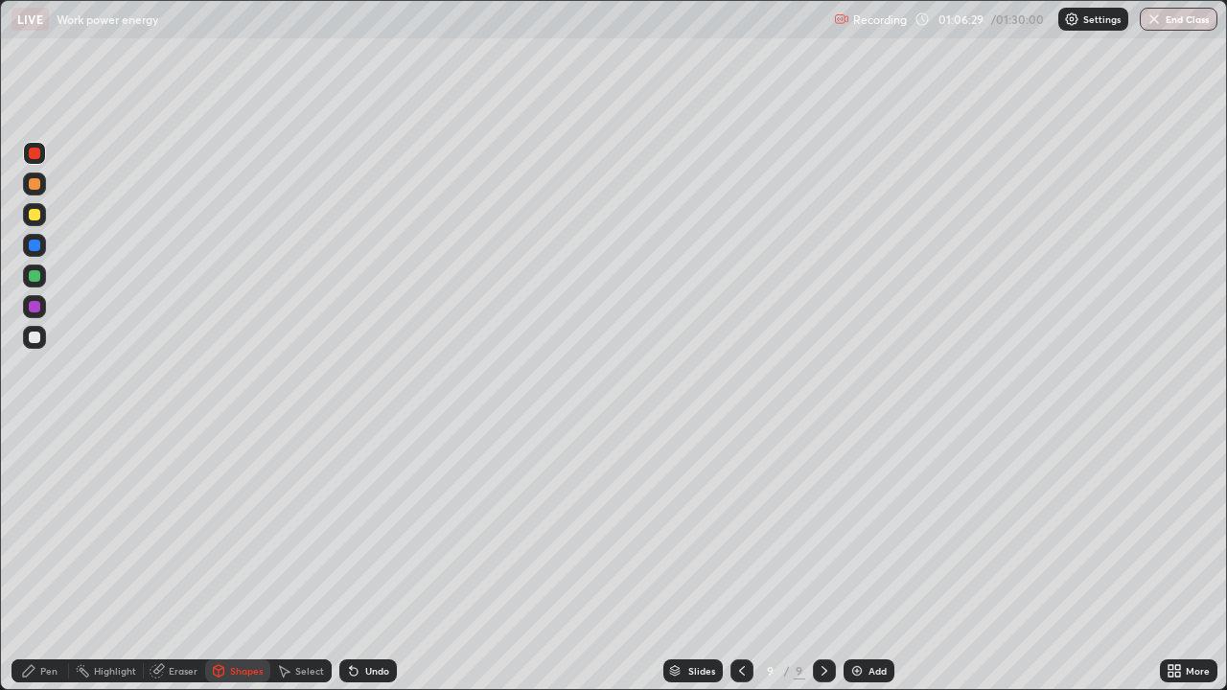
click at [248, 560] on div "Shapes" at bounding box center [237, 671] width 65 height 23
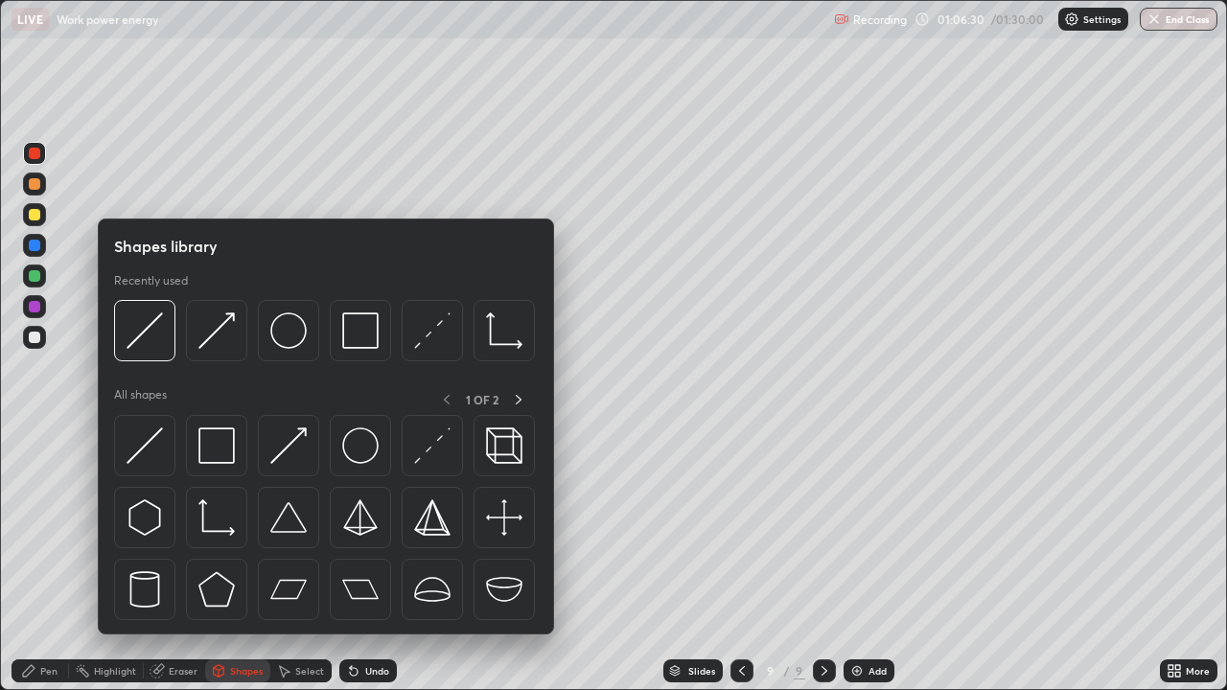
click at [430, 452] on img at bounding box center [432, 446] width 36 height 36
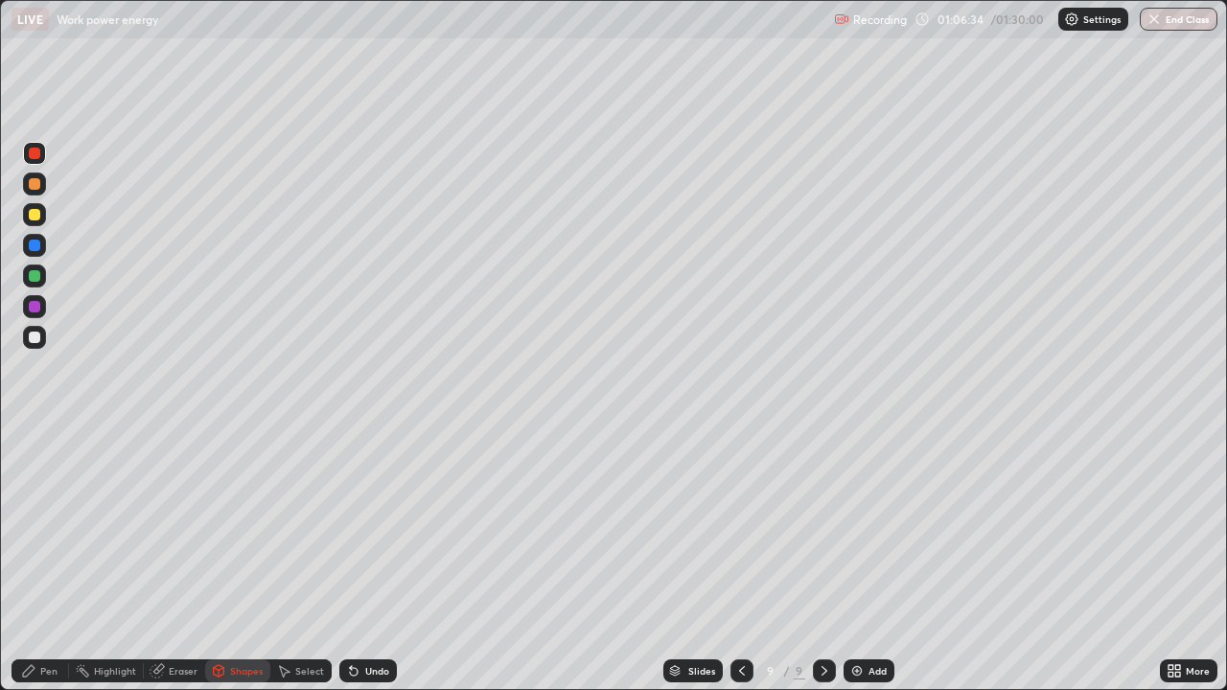
click at [55, 560] on div "Pen" at bounding box center [48, 671] width 17 height 10
click at [253, 560] on div "Shapes" at bounding box center [246, 671] width 33 height 10
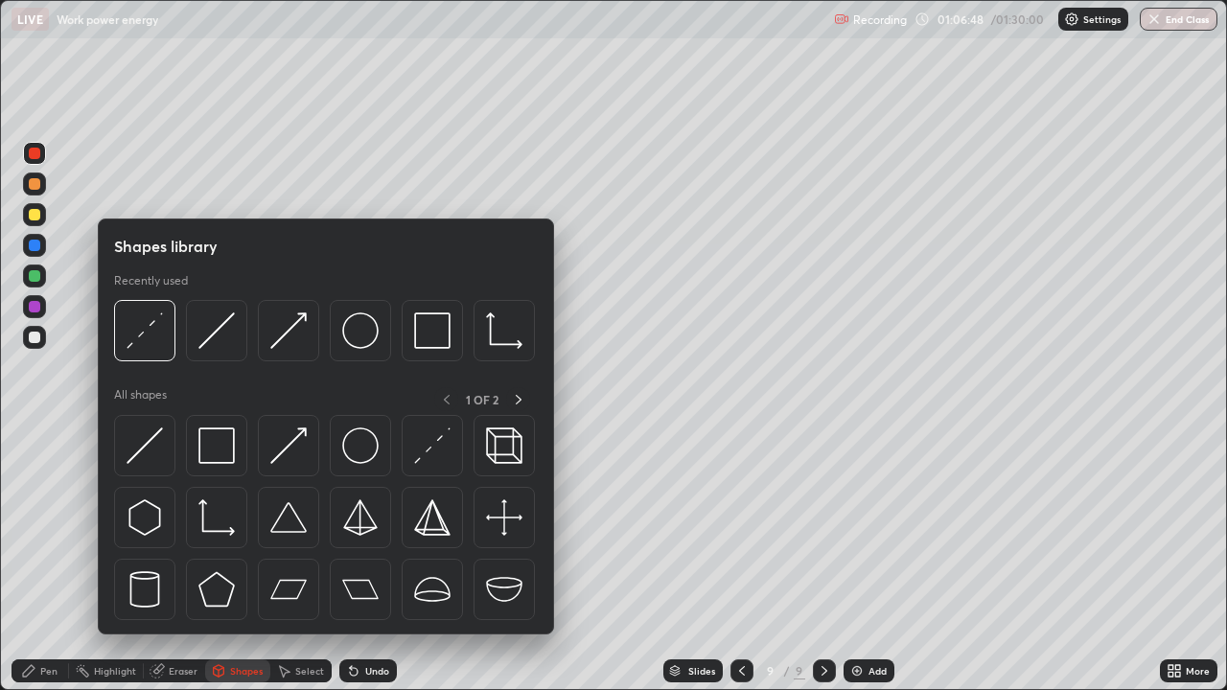
click at [369, 453] on img at bounding box center [360, 446] width 36 height 36
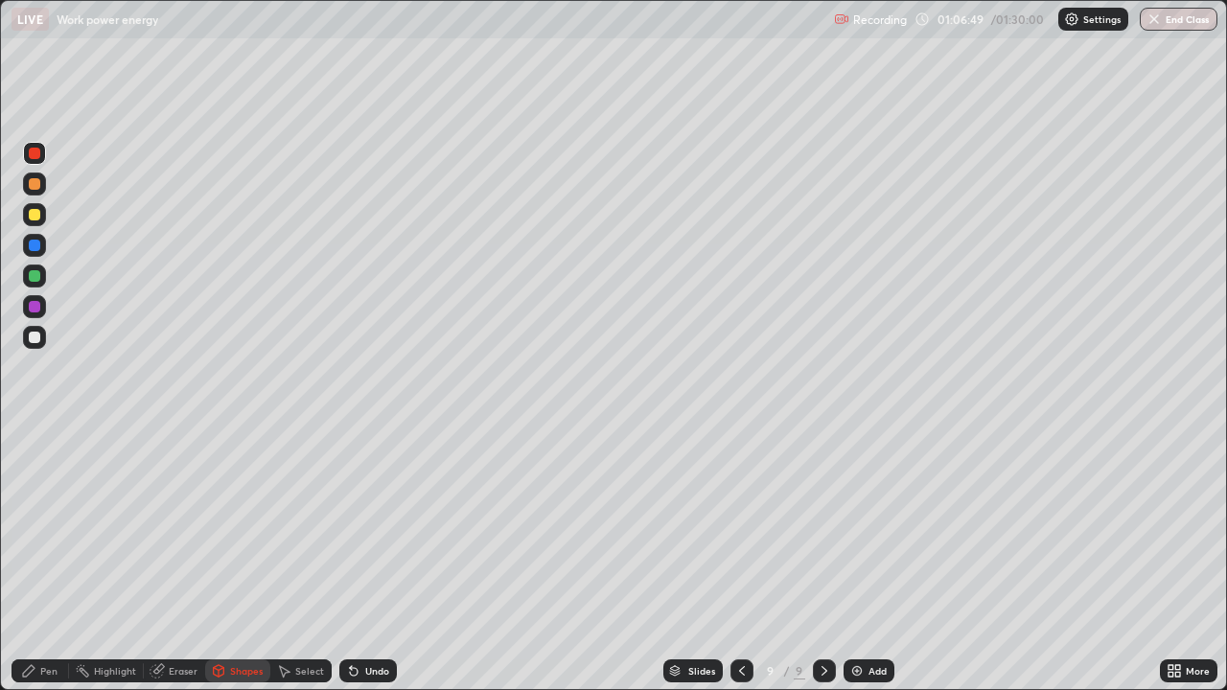
click at [38, 342] on div at bounding box center [35, 338] width 12 height 12
click at [235, 560] on div "Shapes" at bounding box center [246, 671] width 33 height 10
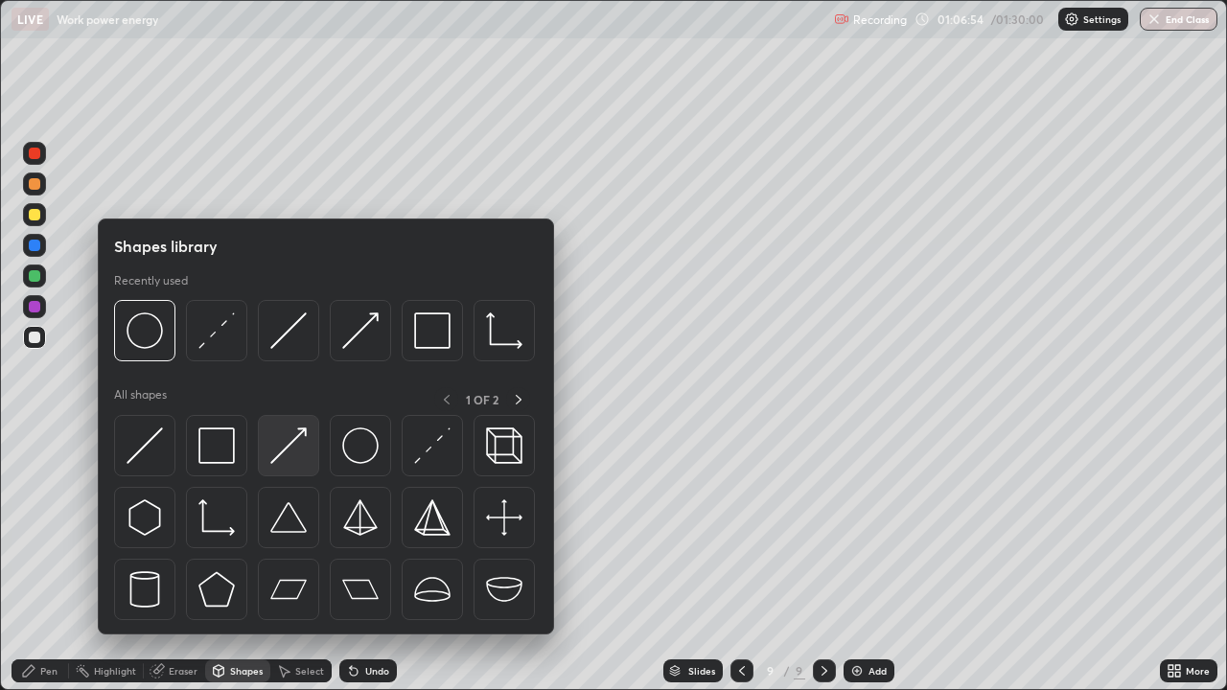
click at [294, 445] on img at bounding box center [288, 446] width 36 height 36
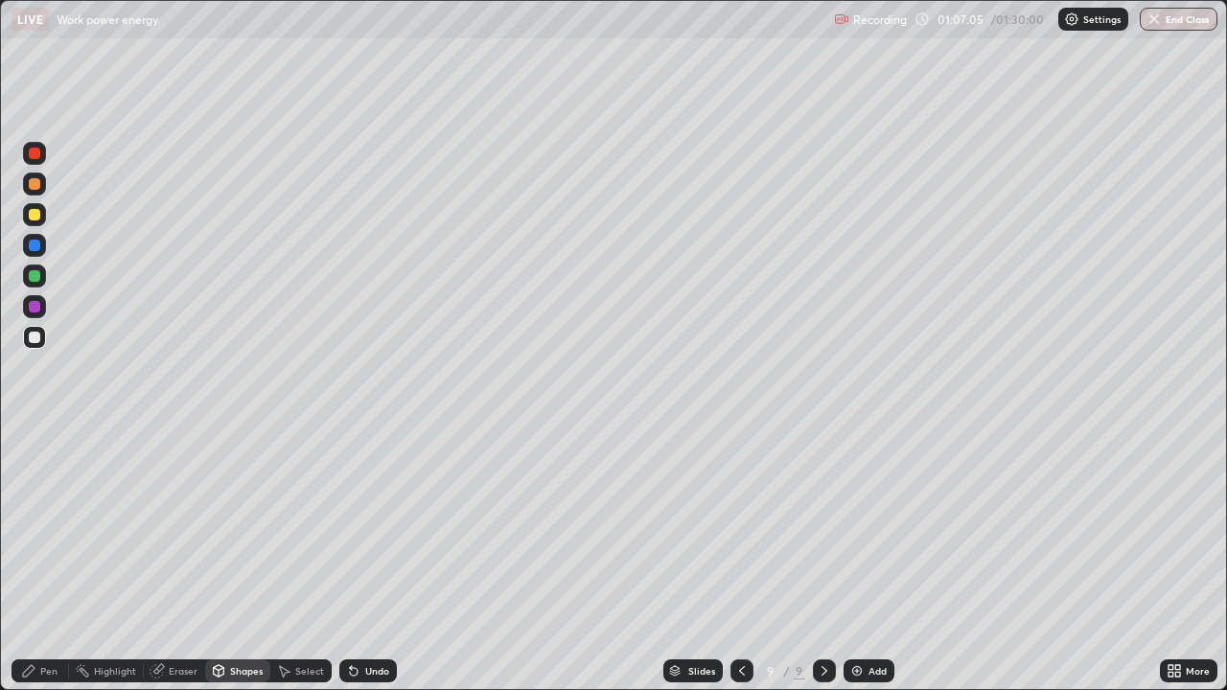
click at [377, 560] on div "Undo" at bounding box center [368, 671] width 58 height 23
click at [248, 560] on div "Shapes" at bounding box center [237, 671] width 65 height 23
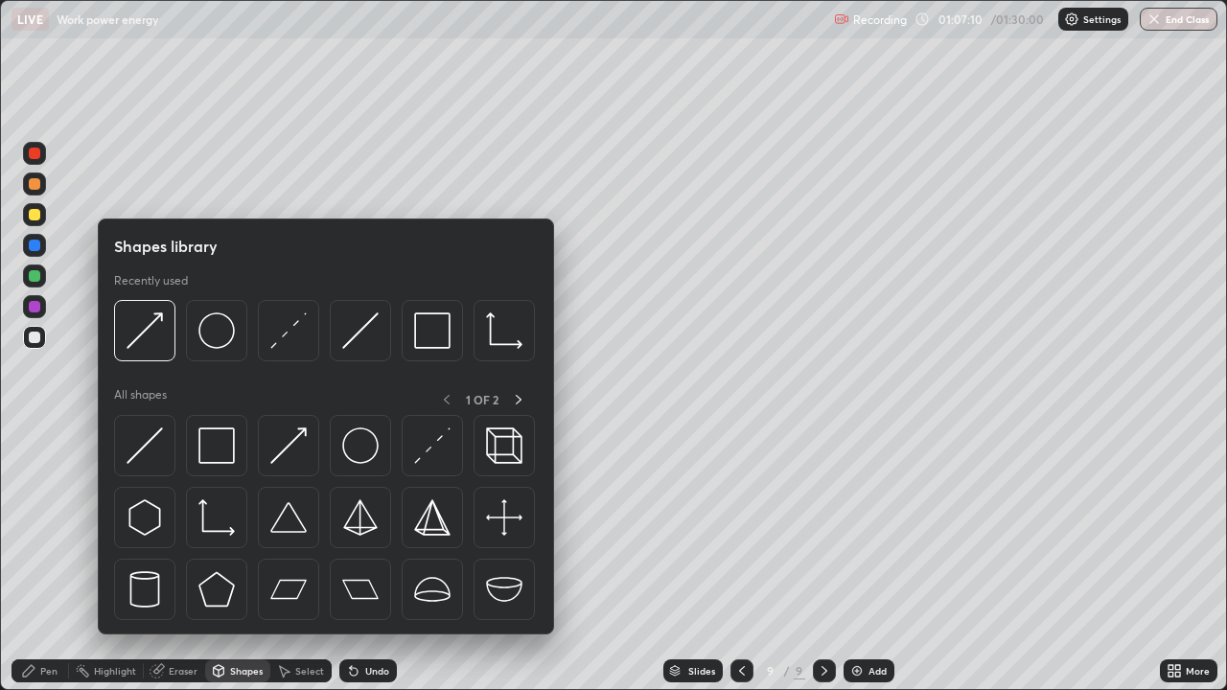
click at [359, 453] on img at bounding box center [360, 446] width 36 height 36
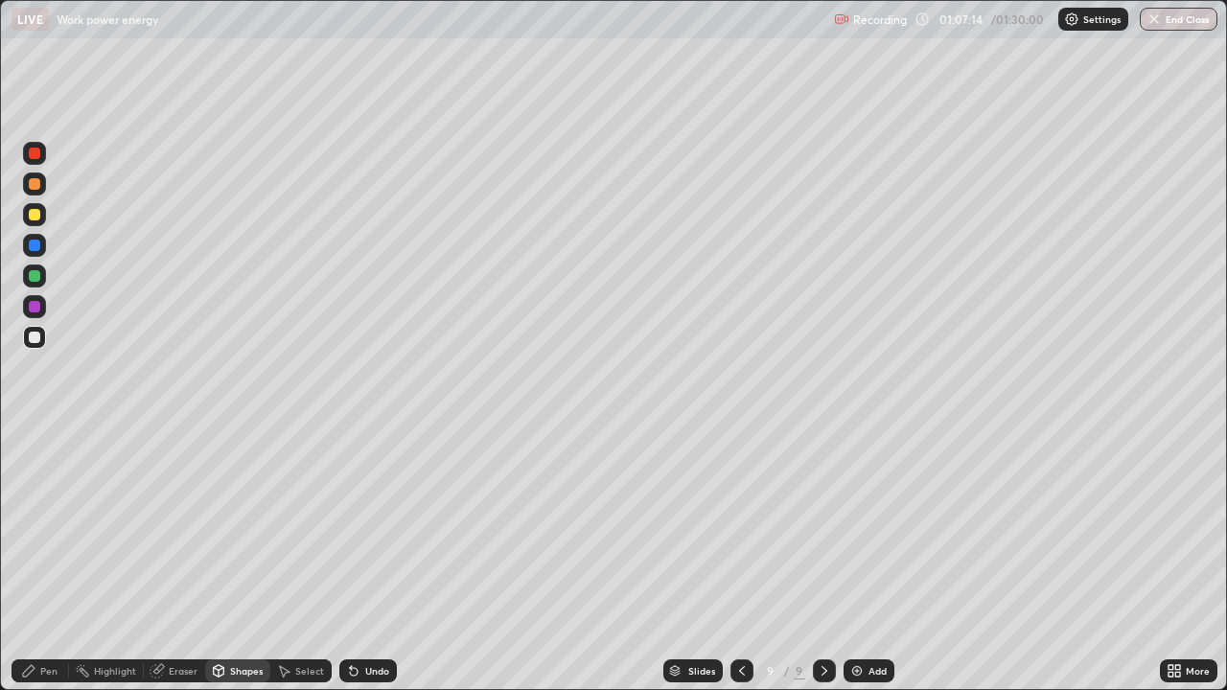
click at [53, 560] on div "Pen" at bounding box center [48, 671] width 17 height 10
click at [45, 215] on div at bounding box center [34, 214] width 23 height 23
click at [35, 337] on div at bounding box center [35, 338] width 12 height 12
click at [31, 248] on div at bounding box center [35, 246] width 12 height 12
click at [746, 560] on div at bounding box center [742, 671] width 23 height 23
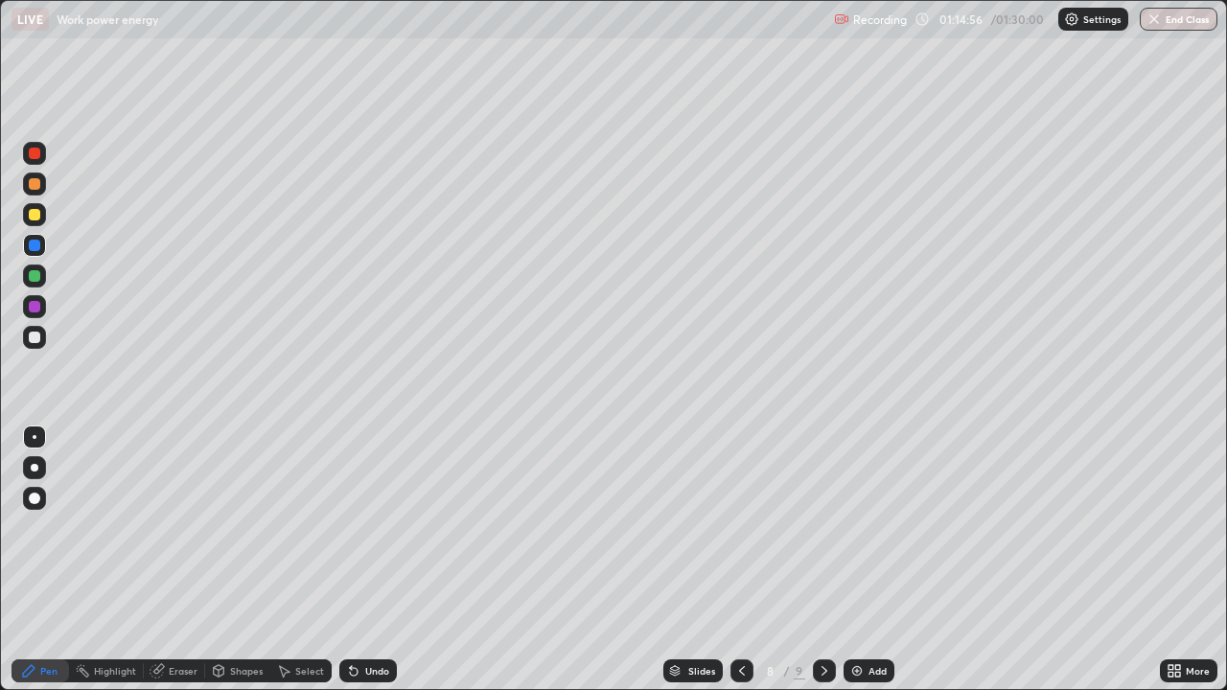
click at [825, 560] on icon at bounding box center [824, 670] width 15 height 15
click at [394, 560] on div "Undo" at bounding box center [368, 671] width 58 height 23
click at [393, 560] on div "Undo" at bounding box center [368, 671] width 58 height 23
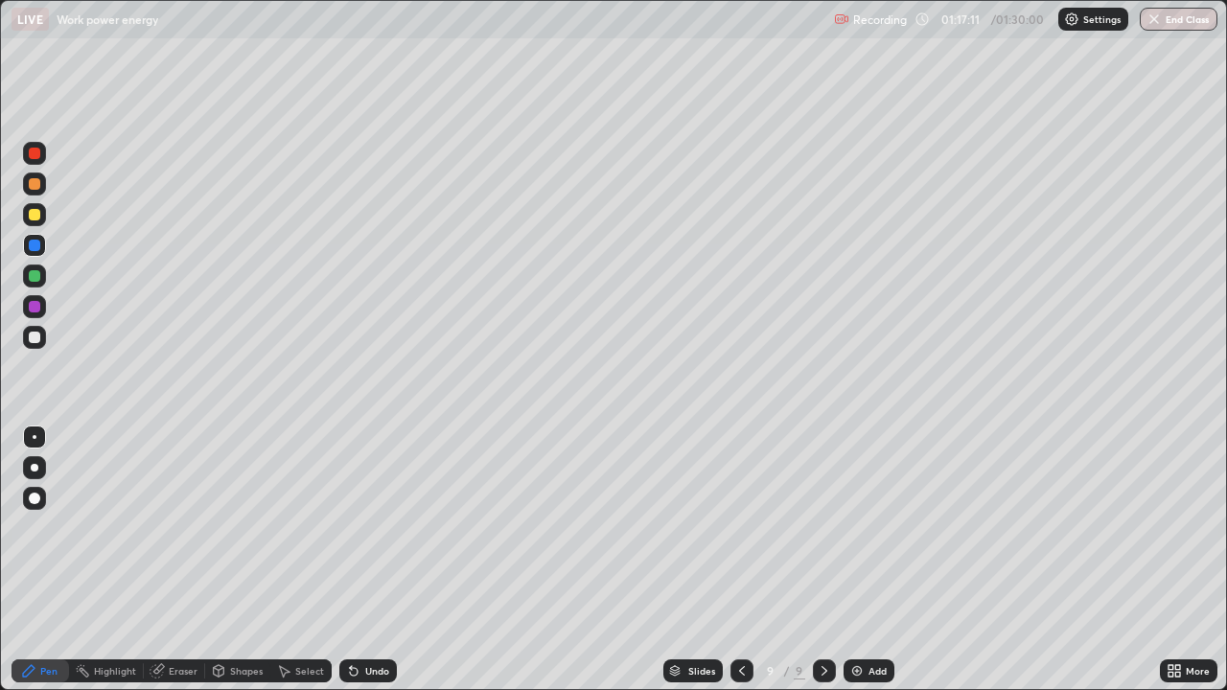
click at [393, 560] on div "Undo" at bounding box center [368, 671] width 58 height 23
click at [390, 560] on div "Undo" at bounding box center [368, 671] width 58 height 23
click at [1187, 26] on button "End Class" at bounding box center [1179, 19] width 78 height 23
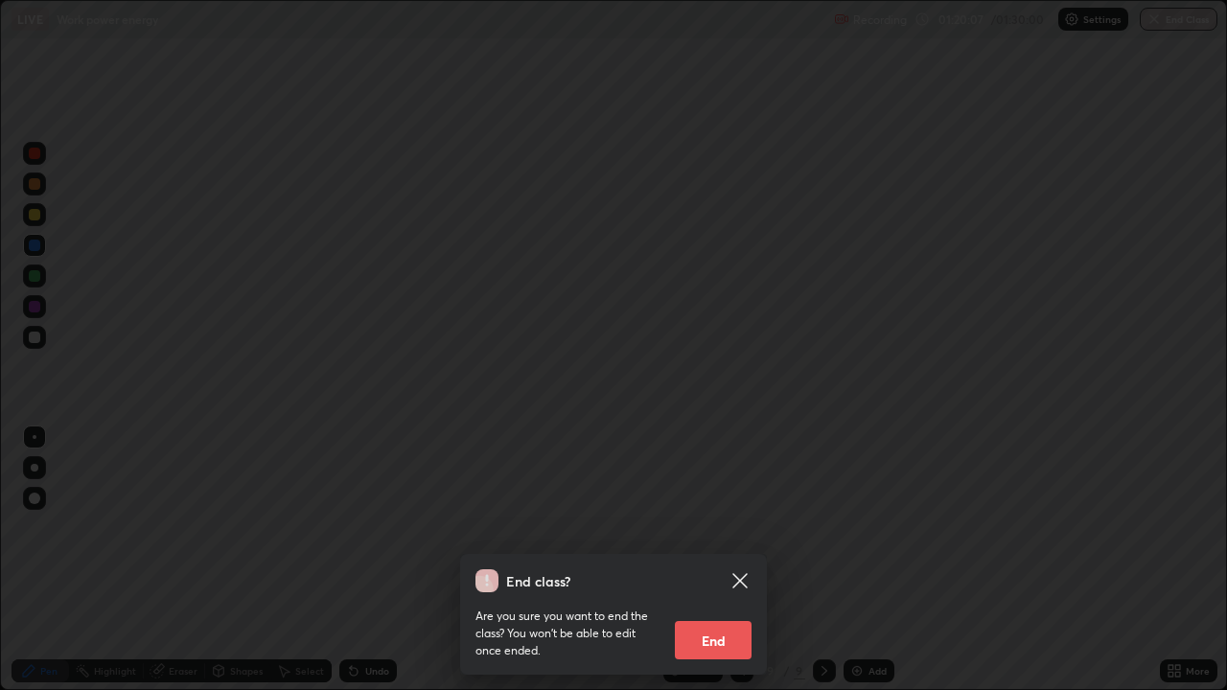
click at [733, 560] on button "End" at bounding box center [713, 640] width 77 height 38
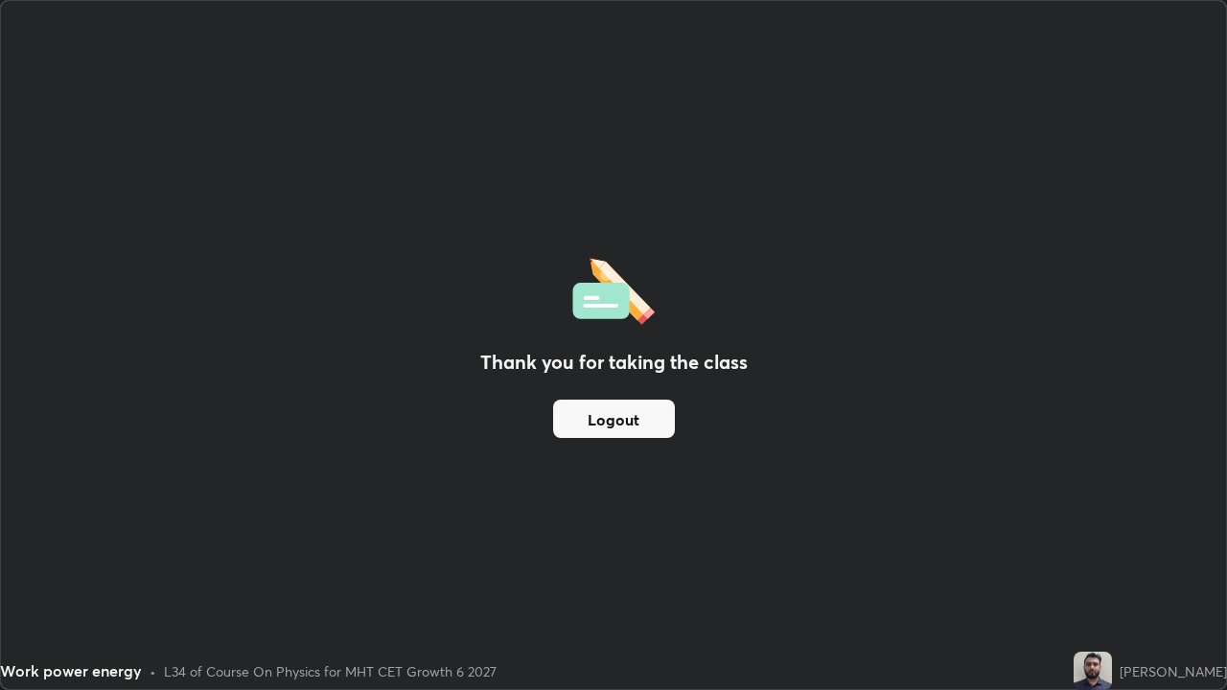
click at [653, 421] on button "Logout" at bounding box center [614, 419] width 122 height 38
